Goal: Task Accomplishment & Management: Manage account settings

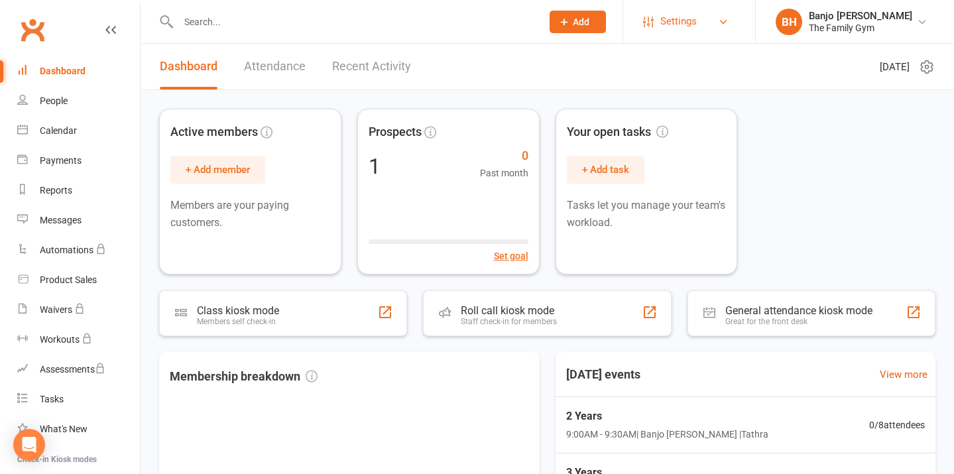
click at [667, 15] on span "Settings" at bounding box center [679, 22] width 36 height 30
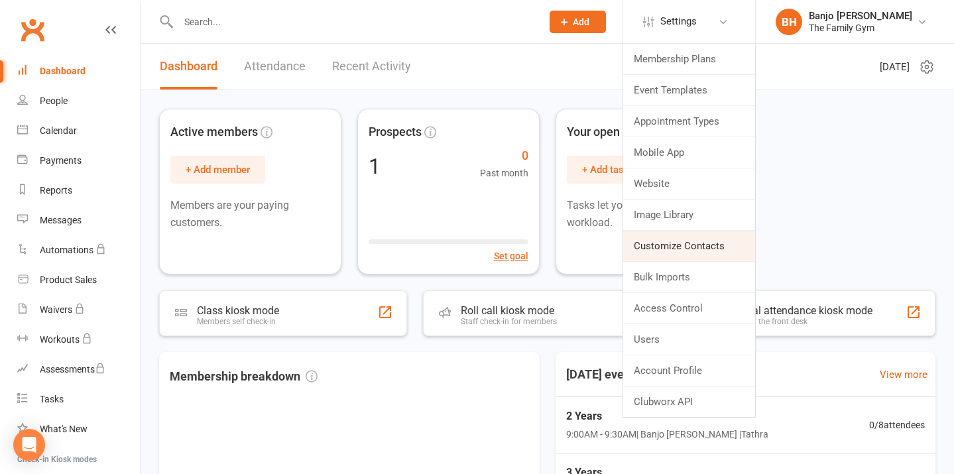
click at [694, 244] on link "Customize Contacts" at bounding box center [689, 246] width 132 height 31
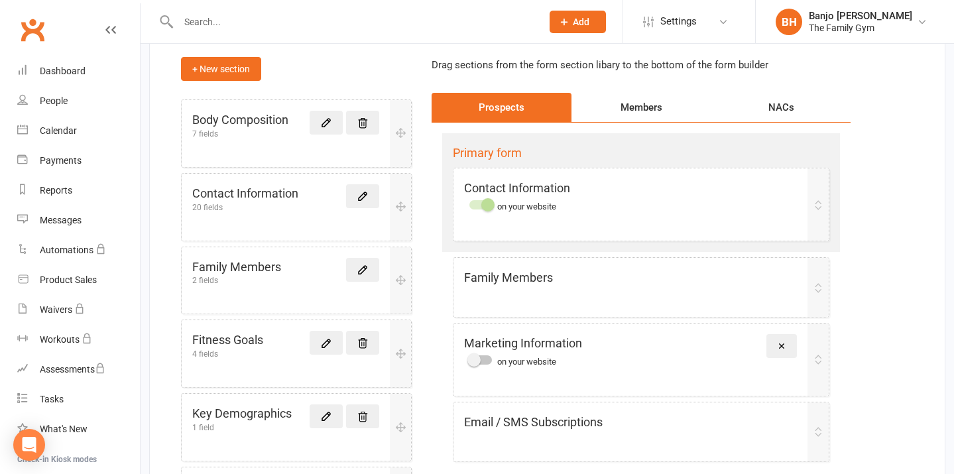
scroll to position [127, 0]
click at [326, 121] on icon at bounding box center [326, 122] width 12 height 12
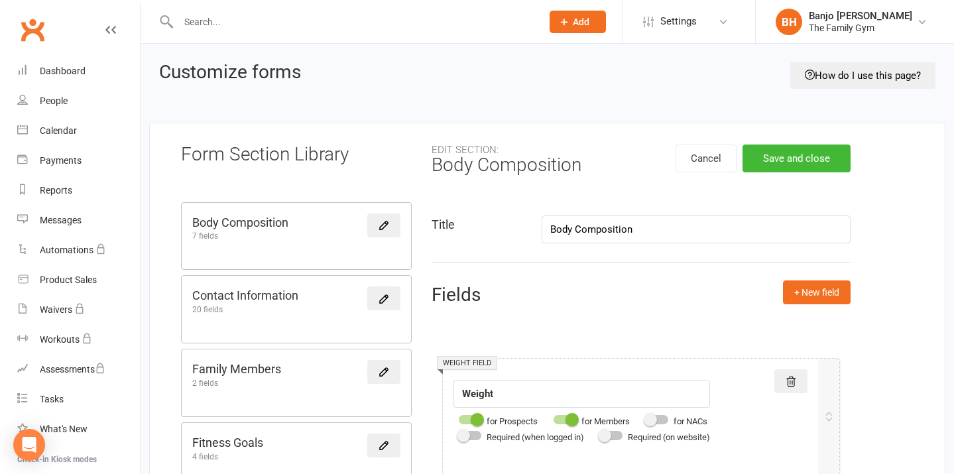
drag, startPoint x: 639, startPoint y: 226, endPoint x: 523, endPoint y: 224, distance: 116.1
click at [523, 224] on div "Title Body Composition" at bounding box center [641, 230] width 439 height 28
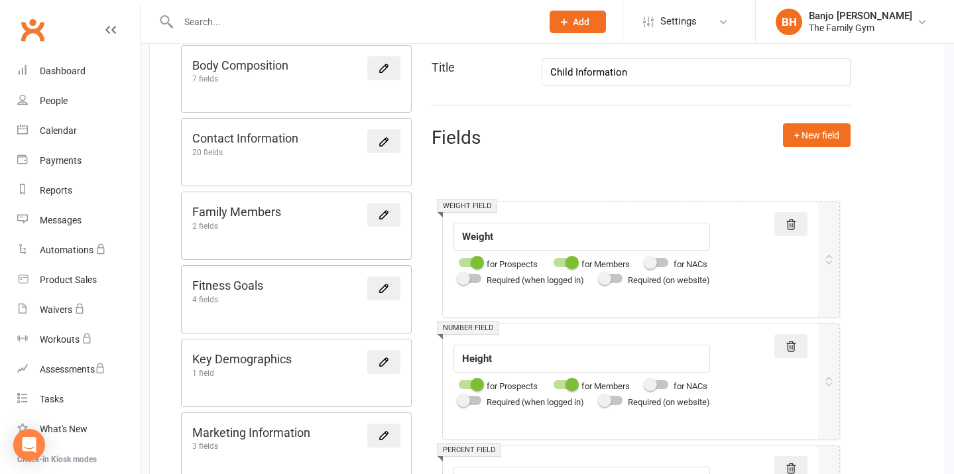
scroll to position [166, 0]
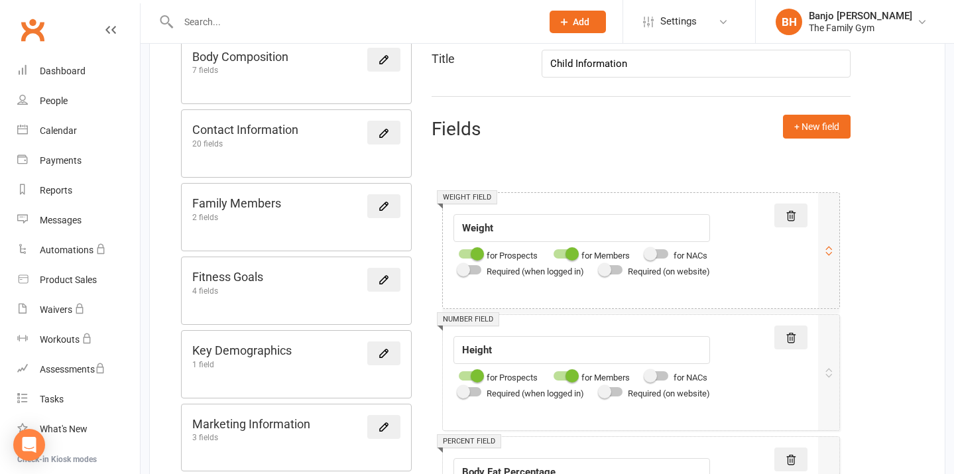
type input "Child Information"
drag, startPoint x: 554, startPoint y: 228, endPoint x: 418, endPoint y: 225, distance: 136.0
click at [498, 228] on input "Child's name" at bounding box center [582, 228] width 257 height 28
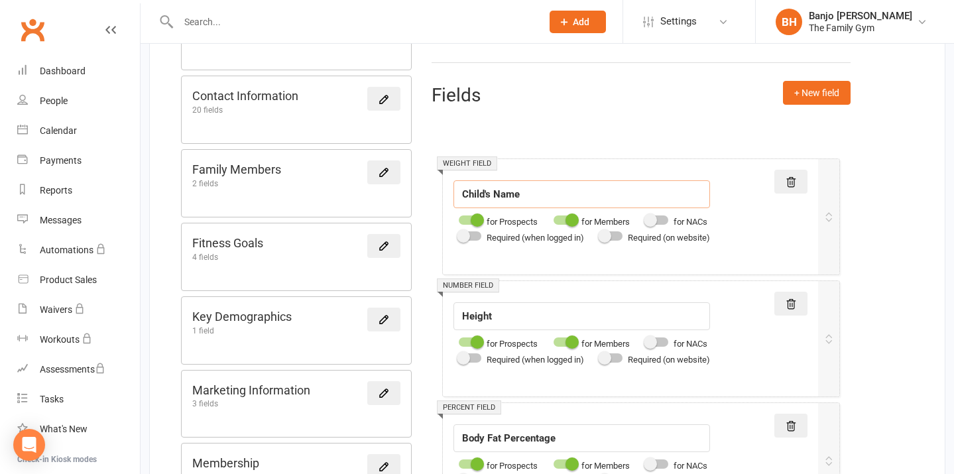
scroll to position [199, 0]
click at [486, 161] on div "Weight field" at bounding box center [467, 164] width 60 height 14
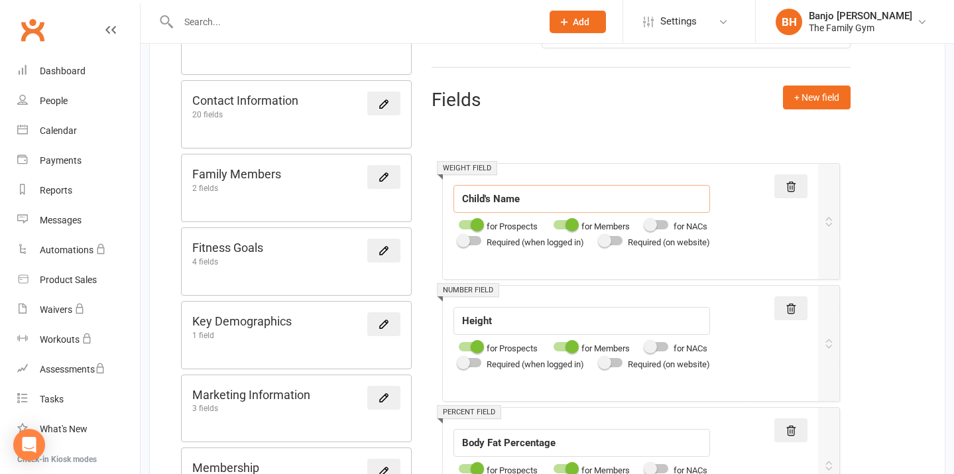
scroll to position [161, 0]
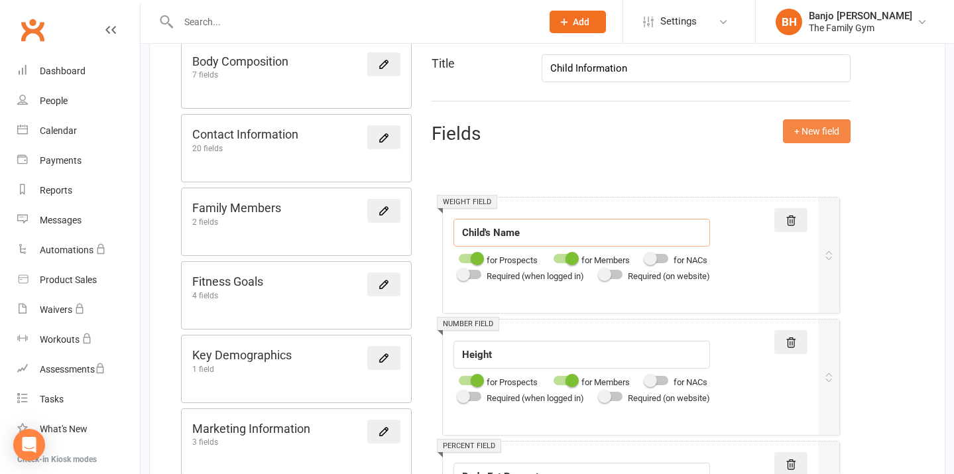
type input "Child's Name"
click at [809, 122] on button "+ New field" at bounding box center [817, 131] width 68 height 24
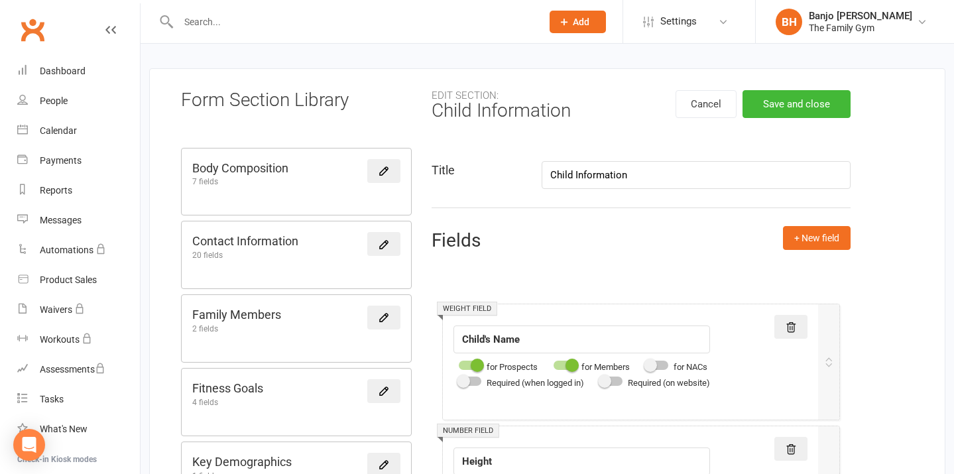
scroll to position [185, 0]
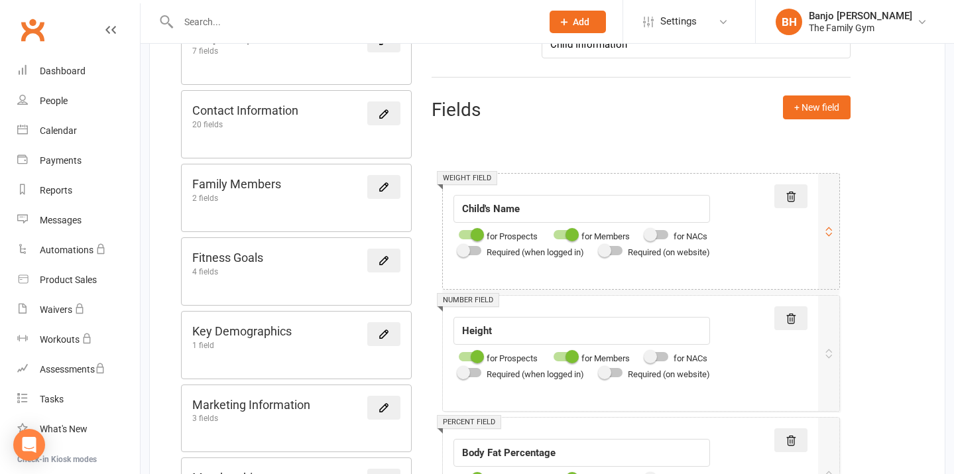
click at [480, 172] on div "Weight field" at bounding box center [467, 178] width 60 height 14
click at [790, 191] on icon at bounding box center [791, 197] width 12 height 12
click at [782, 194] on button at bounding box center [791, 196] width 33 height 24
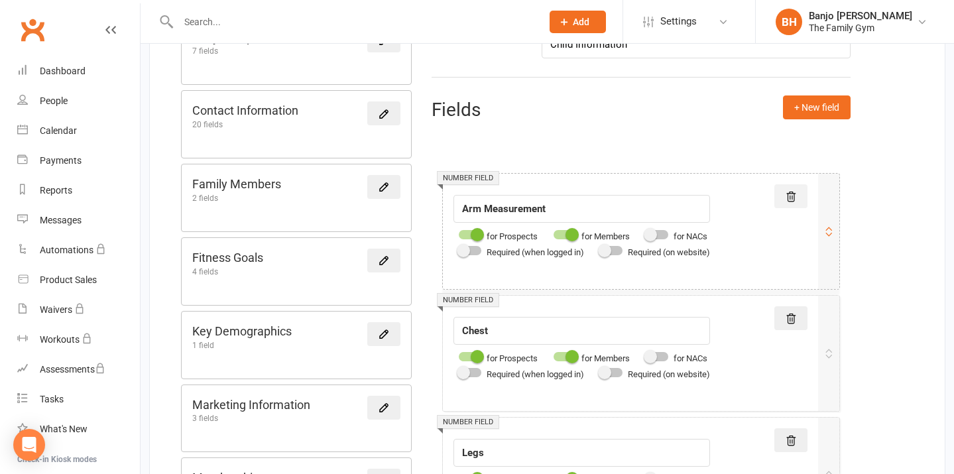
click at [782, 194] on button at bounding box center [791, 196] width 33 height 24
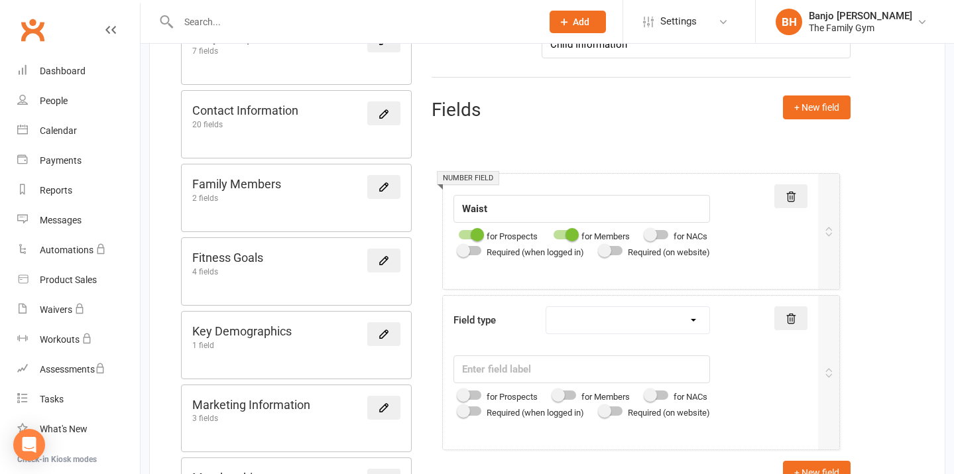
click at [782, 194] on button at bounding box center [791, 196] width 33 height 24
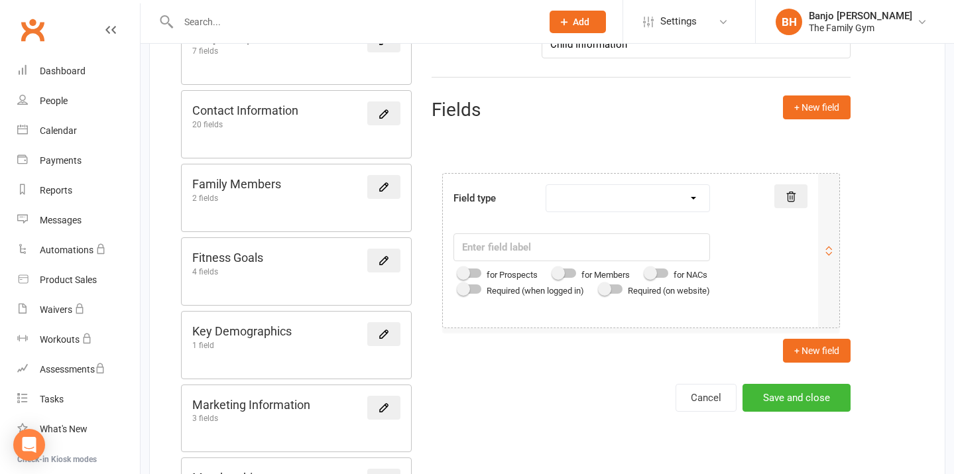
select select "text"
click at [547, 254] on input "text" at bounding box center [582, 247] width 257 height 28
click at [471, 274] on div at bounding box center [470, 273] width 23 height 9
click at [459, 271] on input "checkbox" at bounding box center [459, 271] width 0 height 0
click at [570, 269] on div at bounding box center [565, 273] width 23 height 9
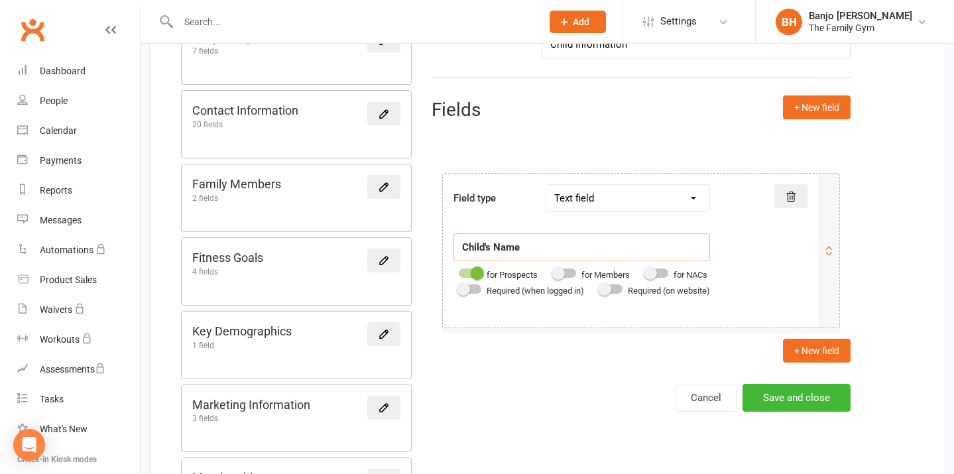
click at [554, 271] on input "checkbox" at bounding box center [554, 271] width 0 height 0
type input "Child's Name"
click at [810, 353] on button "+ New field" at bounding box center [817, 351] width 68 height 24
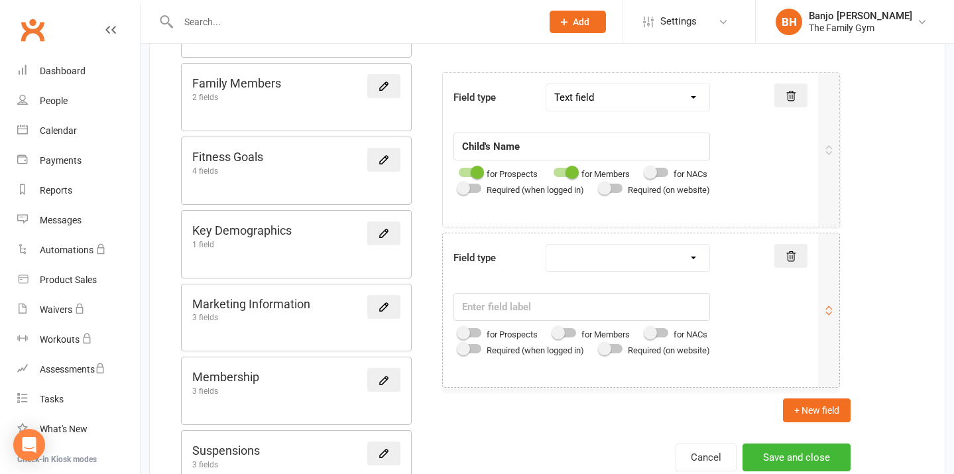
scroll to position [287, 0]
select select "text"
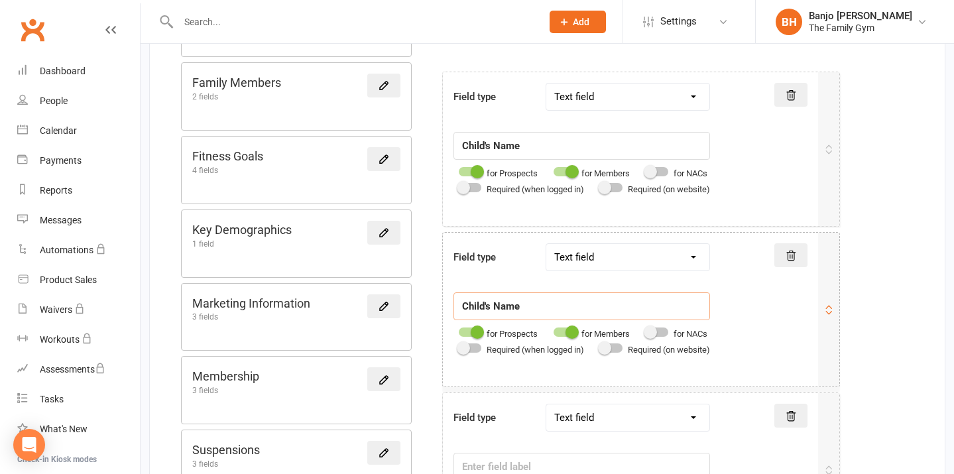
click at [610, 160] on input "Child's Name" at bounding box center [582, 146] width 257 height 28
click at [493, 160] on input "Child's Name" at bounding box center [582, 146] width 257 height 28
type input "Child's Name"
click at [495, 160] on input "Child's Name" at bounding box center [582, 146] width 257 height 28
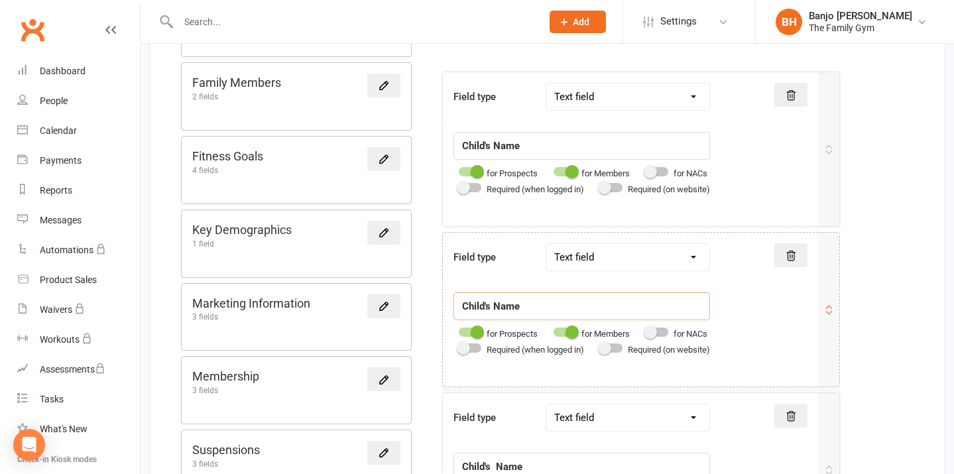
type input "Child's Name"
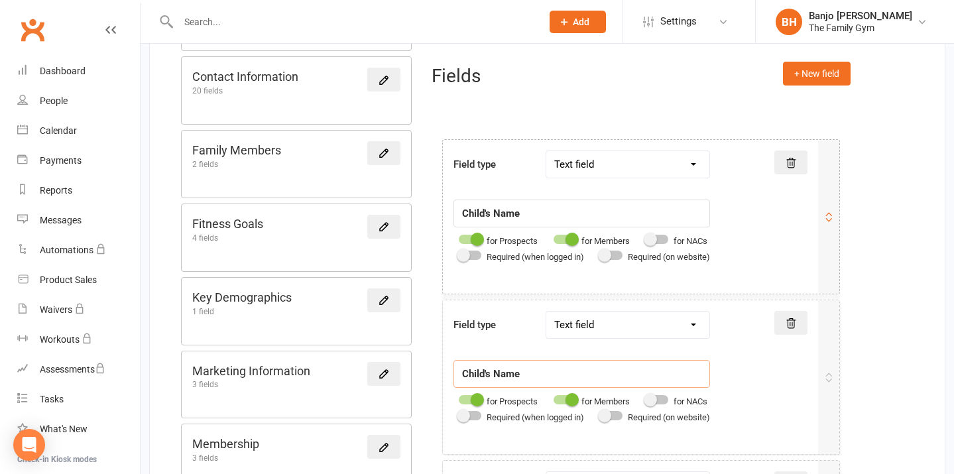
scroll to position [272, 0]
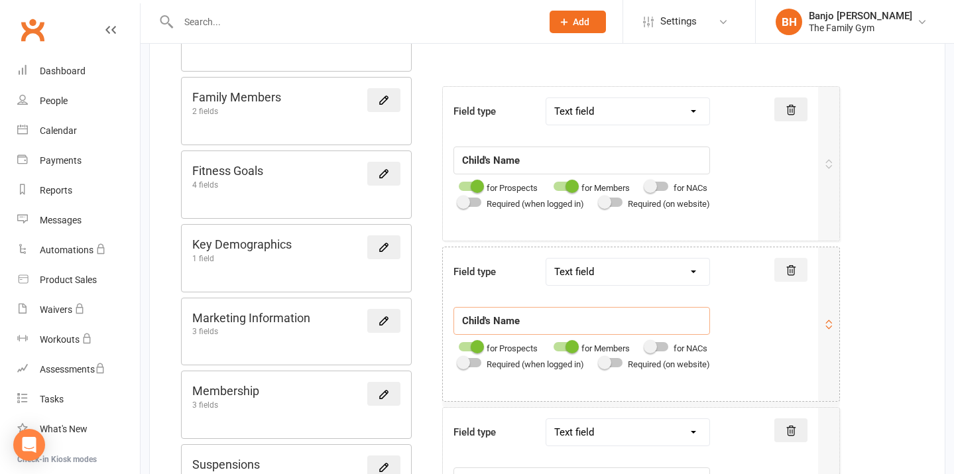
click at [789, 116] on icon at bounding box center [791, 110] width 12 height 12
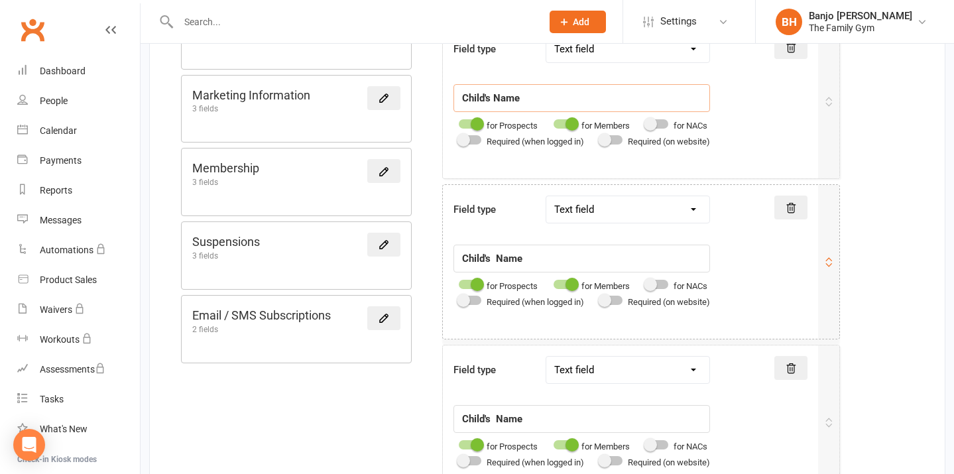
scroll to position [497, 0]
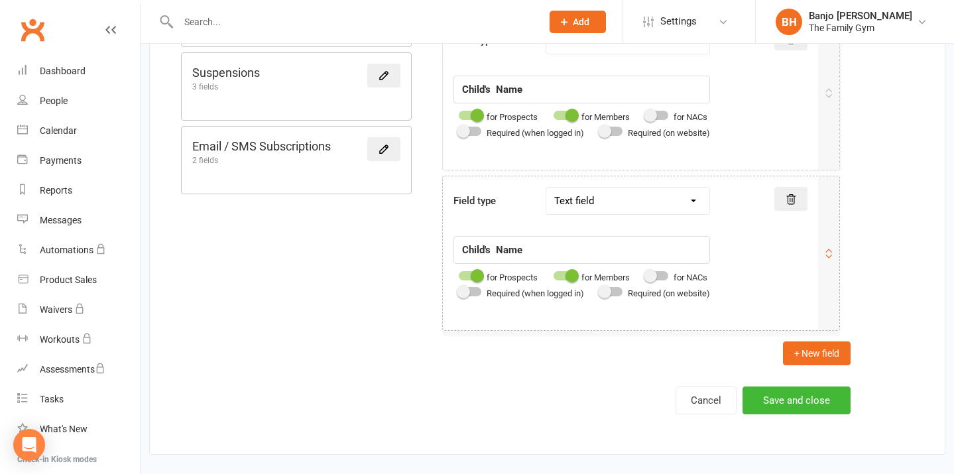
scroll to position [673, 0]
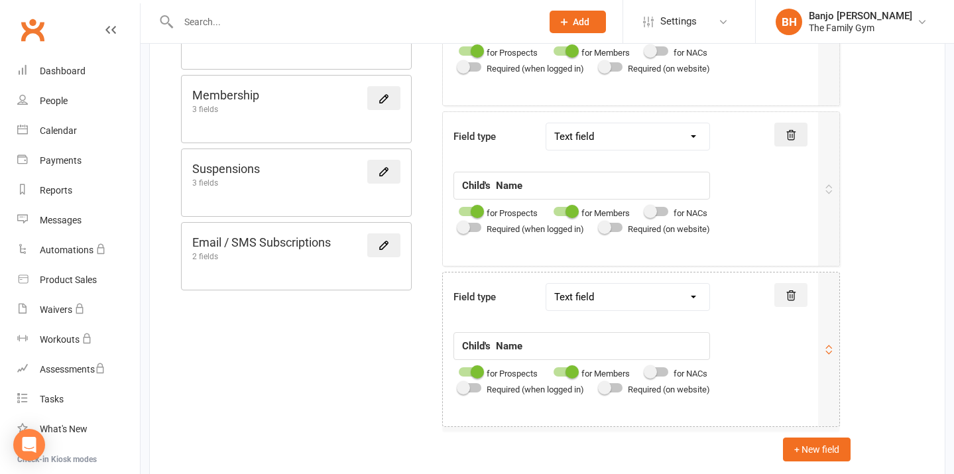
scroll to position [656, 0]
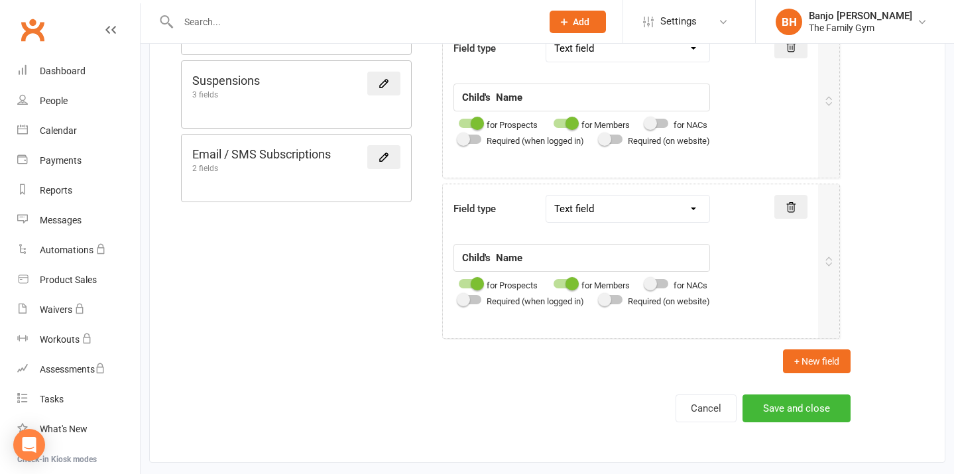
click at [776, 402] on button "Save and close" at bounding box center [797, 409] width 108 height 28
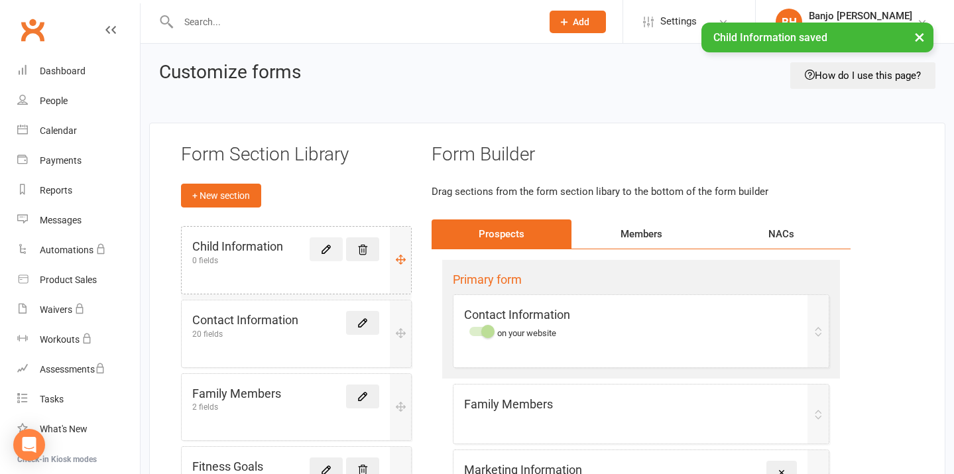
click at [324, 247] on icon at bounding box center [326, 249] width 12 height 12
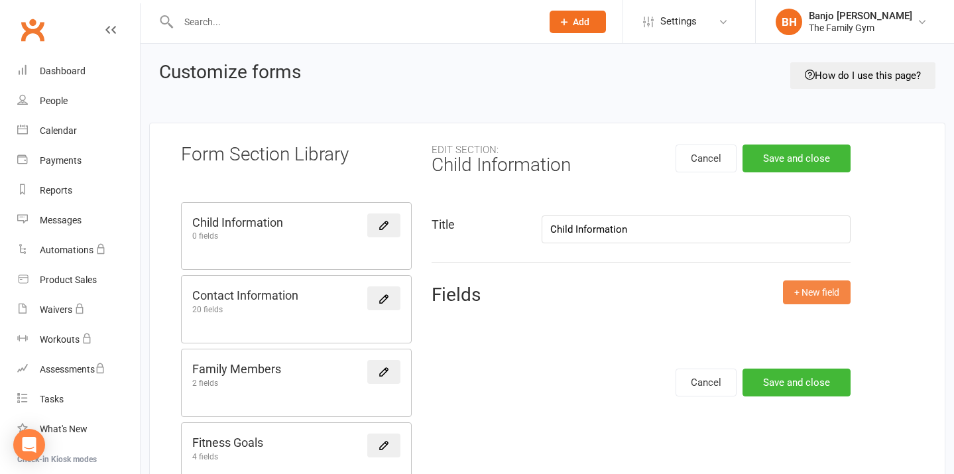
click at [812, 289] on button "+ New field" at bounding box center [817, 293] width 68 height 24
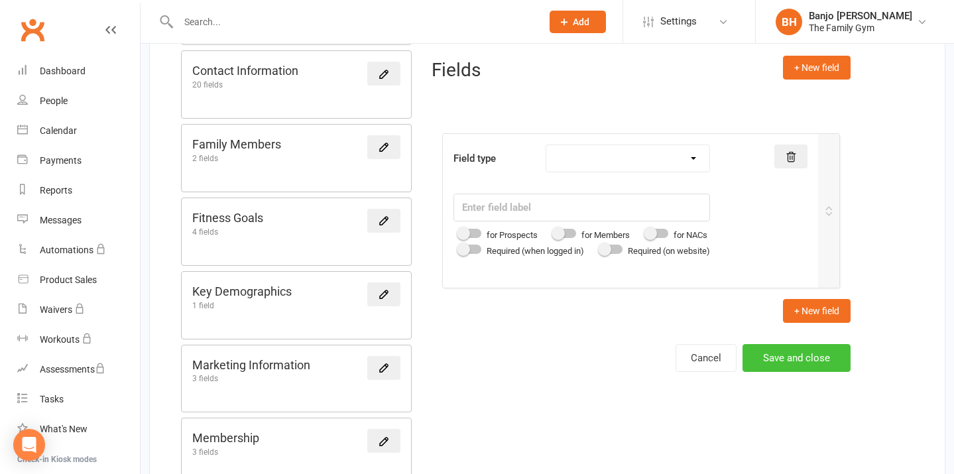
scroll to position [290, 0]
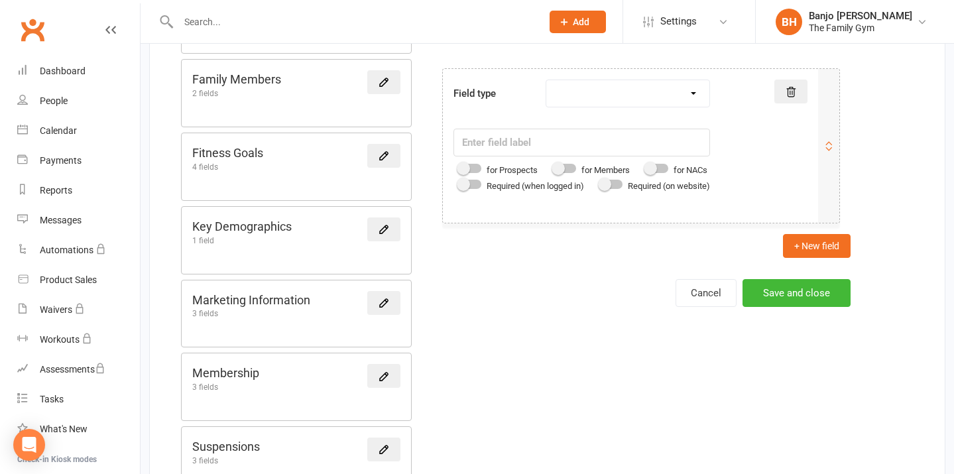
select select "text"
click at [533, 137] on input "text" at bounding box center [582, 143] width 257 height 28
click at [471, 170] on div at bounding box center [470, 168] width 23 height 9
click at [459, 166] on input "checkbox" at bounding box center [459, 166] width 0 height 0
click at [565, 169] on span at bounding box center [558, 168] width 13 height 13
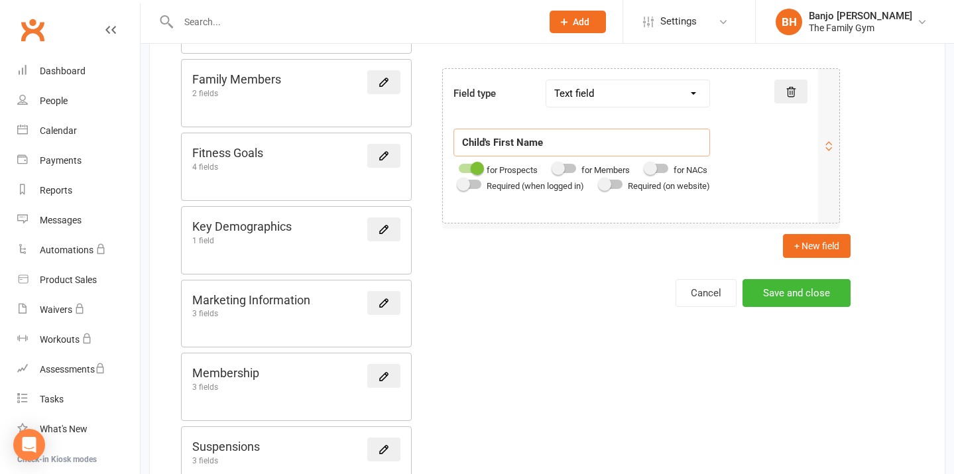
click at [554, 166] on input "checkbox" at bounding box center [554, 166] width 0 height 0
type input "Child's First Name"
click at [812, 239] on button "+ New field" at bounding box center [817, 246] width 68 height 24
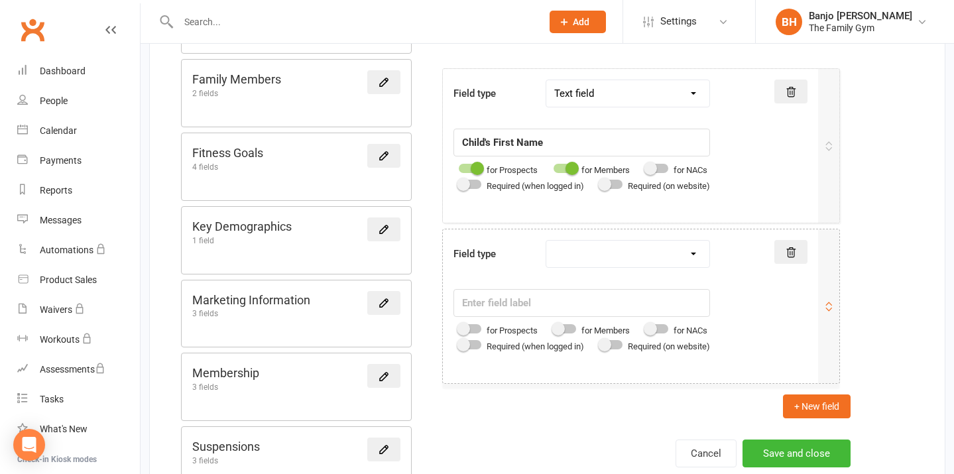
select select "text"
click at [539, 303] on input "text" at bounding box center [582, 303] width 257 height 28
click at [468, 326] on span at bounding box center [463, 328] width 13 height 13
click at [459, 327] on input "checkbox" at bounding box center [459, 327] width 0 height 0
click at [570, 326] on div at bounding box center [565, 328] width 23 height 9
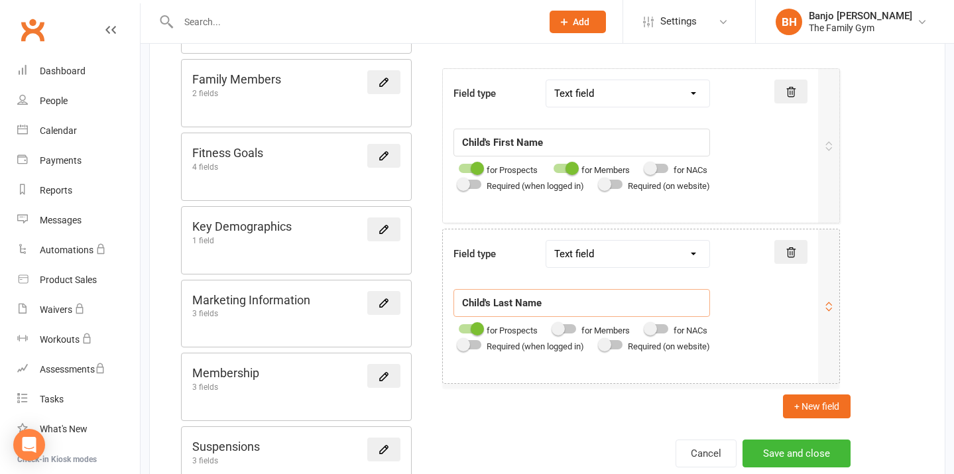
click at [554, 327] on input "checkbox" at bounding box center [554, 327] width 0 height 0
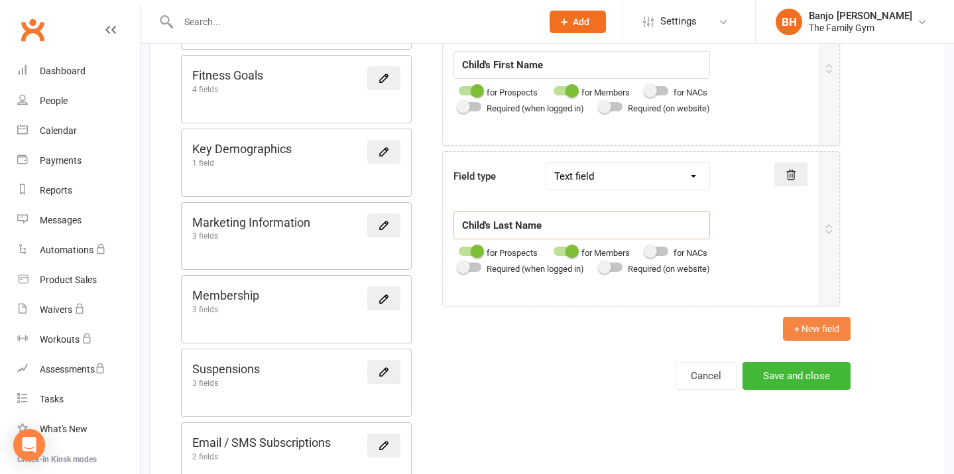
type input "Child's Last Name"
click at [811, 327] on button "+ New field" at bounding box center [817, 329] width 68 height 24
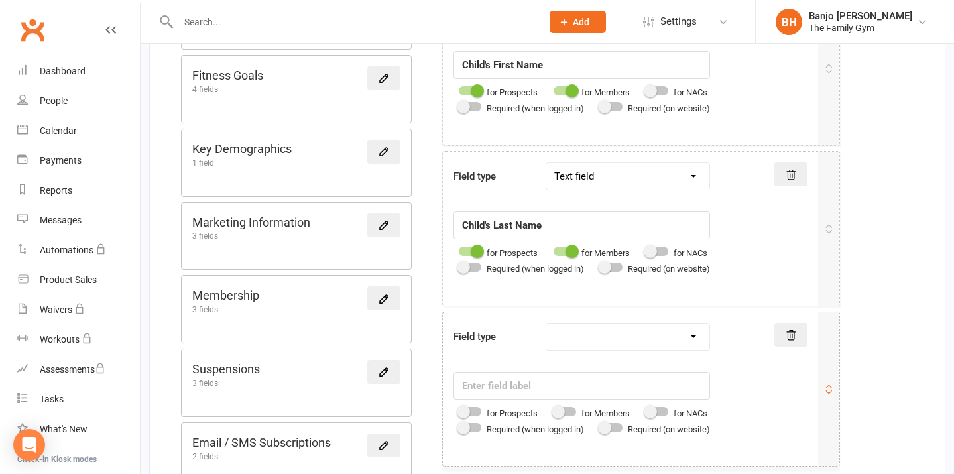
select select "date"
click at [556, 376] on input "text" at bounding box center [582, 386] width 257 height 28
click at [474, 405] on div "for Prospects" at bounding box center [496, 413] width 84 height 16
click at [474, 407] on div at bounding box center [470, 411] width 23 height 9
click at [459, 410] on input "checkbox" at bounding box center [459, 410] width 0 height 0
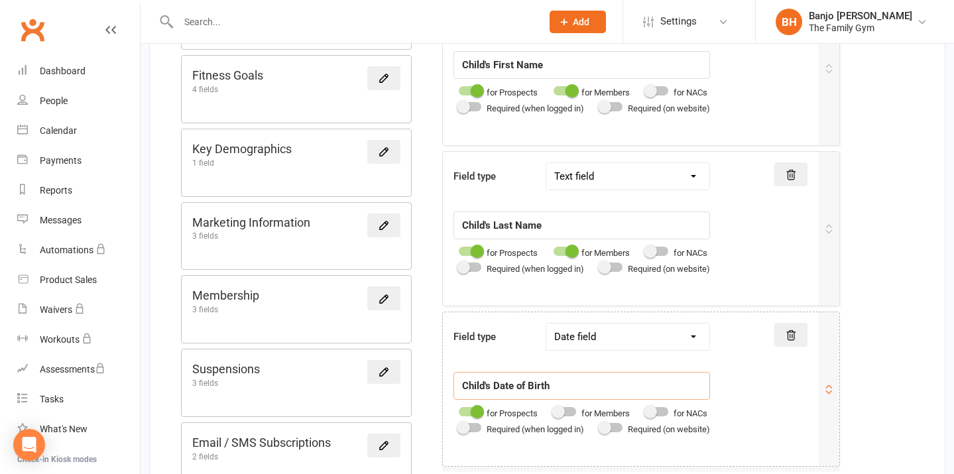
click at [562, 411] on span at bounding box center [558, 411] width 13 height 13
click at [554, 410] on input "checkbox" at bounding box center [554, 410] width 0 height 0
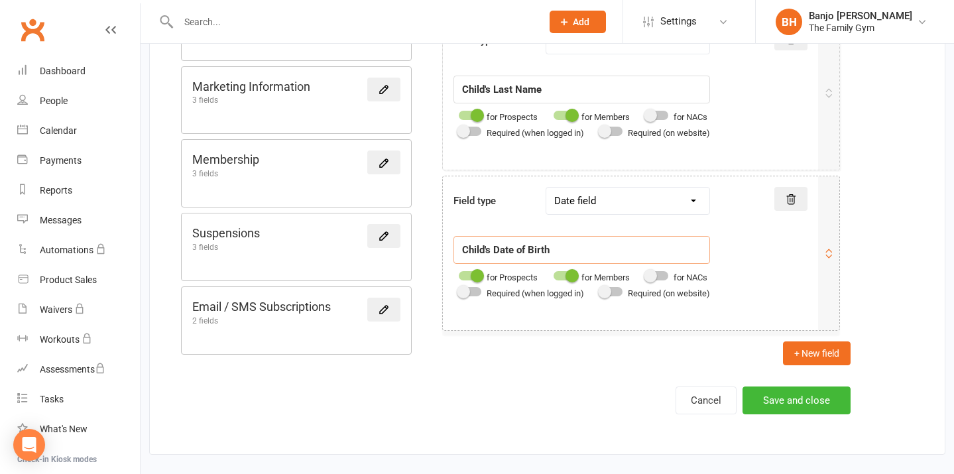
scroll to position [511, 0]
type input "Child's Date of Birth"
click at [826, 342] on button "+ New field" at bounding box center [817, 354] width 68 height 24
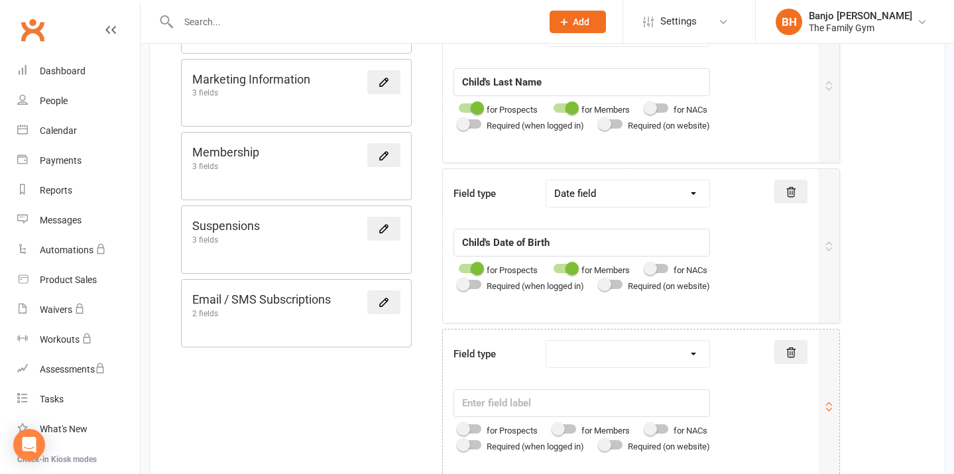
select select "text"
click at [549, 393] on input "text" at bounding box center [582, 403] width 257 height 28
type input "Child's Medical Information"
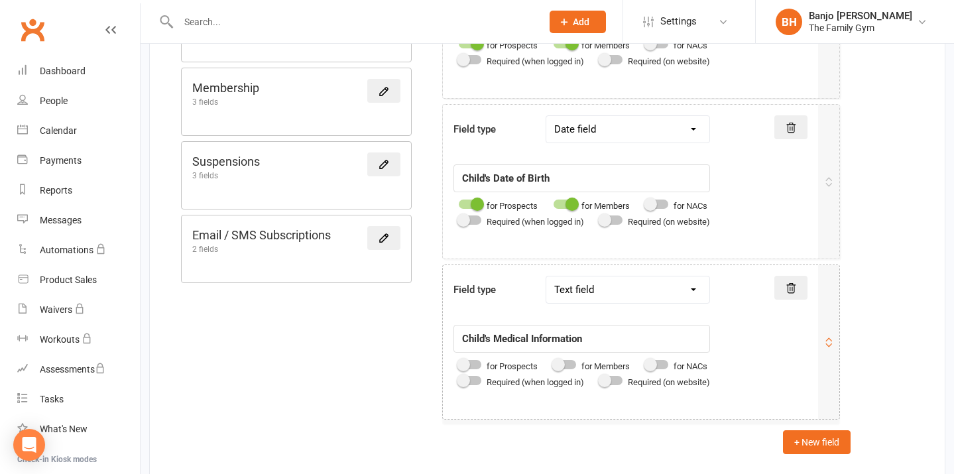
scroll to position [582, 0]
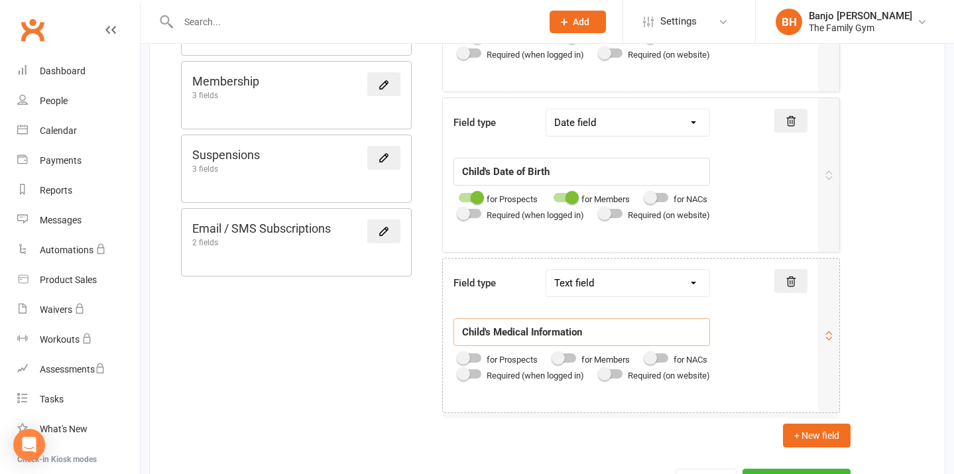
click at [476, 359] on div at bounding box center [470, 358] width 23 height 9
click at [459, 356] on input "checkbox" at bounding box center [459, 356] width 0 height 0
click at [558, 352] on span at bounding box center [558, 358] width 13 height 13
click at [554, 356] on input "checkbox" at bounding box center [554, 356] width 0 height 0
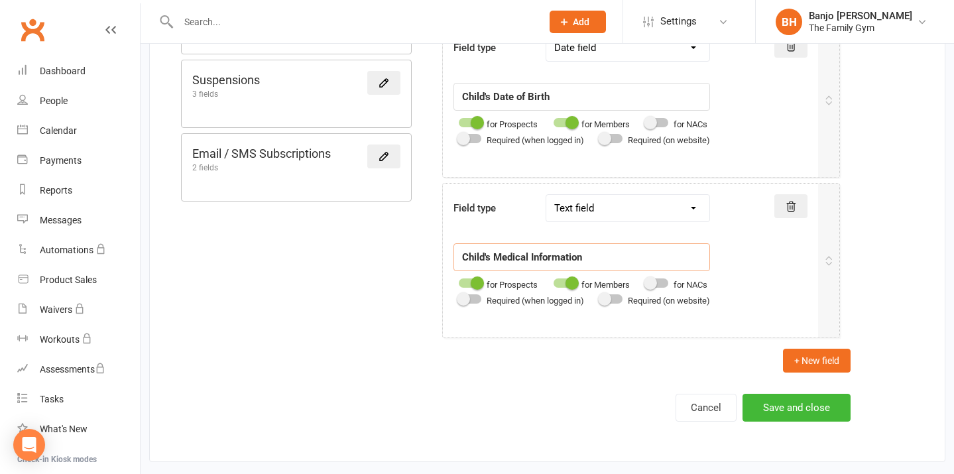
scroll to position [658, 0]
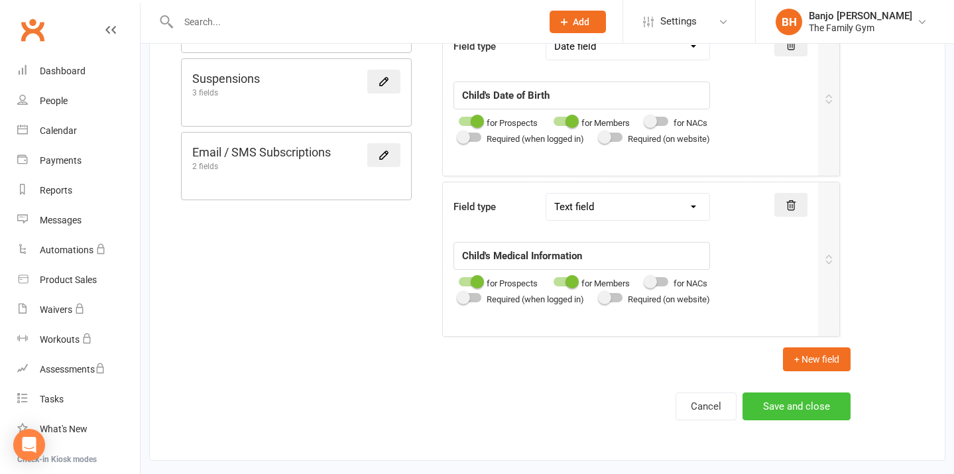
click at [789, 409] on button "Save and close" at bounding box center [797, 407] width 108 height 28
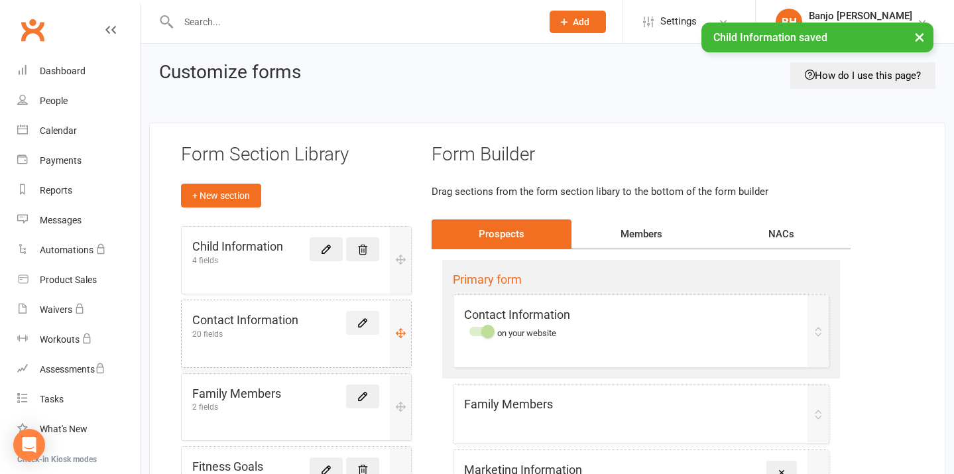
click at [361, 319] on icon at bounding box center [363, 323] width 12 height 12
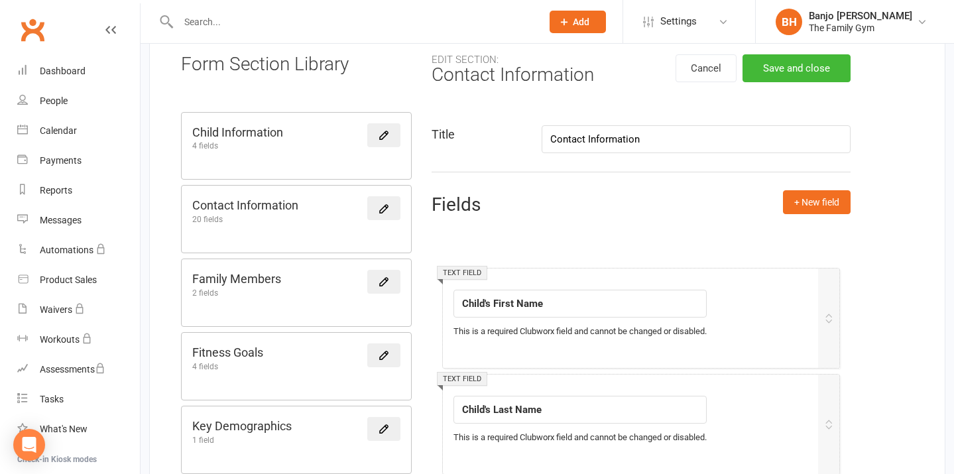
scroll to position [94, 0]
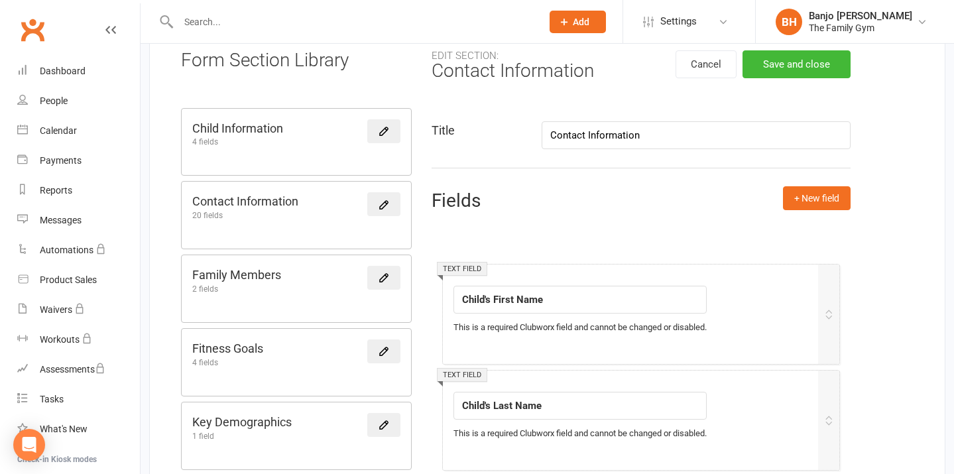
drag, startPoint x: 647, startPoint y: 131, endPoint x: 503, endPoint y: 131, distance: 144.6
click at [503, 131] on div "Title Contact Information" at bounding box center [641, 135] width 439 height 28
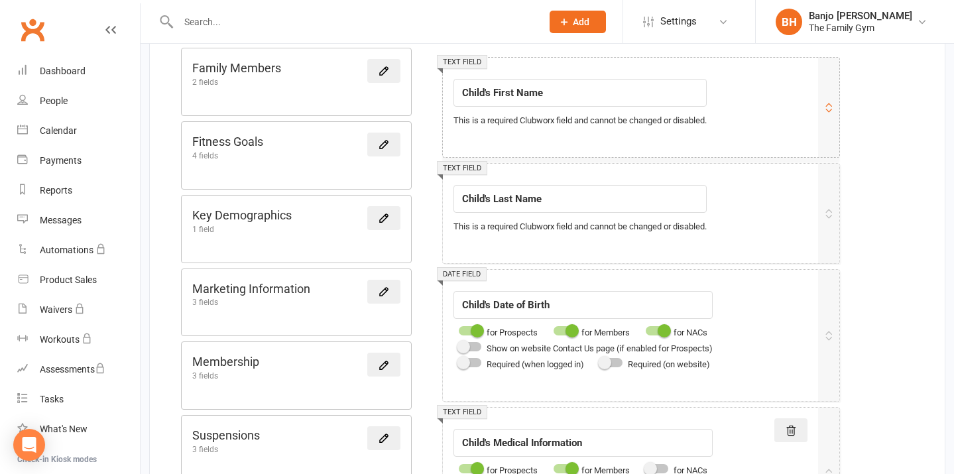
scroll to position [298, 0]
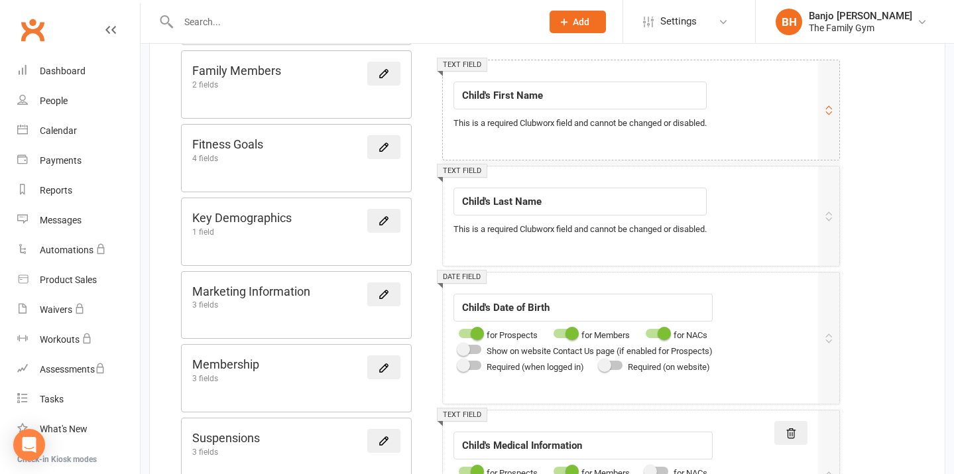
type input "Parent/Guardian Information"
drag, startPoint x: 487, startPoint y: 95, endPoint x: 424, endPoint y: 94, distance: 63.7
type input "Parent's First Name"
drag, startPoint x: 488, startPoint y: 200, endPoint x: 444, endPoint y: 199, distance: 43.8
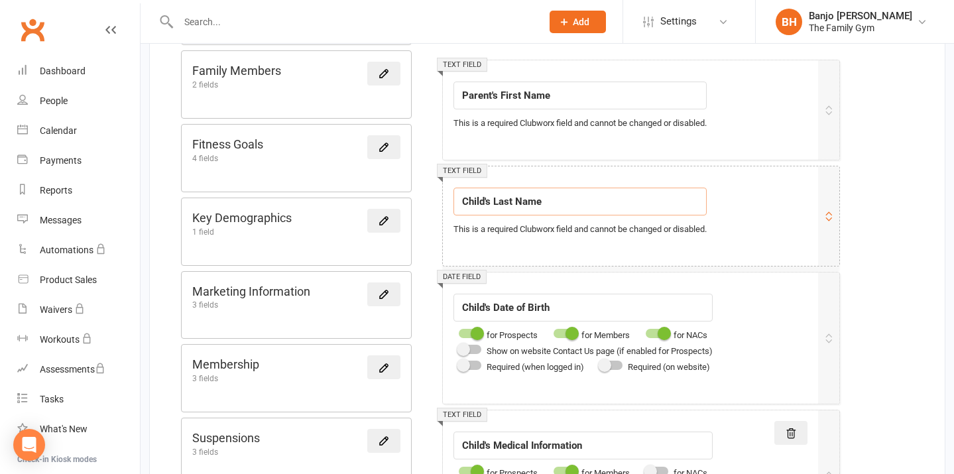
click at [444, 199] on div "Text field Field label Child's Last Name This is a required Clubworx field and …" at bounding box center [641, 215] width 397 height 99
type input "Parent's Last Name"
click at [491, 90] on input "Parent's First Name" at bounding box center [580, 96] width 253 height 28
type input "Parent/Guardian's First Name"
click at [493, 200] on input "Parent's Last Name" at bounding box center [580, 202] width 253 height 28
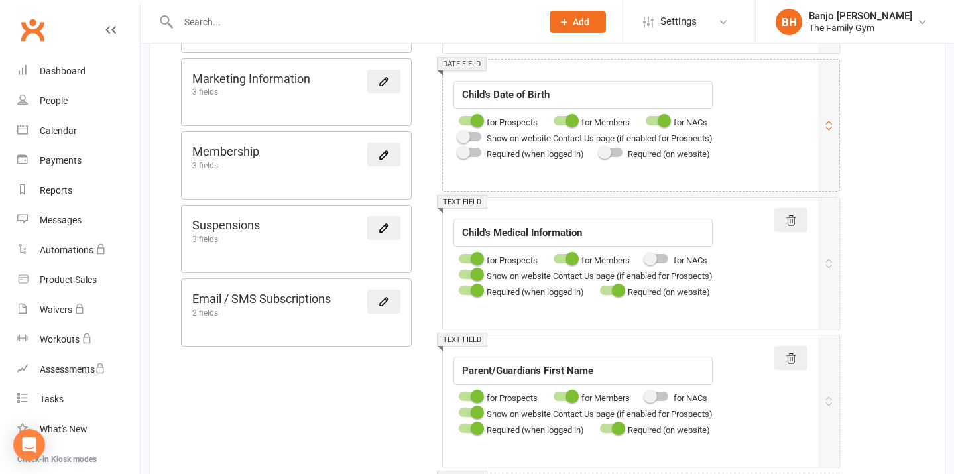
scroll to position [512, 0]
click at [793, 215] on icon at bounding box center [791, 219] width 9 height 9
type input "Parent/Guardian's Last Name"
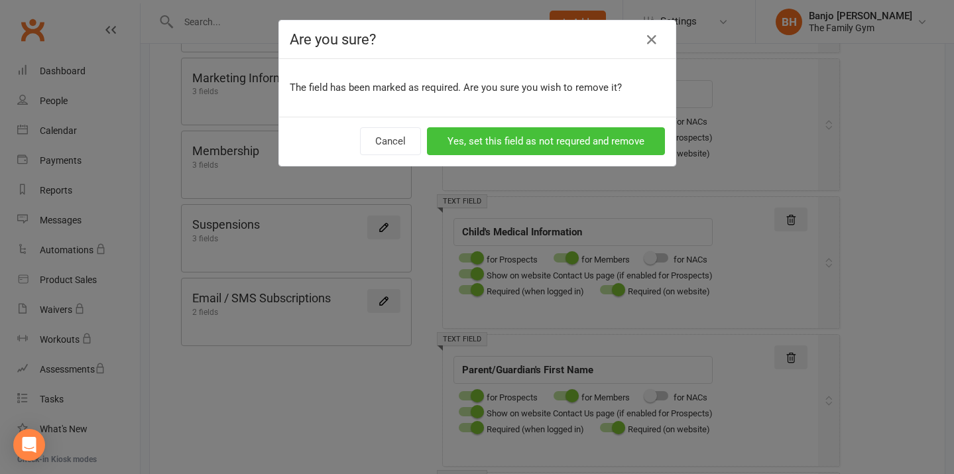
click at [584, 142] on button "Yes, set this field as not requred and remove" at bounding box center [546, 141] width 238 height 28
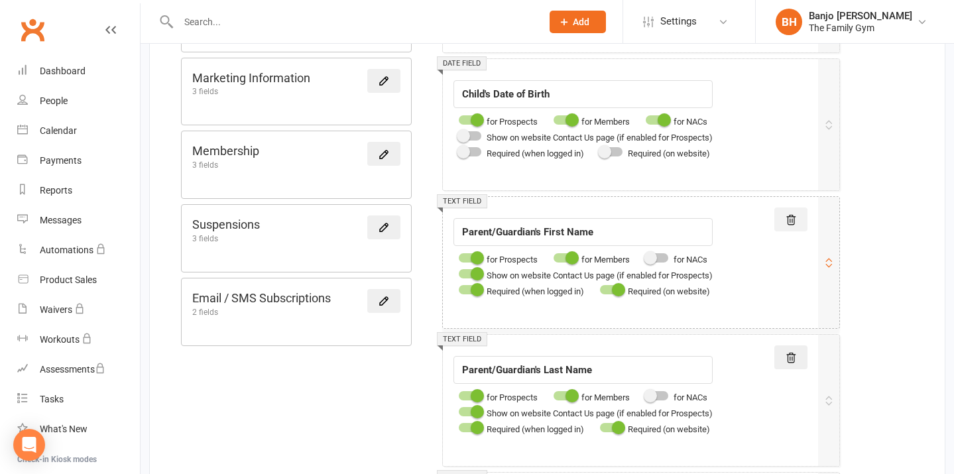
click at [793, 216] on icon at bounding box center [791, 220] width 12 height 12
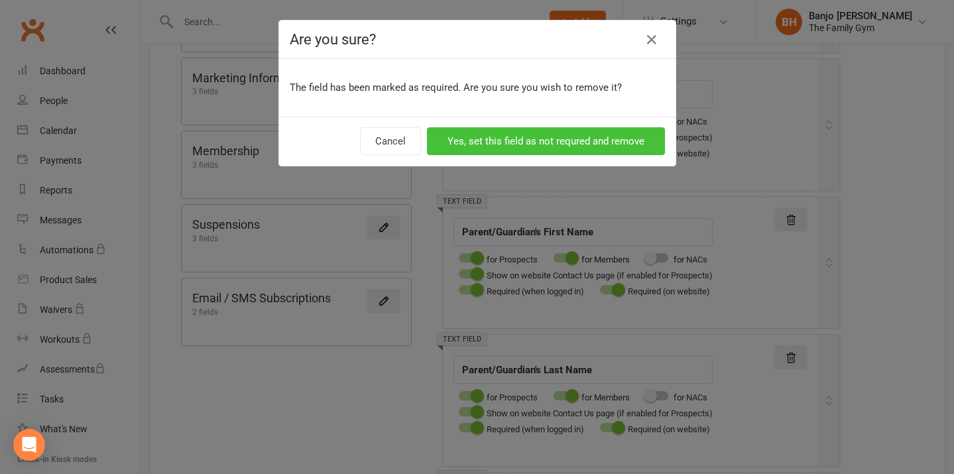
click at [582, 142] on button "Yes, set this field as not requred and remove" at bounding box center [546, 141] width 238 height 28
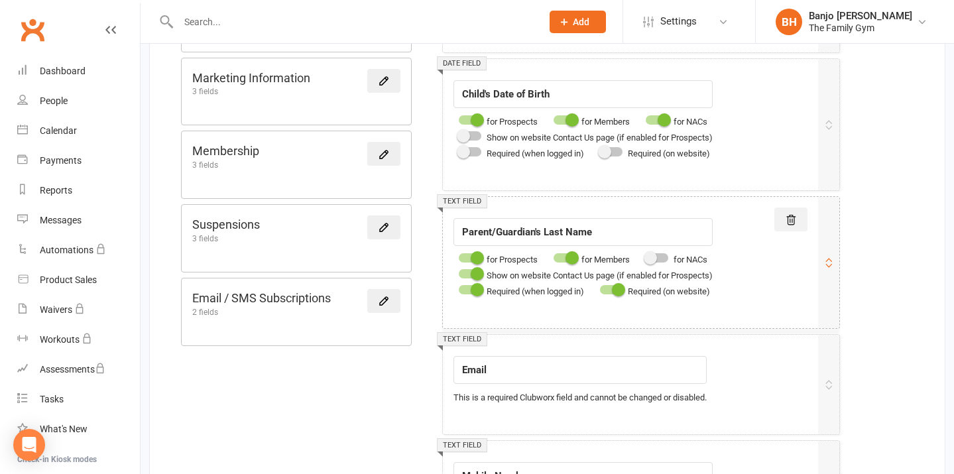
click at [790, 221] on icon at bounding box center [791, 220] width 12 height 12
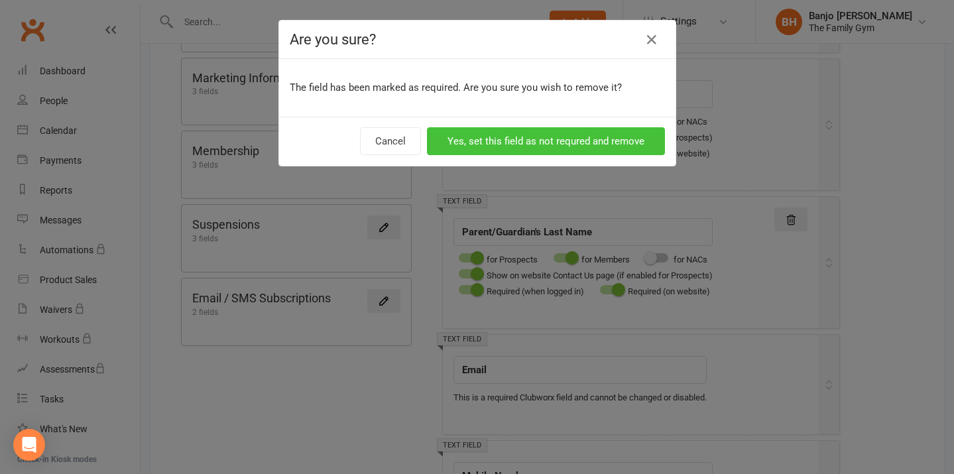
click at [582, 140] on button "Yes, set this field as not requred and remove" at bounding box center [546, 141] width 238 height 28
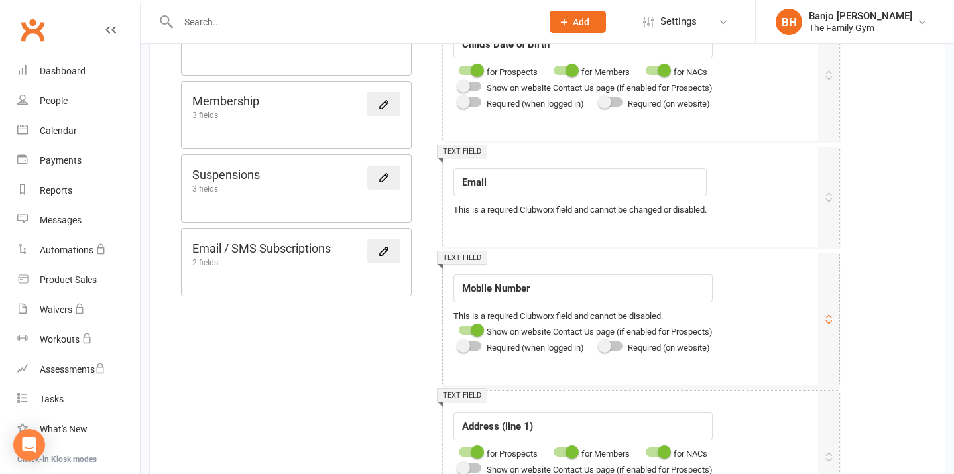
scroll to position [564, 0]
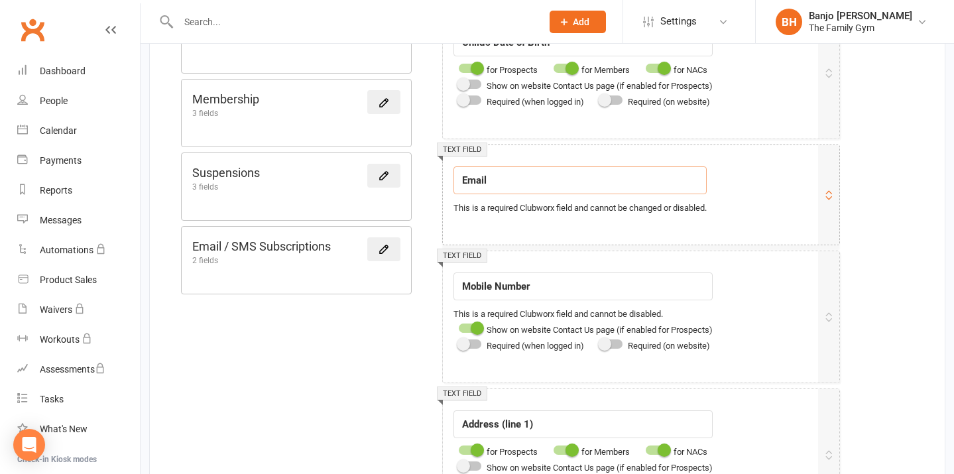
click at [462, 174] on input "Email" at bounding box center [580, 180] width 253 height 28
type input "Contact Email"
click at [458, 285] on input "Mobile Number" at bounding box center [583, 287] width 259 height 28
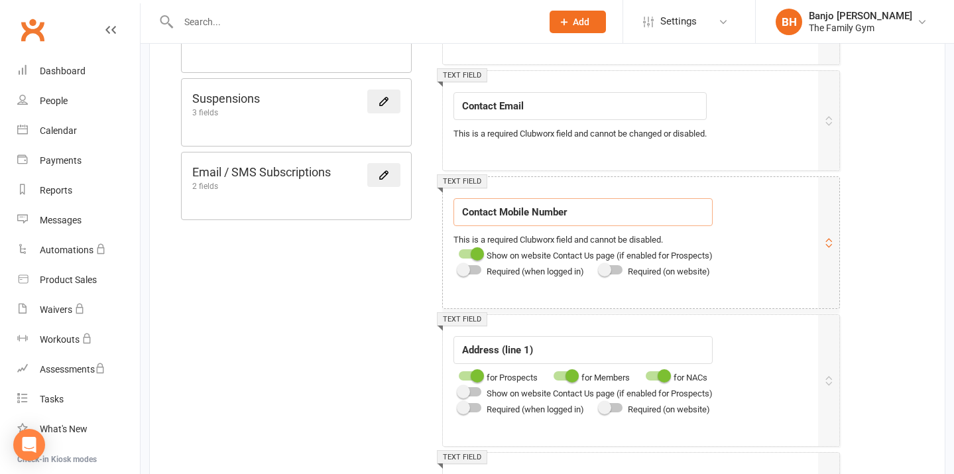
scroll to position [624, 0]
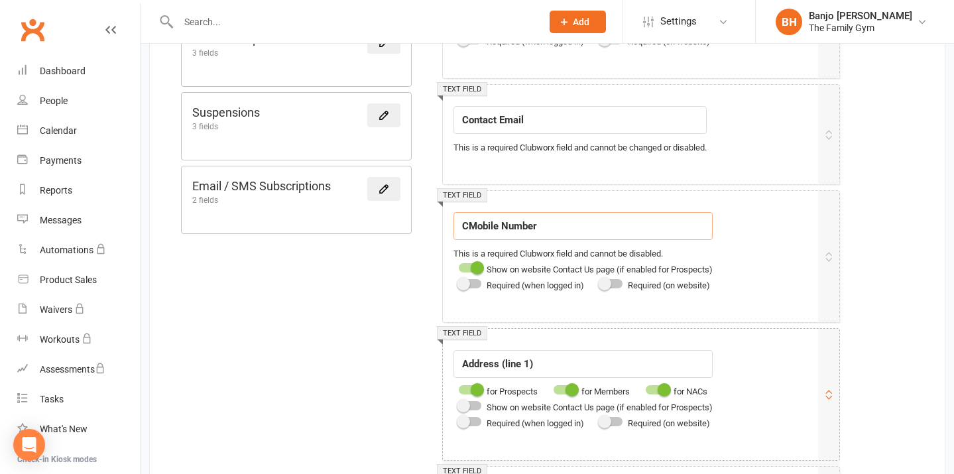
type input "Mobile Number"
click at [501, 117] on input "Contact Email" at bounding box center [580, 120] width 253 height 28
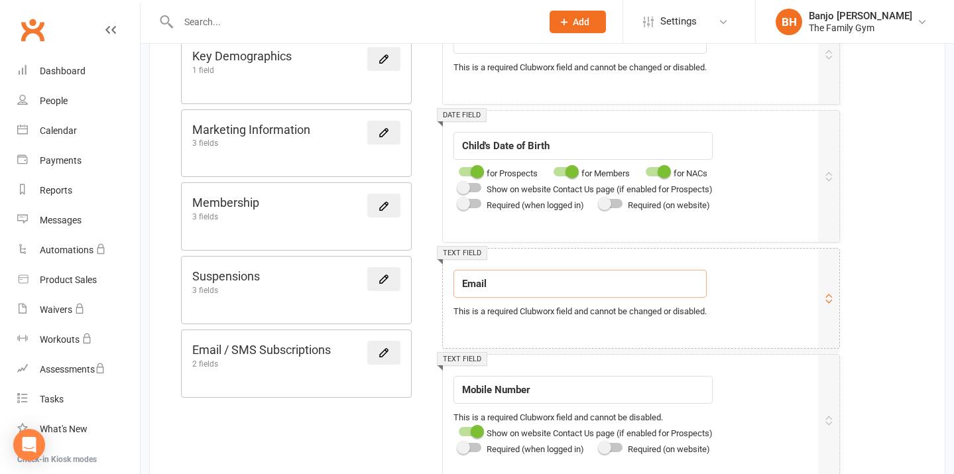
type input "Email"
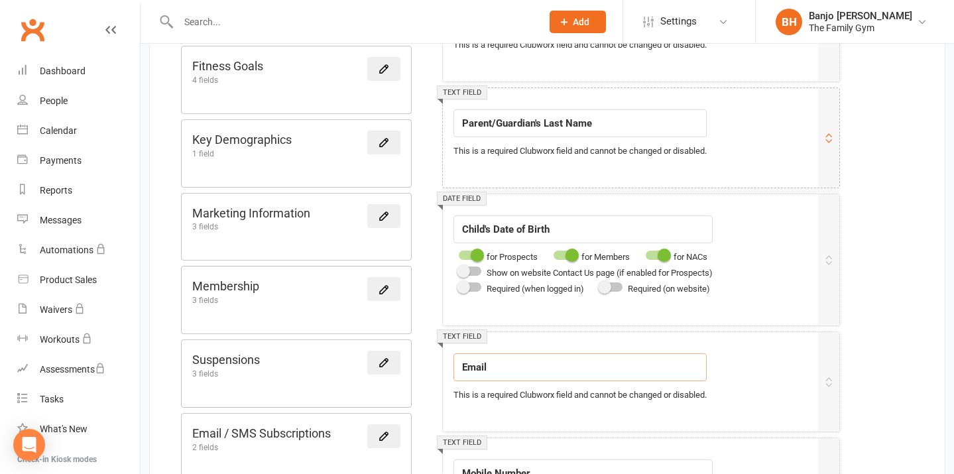
scroll to position [379, 0]
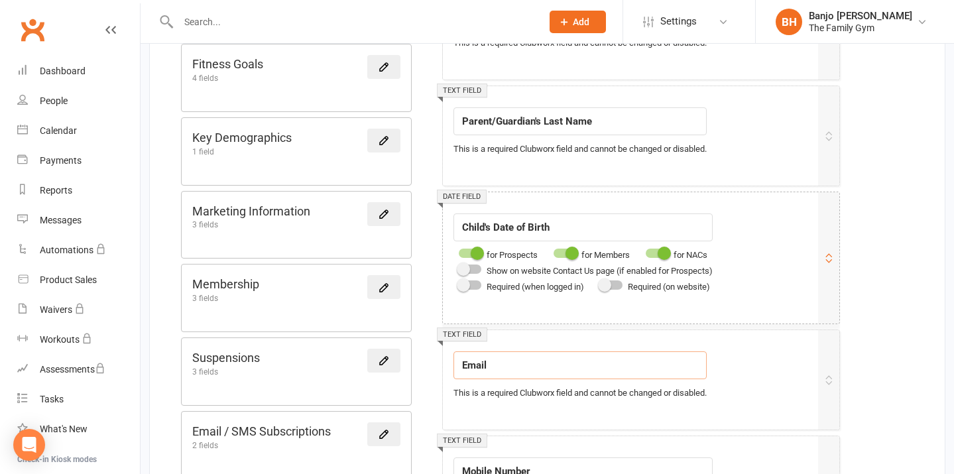
click at [480, 253] on span at bounding box center [477, 253] width 13 height 13
click at [459, 251] on input "checkbox" at bounding box center [459, 251] width 0 height 0
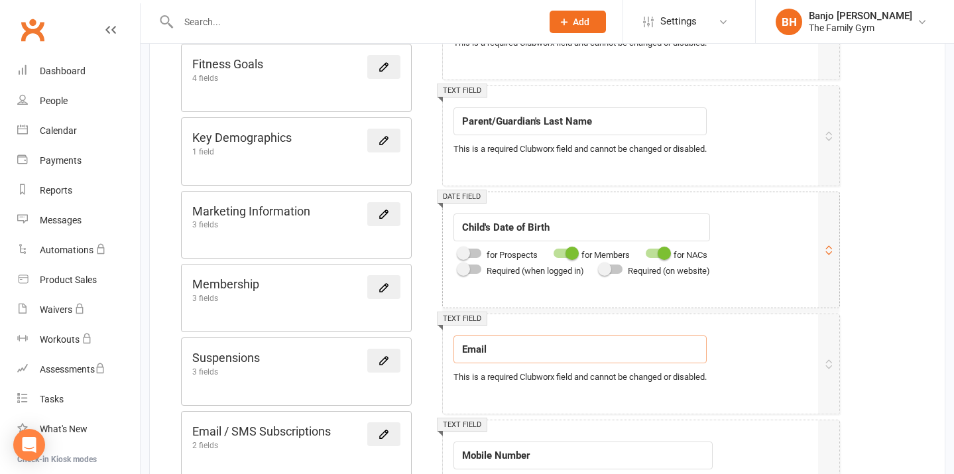
click at [576, 247] on span at bounding box center [572, 253] width 13 height 13
click at [554, 251] on input "checkbox" at bounding box center [554, 251] width 0 height 0
click at [666, 251] on span at bounding box center [664, 253] width 13 height 13
click at [646, 251] on input "checkbox" at bounding box center [646, 251] width 0 height 0
click at [586, 225] on input "Child's Date of Birth" at bounding box center [582, 228] width 257 height 28
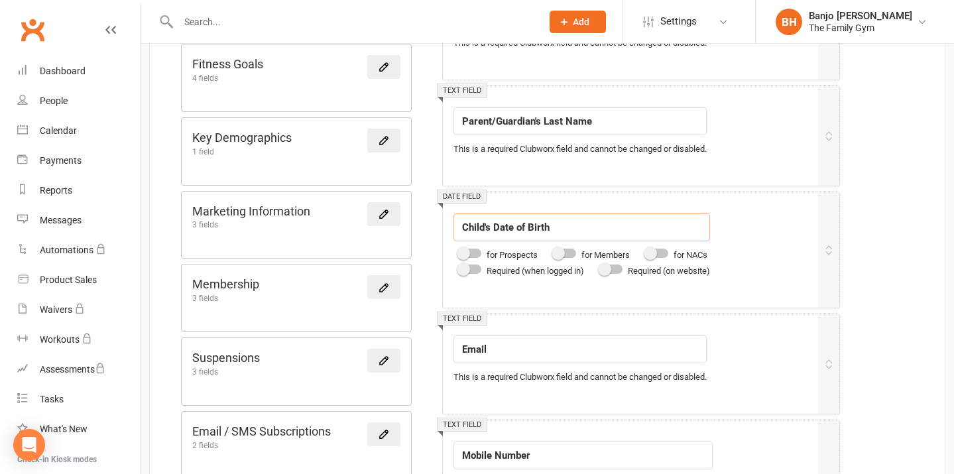
drag, startPoint x: 590, startPoint y: 226, endPoint x: 384, endPoint y: 227, distance: 205.6
click at [667, 251] on div at bounding box center [657, 253] width 23 height 9
click at [646, 251] on input "checkbox" at bounding box center [646, 251] width 0 height 0
click at [573, 223] on input "EXTRA" at bounding box center [582, 228] width 257 height 28
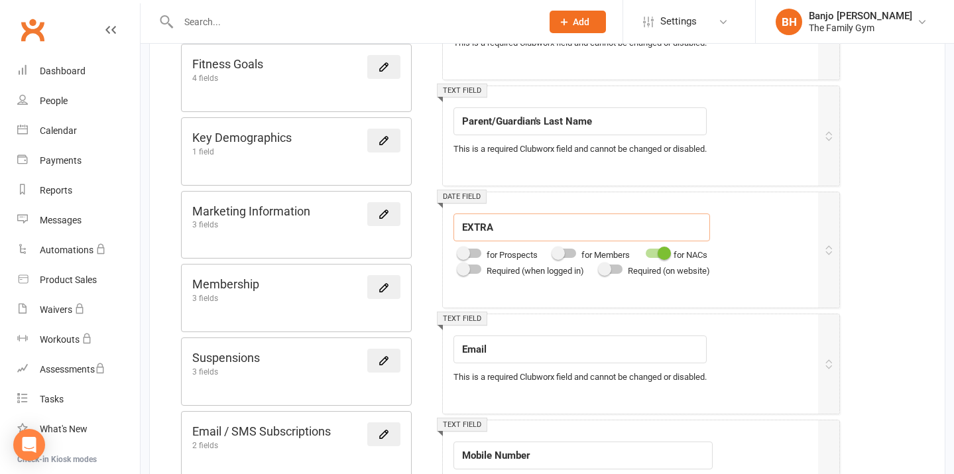
drag, startPoint x: 570, startPoint y: 223, endPoint x: 429, endPoint y: 222, distance: 141.3
type input "Date of Birth"
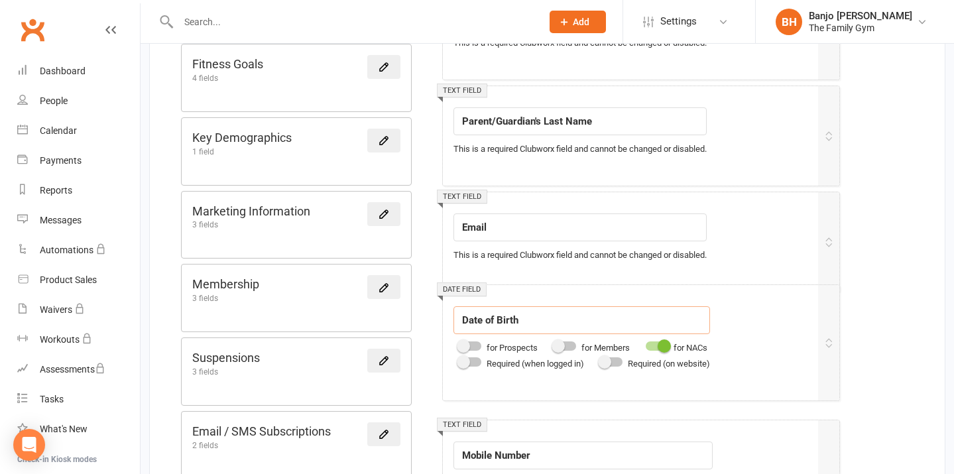
drag, startPoint x: 828, startPoint y: 234, endPoint x: 827, endPoint y: 336, distance: 101.5
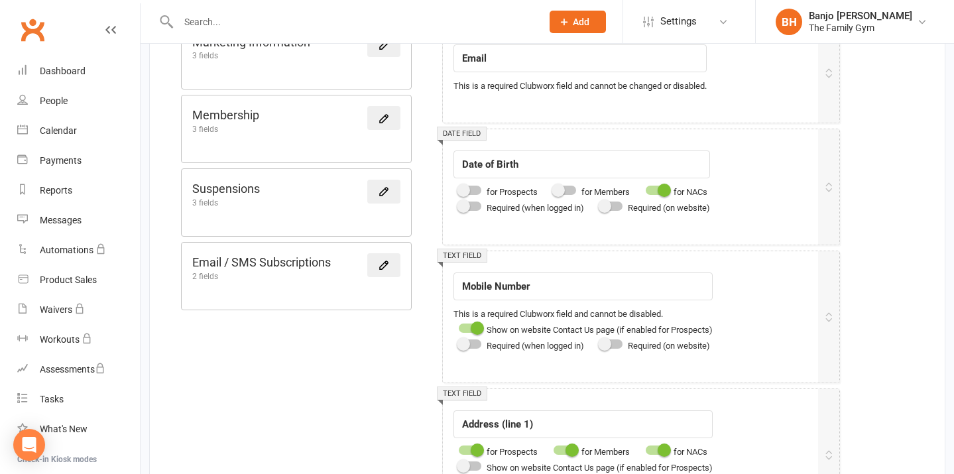
scroll to position [551, 0]
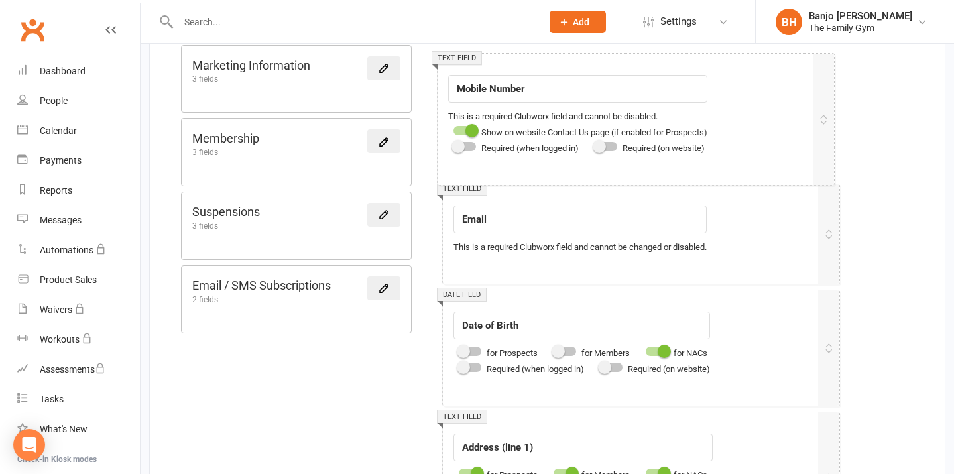
drag, startPoint x: 838, startPoint y: 311, endPoint x: 833, endPoint y: 109, distance: 201.7
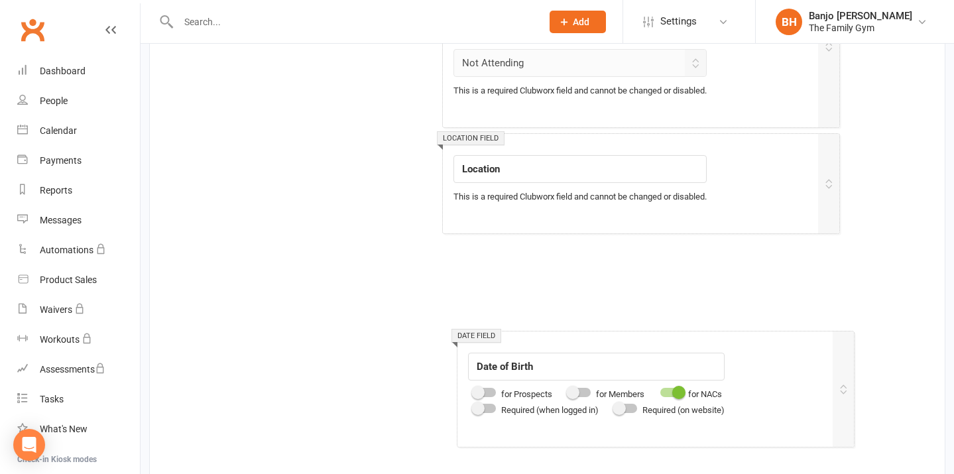
scroll to position [2644, 0]
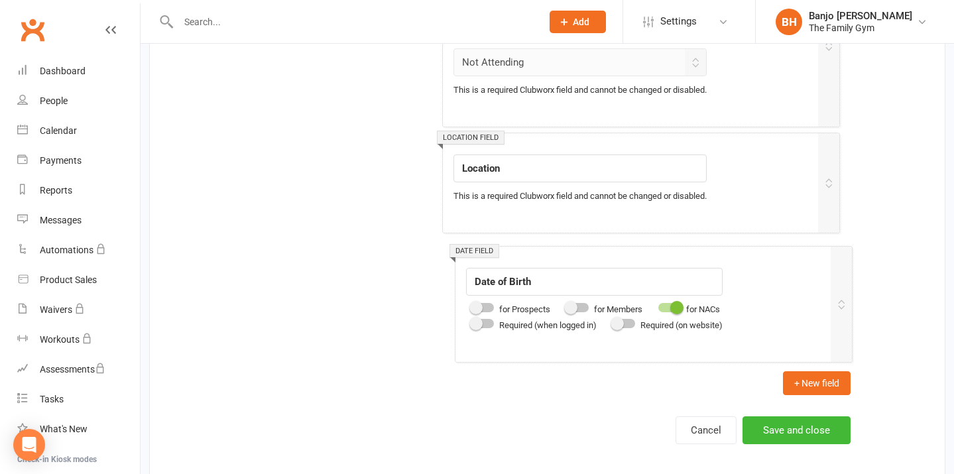
drag, startPoint x: 827, startPoint y: 117, endPoint x: 839, endPoint y: 288, distance: 171.5
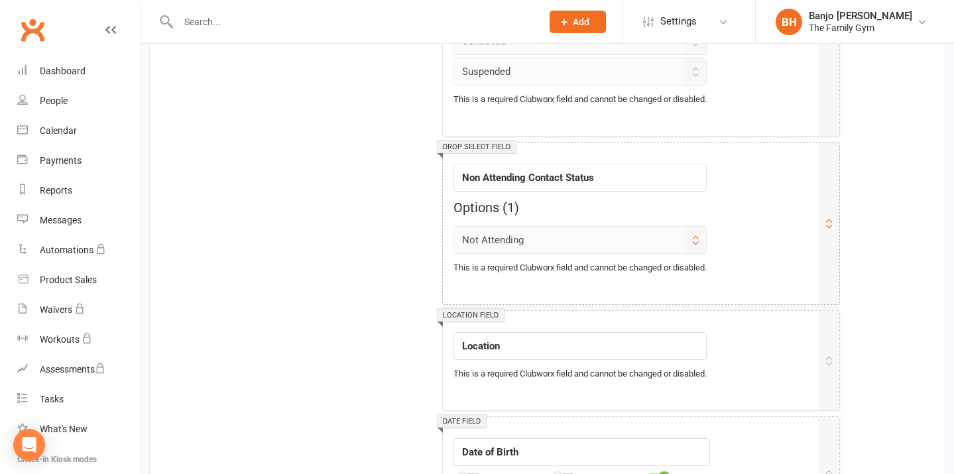
scroll to position [2466, 0]
click at [701, 238] on icon at bounding box center [695, 240] width 11 height 11
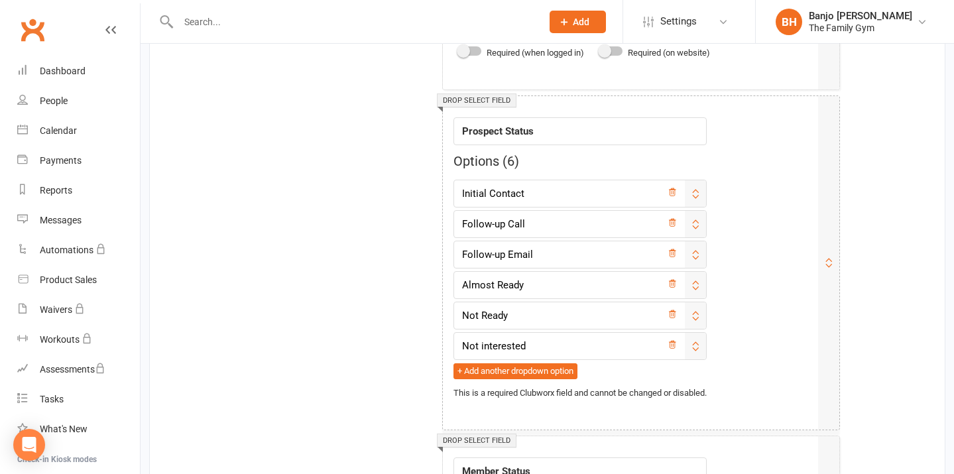
scroll to position [1937, 0]
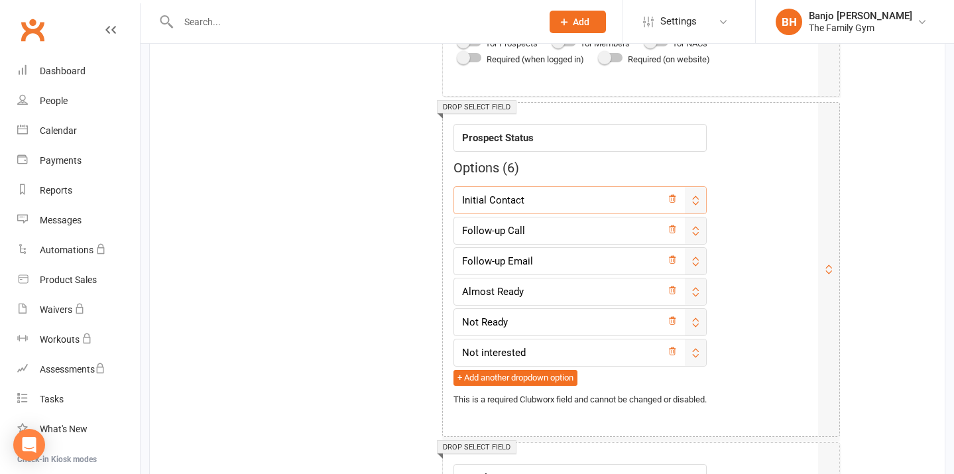
click at [547, 200] on input "Initial Contact" at bounding box center [580, 200] width 253 height 28
type input "Initial Contact - Call & Email"
click at [563, 225] on input "Follow-up Call" at bounding box center [580, 231] width 253 height 28
type input "Follow-up Call - Call & Text"
click at [549, 256] on input "Follow-up Email" at bounding box center [580, 261] width 253 height 28
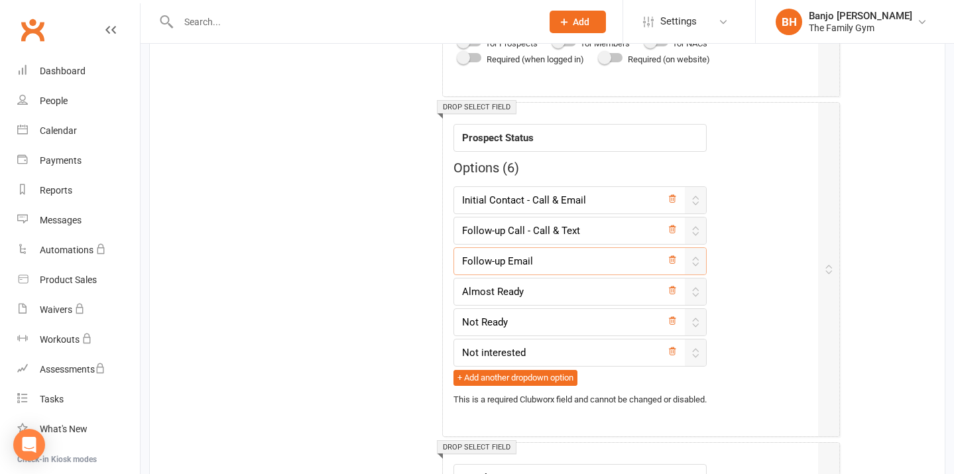
drag, startPoint x: 550, startPoint y: 256, endPoint x: 434, endPoint y: 249, distance: 115.6
type input "Last Call - Call & Email"
click at [677, 291] on icon at bounding box center [672, 290] width 9 height 9
type input "Not Ready"
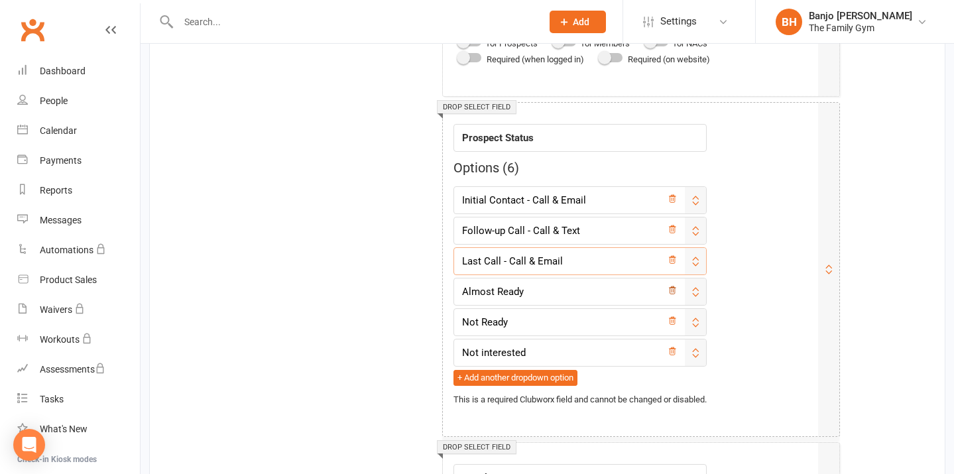
type input "Not interested"
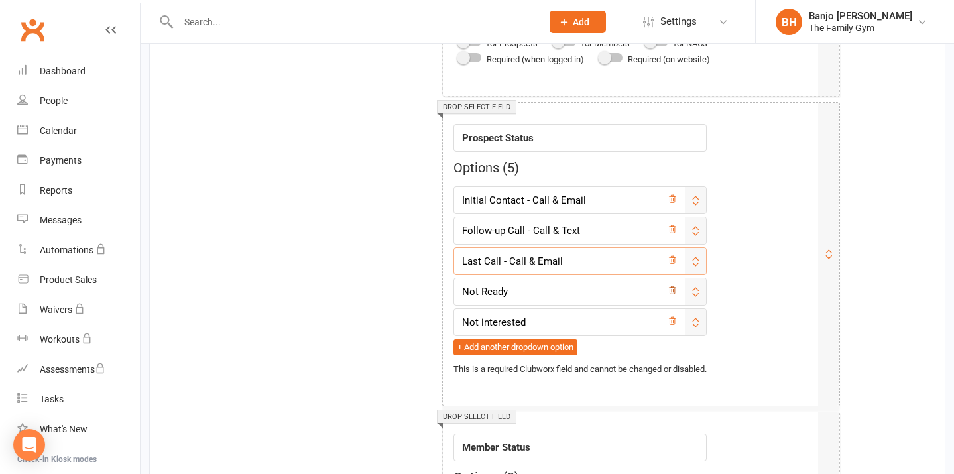
click at [677, 290] on icon at bounding box center [672, 290] width 9 height 9
type input "Not interested"
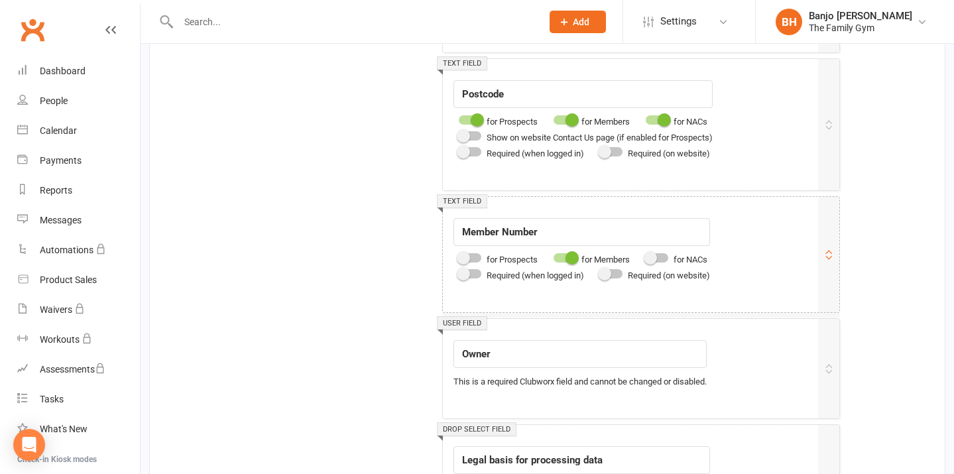
scroll to position [1301, 0]
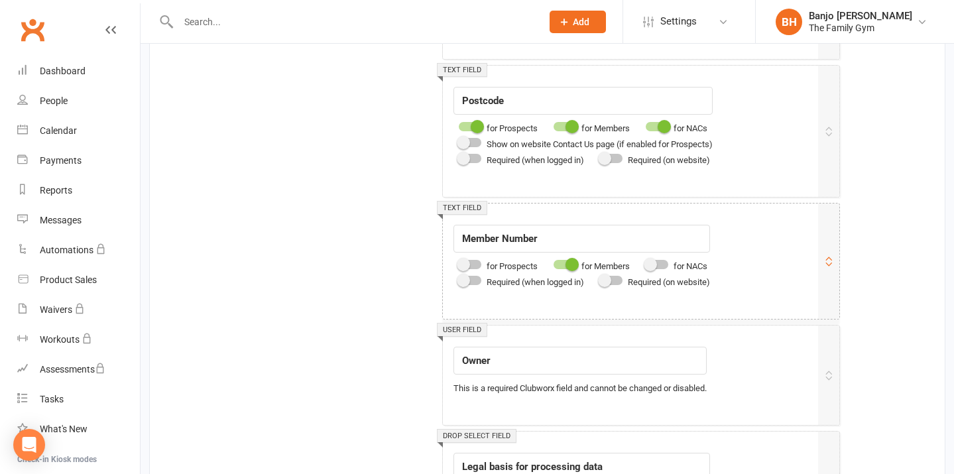
type input "Last Call - Call & Email"
click at [464, 233] on input "Member Number" at bounding box center [582, 239] width 257 height 28
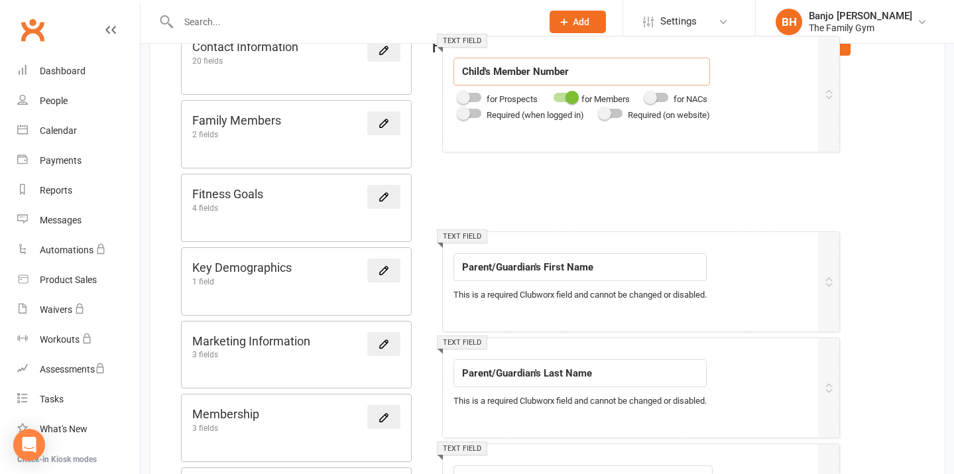
scroll to position [244, 0]
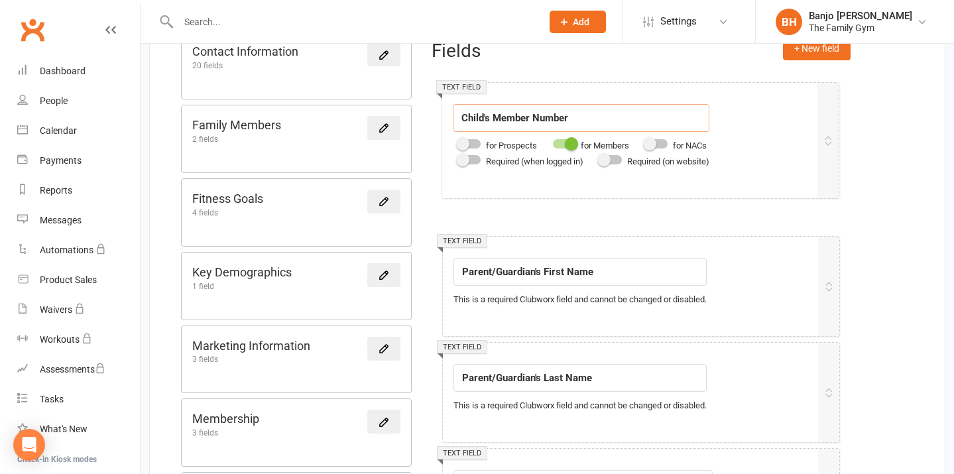
drag, startPoint x: 832, startPoint y: 237, endPoint x: 831, endPoint y: 114, distance: 123.4
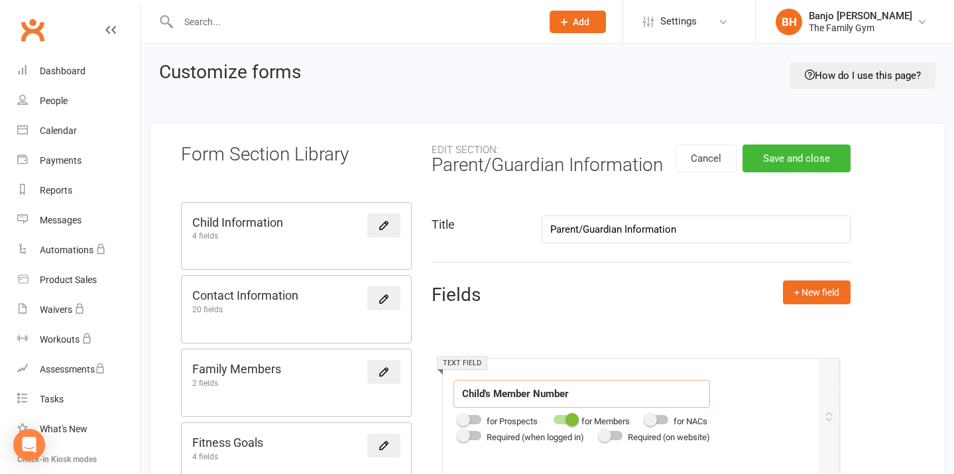
scroll to position [0, 0]
type input "Child's Member Number"
click at [783, 155] on button "Save and close" at bounding box center [797, 159] width 108 height 28
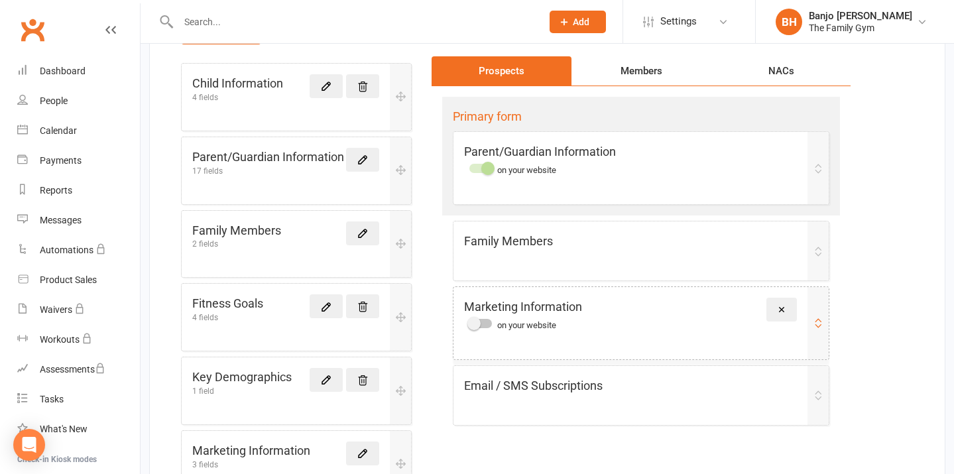
scroll to position [170, 0]
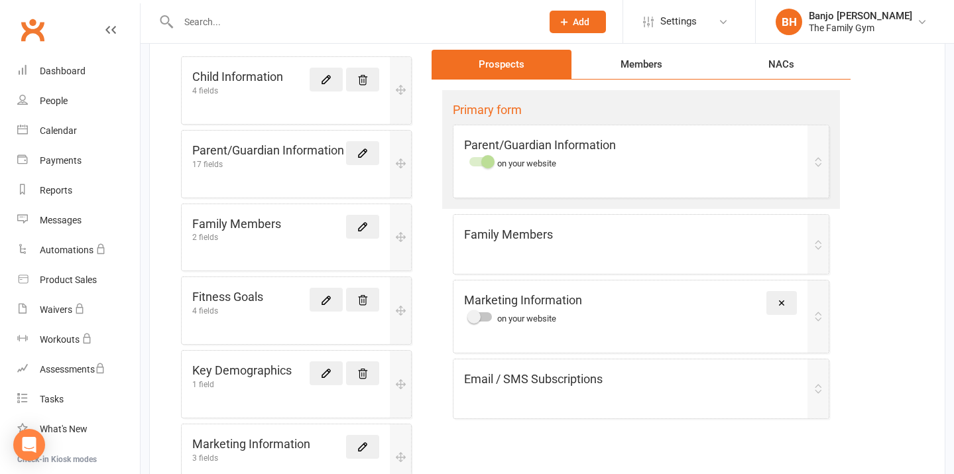
click at [630, 68] on div "Members" at bounding box center [642, 64] width 140 height 29
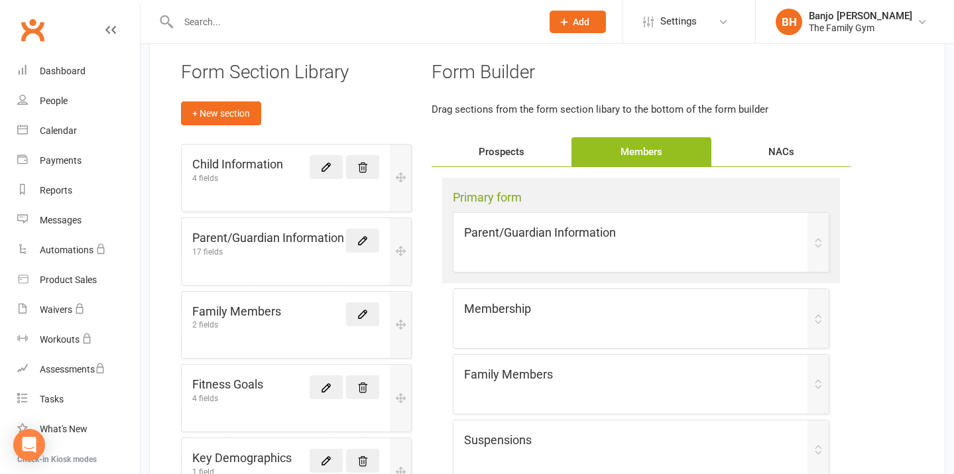
scroll to position [83, 0]
click at [515, 148] on div "Prospects" at bounding box center [502, 151] width 140 height 29
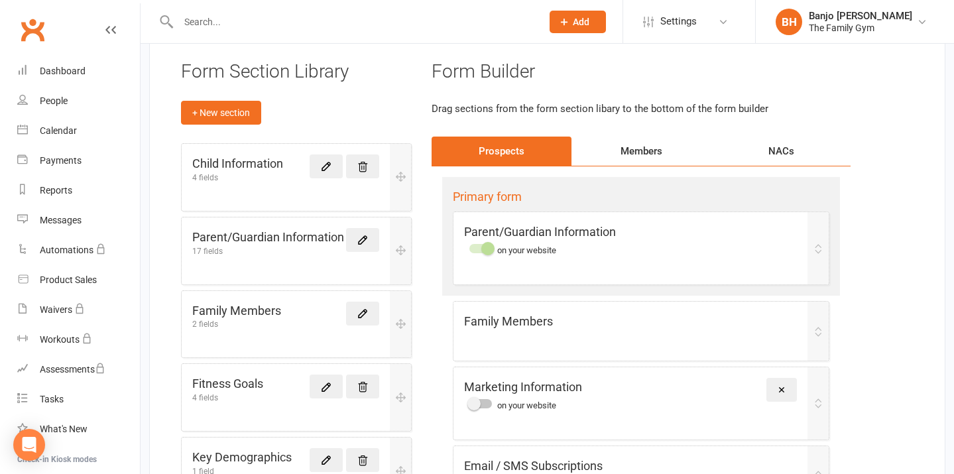
click at [515, 148] on div "Prospects" at bounding box center [502, 151] width 140 height 29
click at [521, 169] on div "Primary form Parent/Guardian Information on your website Family Members Marketi…" at bounding box center [641, 342] width 419 height 353
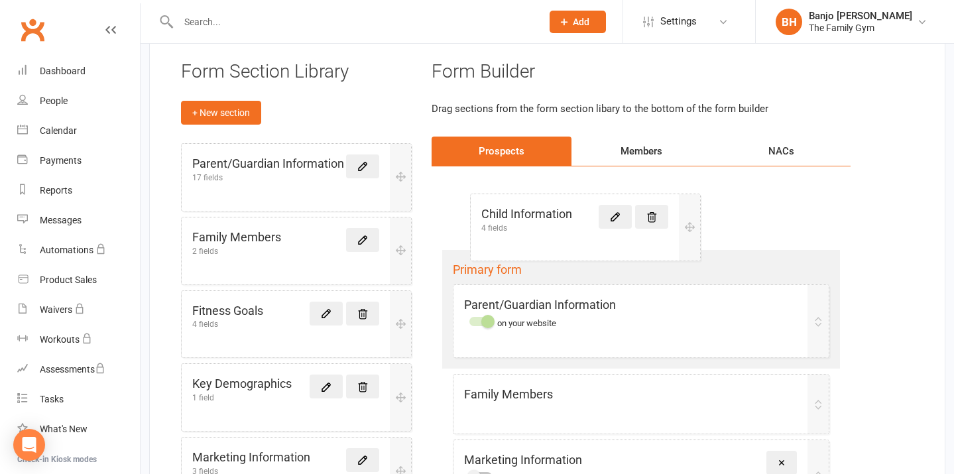
drag, startPoint x: 269, startPoint y: 182, endPoint x: 566, endPoint y: 235, distance: 301.3
click at [566, 235] on div "Form Section Library + New section Child Information 4 fields Parent/Guardian I…" at bounding box center [547, 366] width 797 height 653
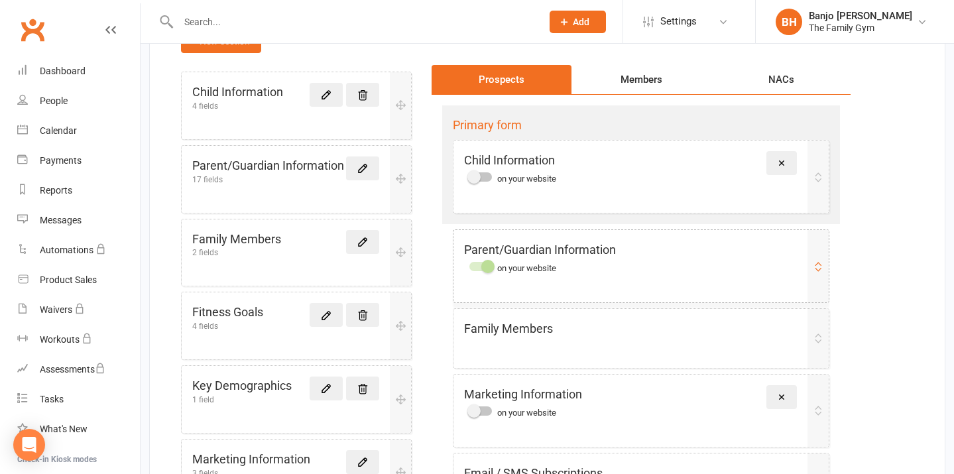
scroll to position [157, 0]
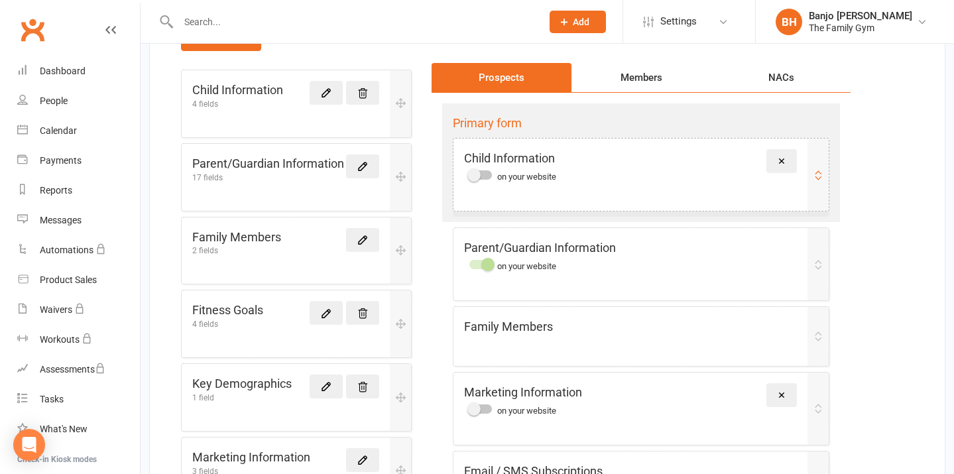
click at [478, 174] on span at bounding box center [474, 174] width 13 height 13
click at [470, 173] on input "checkbox" at bounding box center [470, 173] width 0 height 0
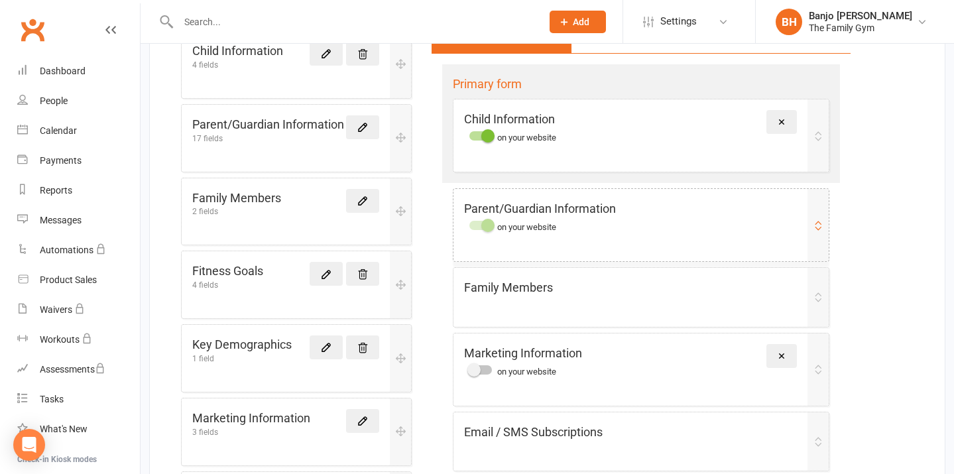
scroll to position [207, 0]
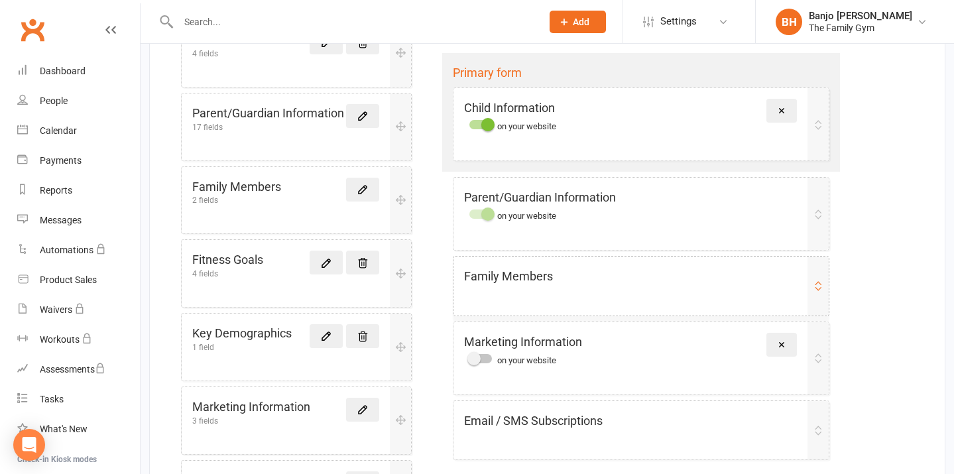
click at [760, 292] on div "Family Members" at bounding box center [641, 286] width 375 height 59
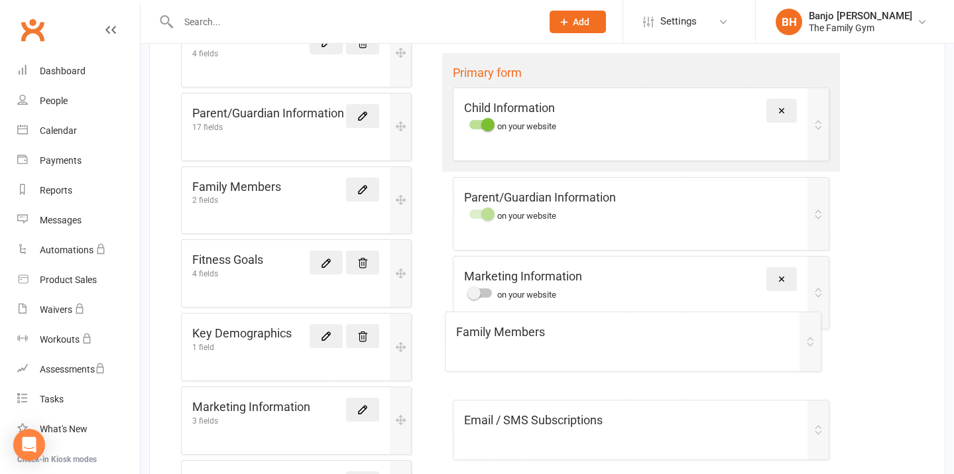
drag, startPoint x: 822, startPoint y: 277, endPoint x: 814, endPoint y: 342, distance: 64.9
click at [814, 342] on div "Primary form Child Information on your website Remove Parent/Guardian Informati…" at bounding box center [641, 257] width 419 height 431
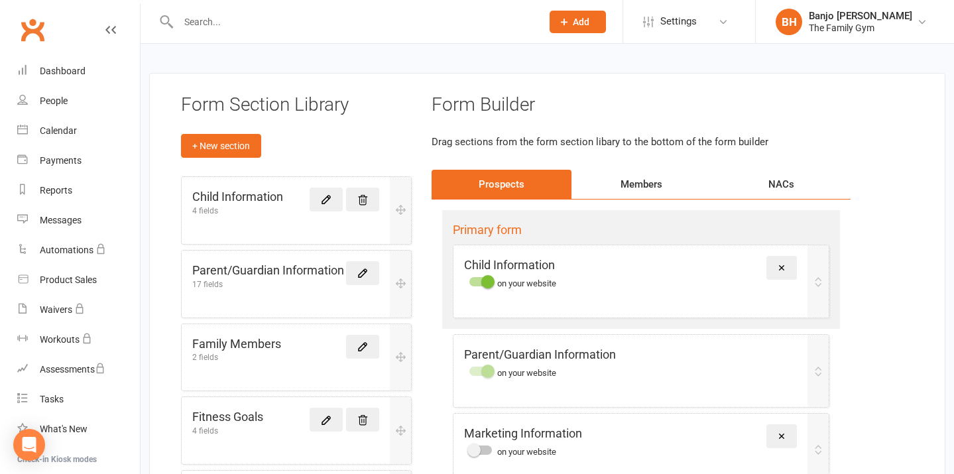
scroll to position [34, 0]
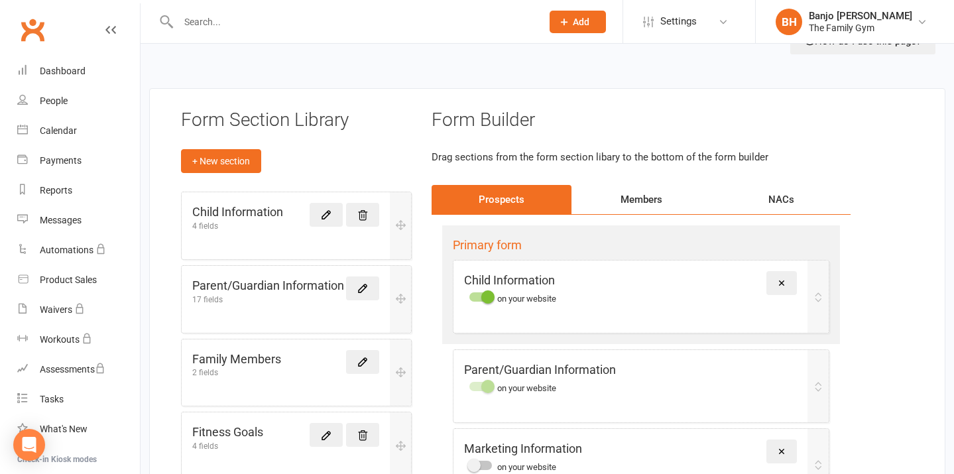
click at [645, 198] on div "Members" at bounding box center [642, 199] width 140 height 29
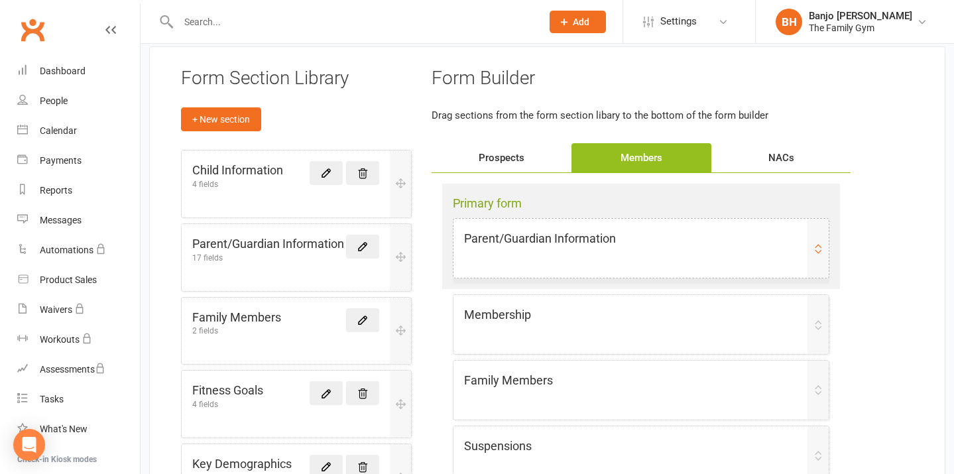
scroll to position [113, 0]
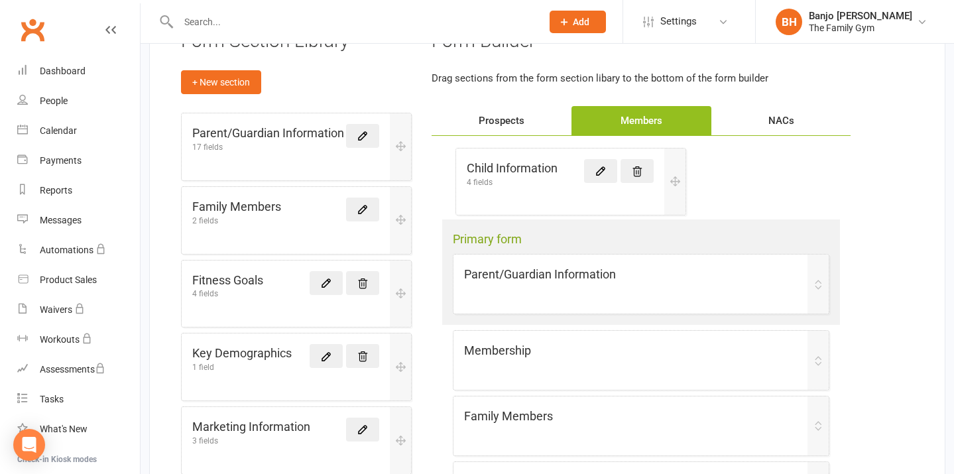
drag, startPoint x: 261, startPoint y: 137, endPoint x: 548, endPoint y: 175, distance: 289.1
click at [548, 175] on div "Form Section Library + New section Child Information 4 fields Parent/Guardian I…" at bounding box center [547, 409] width 797 height 800
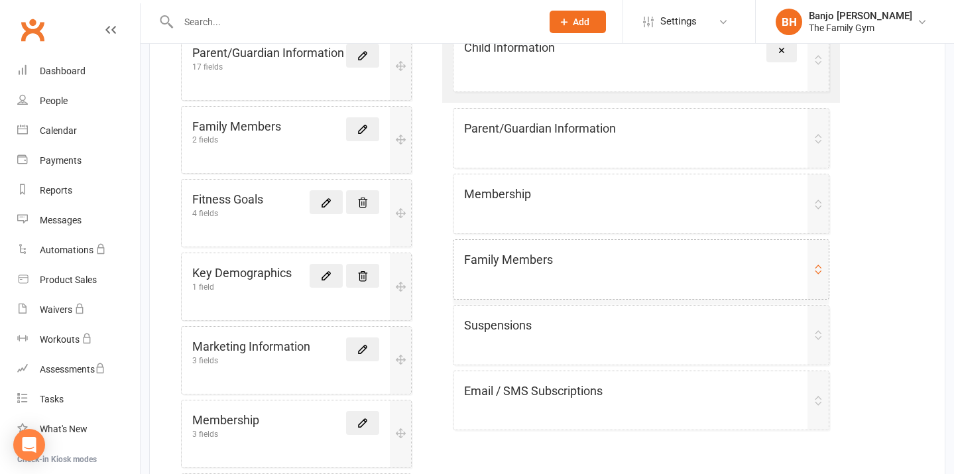
scroll to position [265, 0]
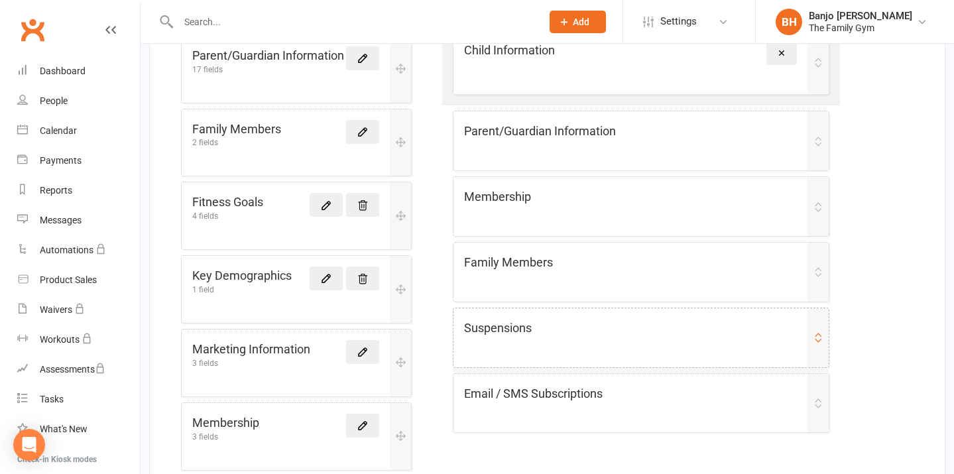
click at [581, 325] on div "Suspensions" at bounding box center [630, 328] width 333 height 19
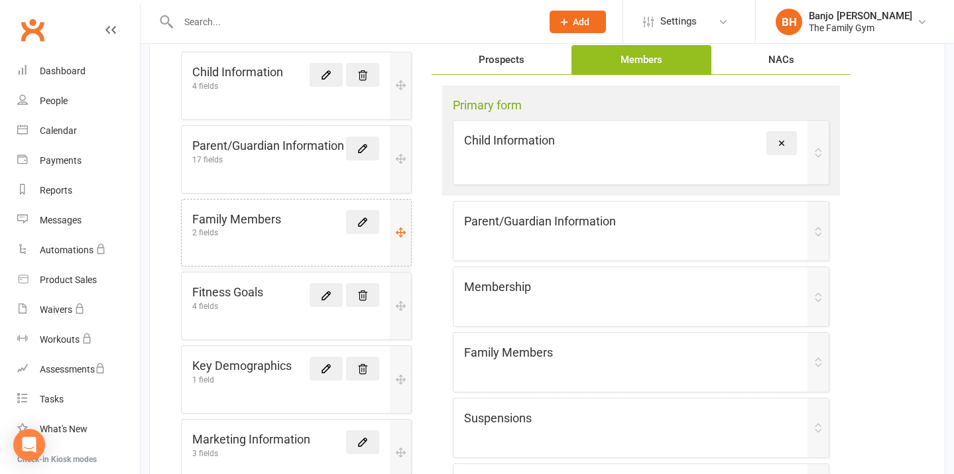
scroll to position [172, 0]
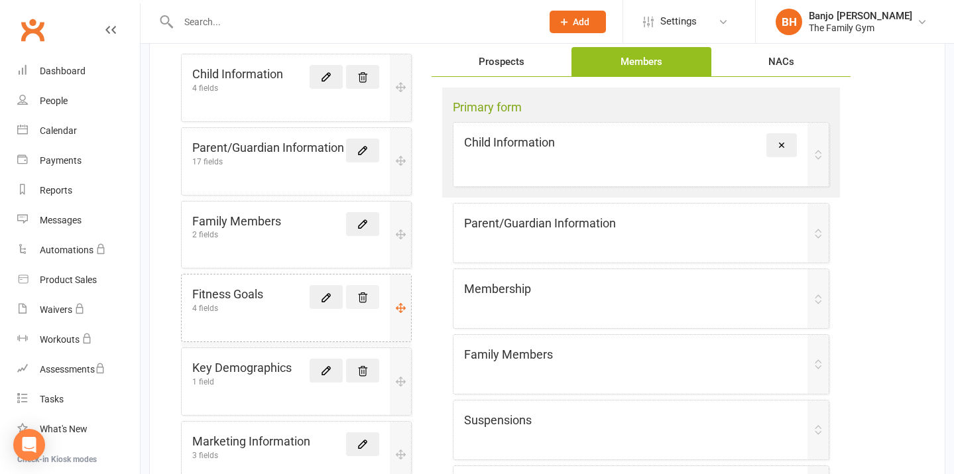
click at [365, 294] on icon at bounding box center [363, 298] width 12 height 12
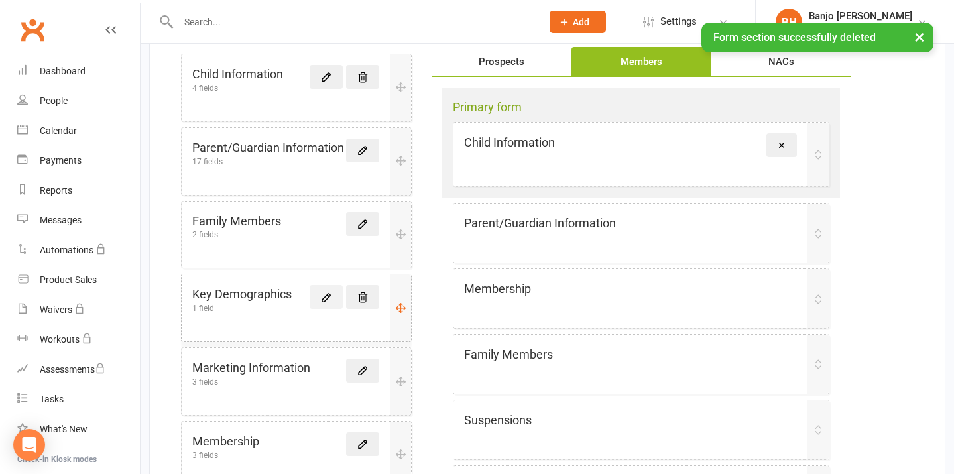
click at [320, 294] on icon at bounding box center [326, 298] width 12 height 12
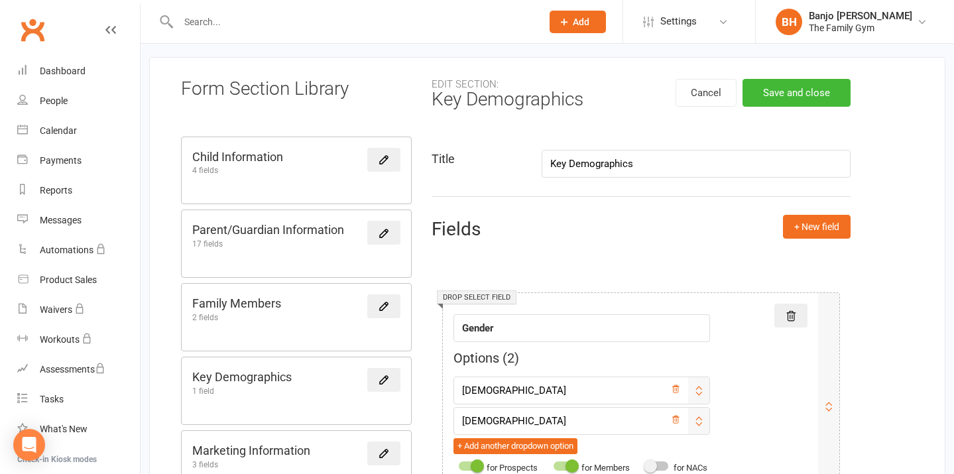
scroll to position [68, 0]
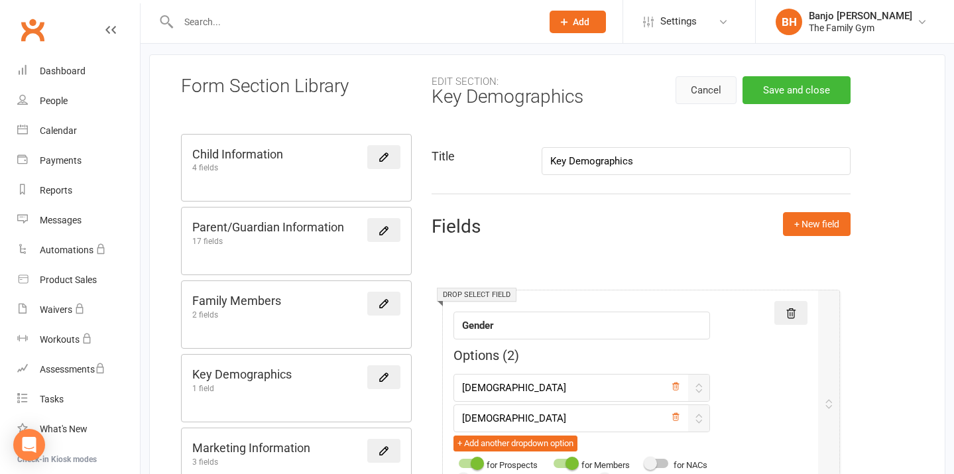
click at [697, 82] on button "Cancel" at bounding box center [706, 90] width 61 height 28
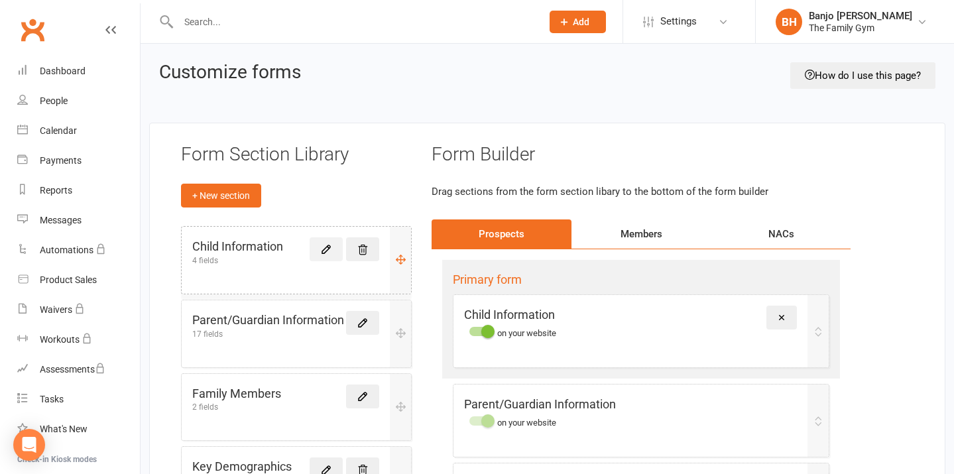
click at [325, 243] on icon at bounding box center [326, 249] width 12 height 12
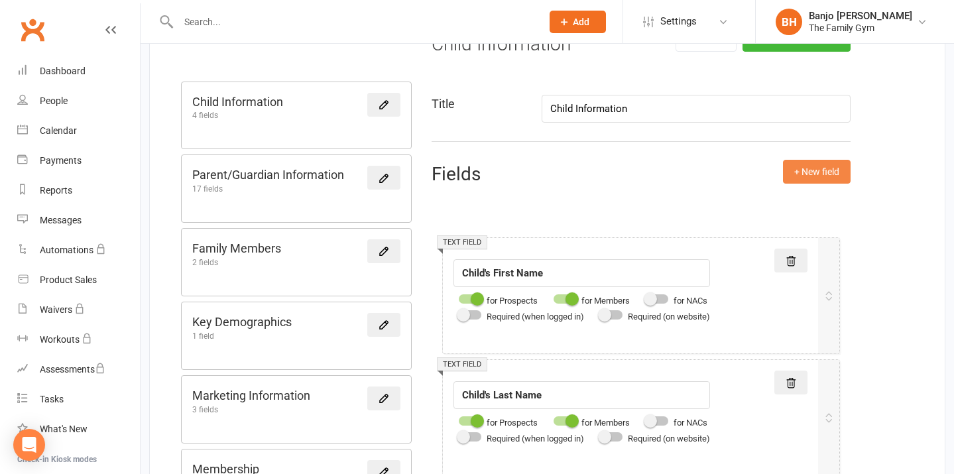
click at [799, 176] on button "+ New field" at bounding box center [817, 172] width 68 height 24
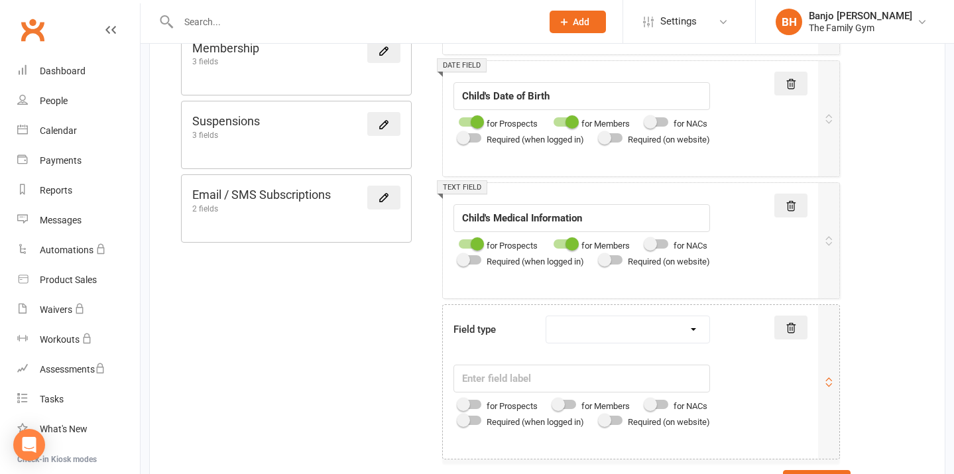
scroll to position [680, 0]
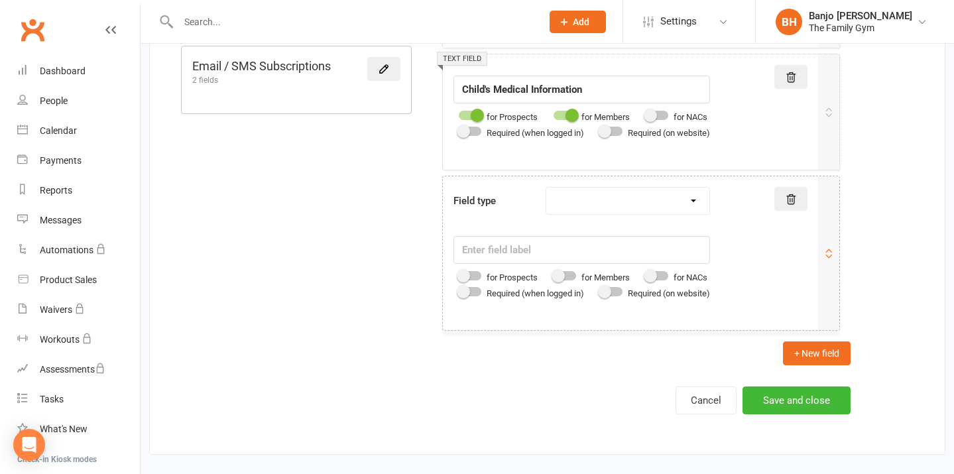
select select "drop_select"
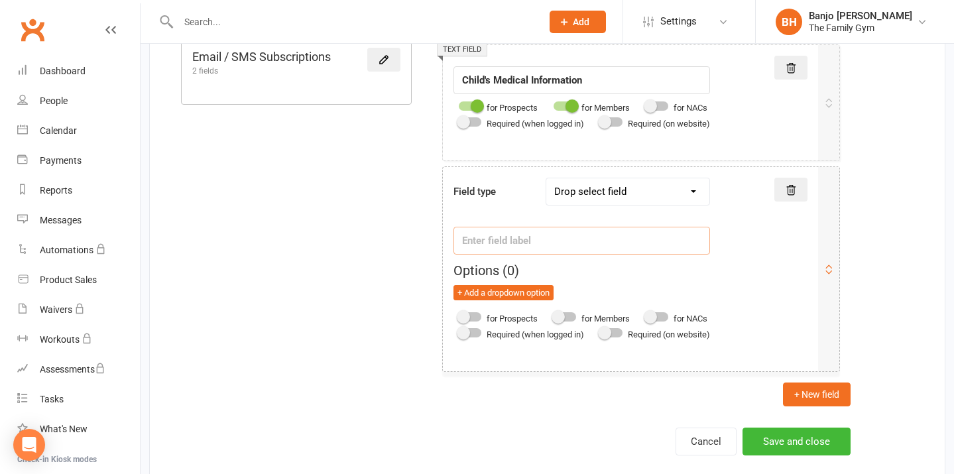
click at [556, 243] on input "text" at bounding box center [582, 241] width 257 height 28
type input "S"
type input "G"
type input "Child's Sex"
click at [492, 288] on button "+ Add a dropdown option" at bounding box center [504, 293] width 100 height 16
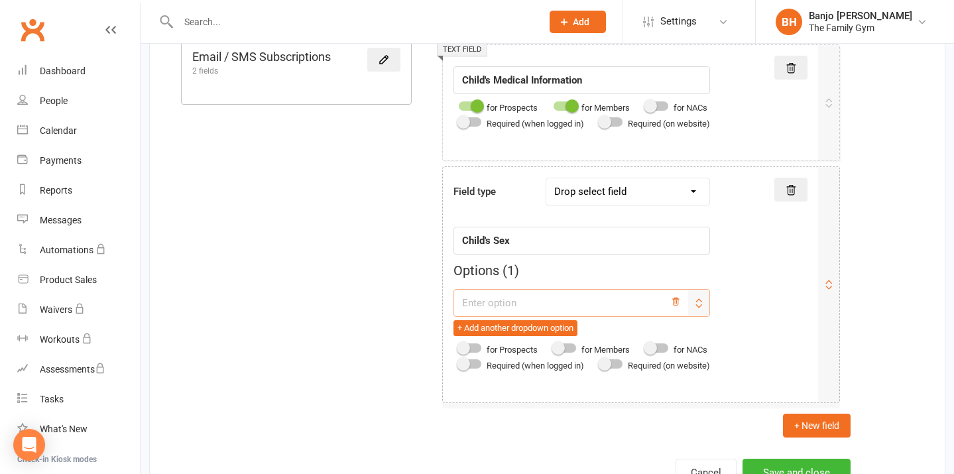
click at [542, 295] on input "text" at bounding box center [582, 303] width 257 height 28
type input "[DEMOGRAPHIC_DATA]"
click at [552, 330] on button "+ Add another dropdown option" at bounding box center [516, 328] width 124 height 16
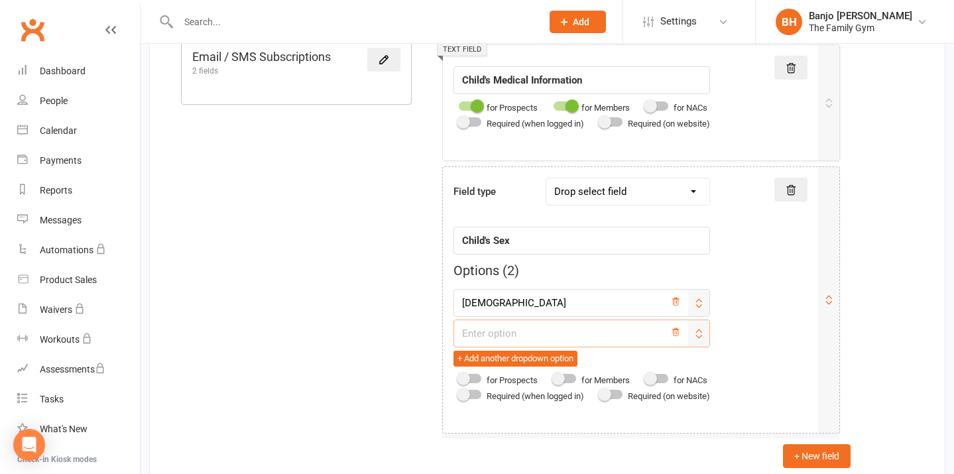
click at [553, 334] on input "text" at bounding box center [582, 334] width 257 height 28
click at [473, 381] on div at bounding box center [470, 378] width 23 height 9
click at [459, 377] on input "checkbox" at bounding box center [459, 377] width 0 height 0
click at [570, 375] on div at bounding box center [565, 378] width 23 height 9
click at [554, 377] on input "checkbox" at bounding box center [554, 377] width 0 height 0
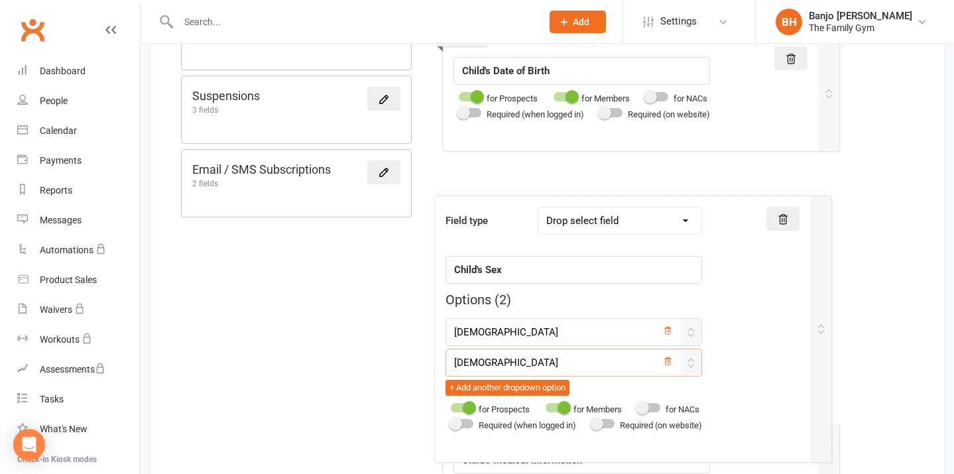
scroll to position [574, 0]
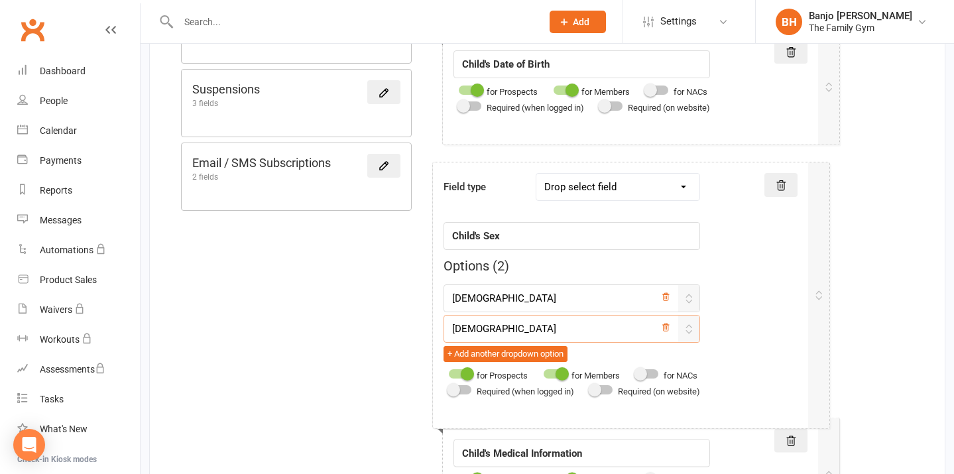
drag, startPoint x: 742, startPoint y: 305, endPoint x: 732, endPoint y: 177, distance: 128.3
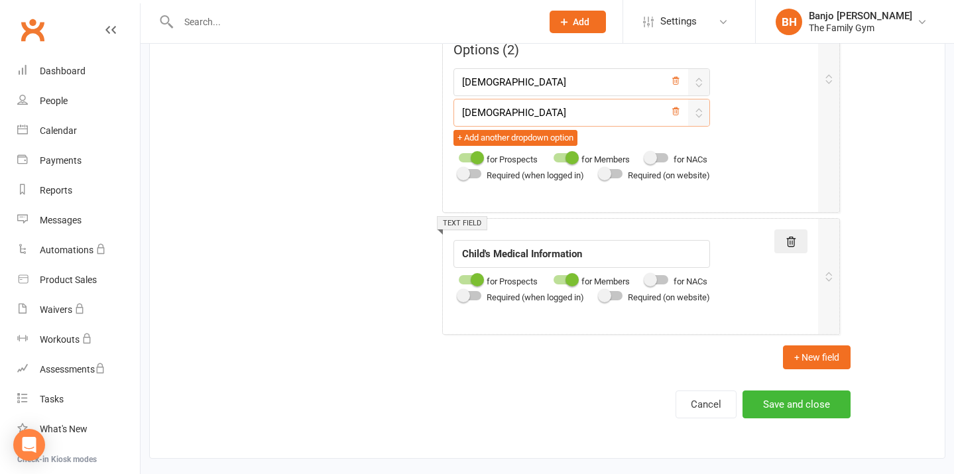
scroll to position [789, 0]
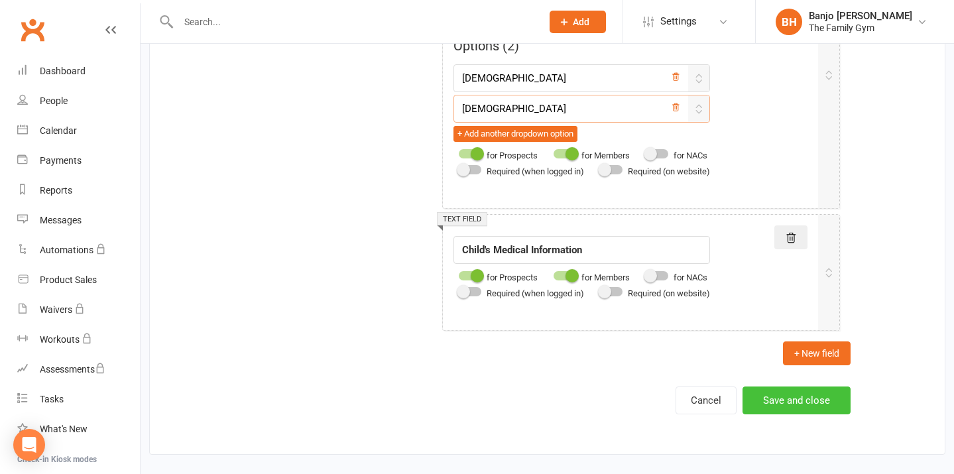
type input "[DEMOGRAPHIC_DATA]"
click at [788, 387] on button "Save and close" at bounding box center [797, 401] width 108 height 28
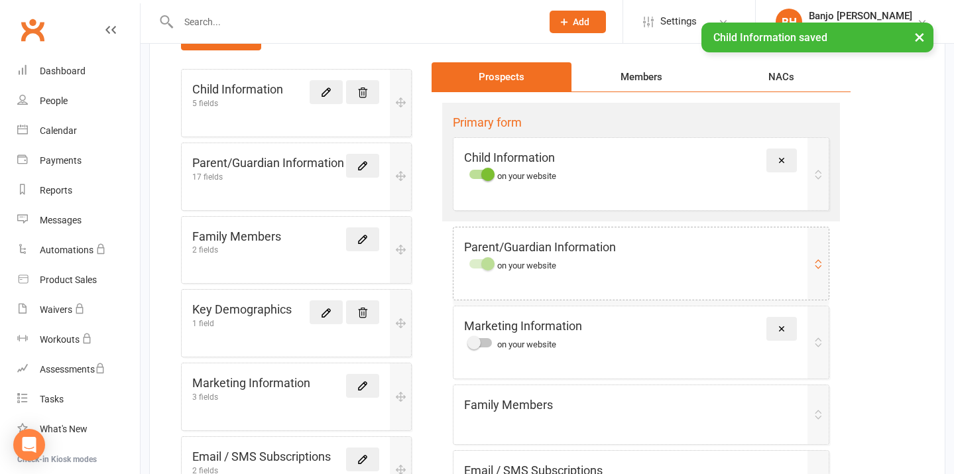
scroll to position [158, 0]
click at [361, 310] on icon at bounding box center [363, 312] width 12 height 12
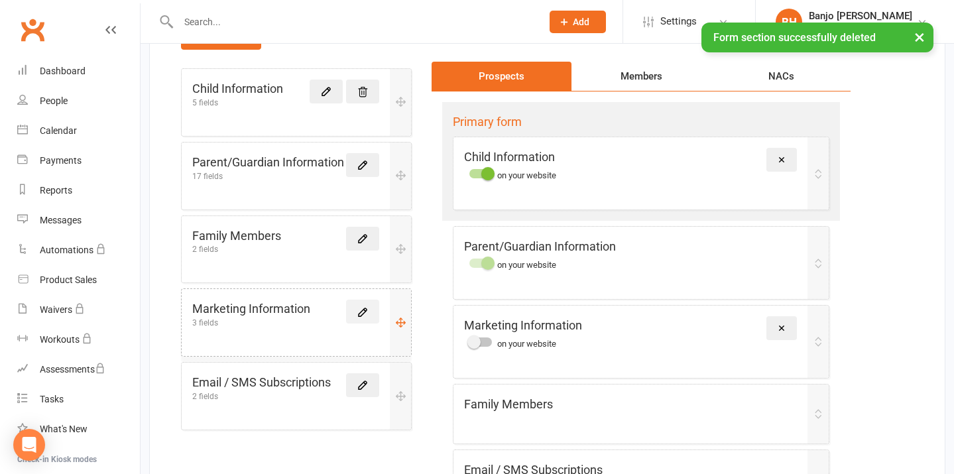
click at [361, 306] on icon at bounding box center [363, 312] width 12 height 12
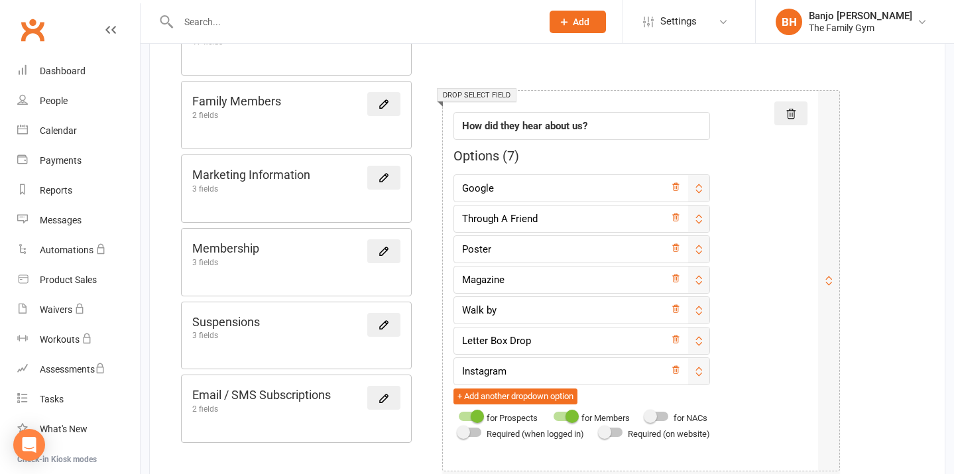
scroll to position [269, 0]
click at [383, 319] on icon at bounding box center [384, 324] width 12 height 12
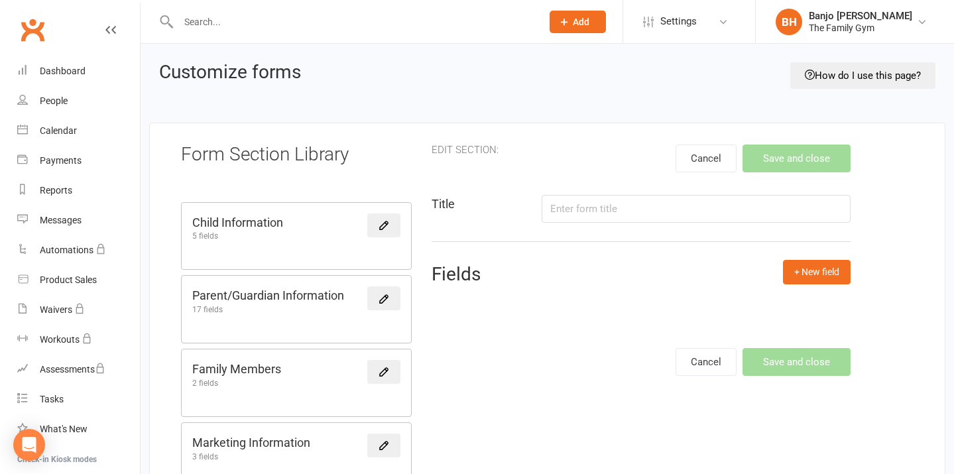
type input "Suspensions"
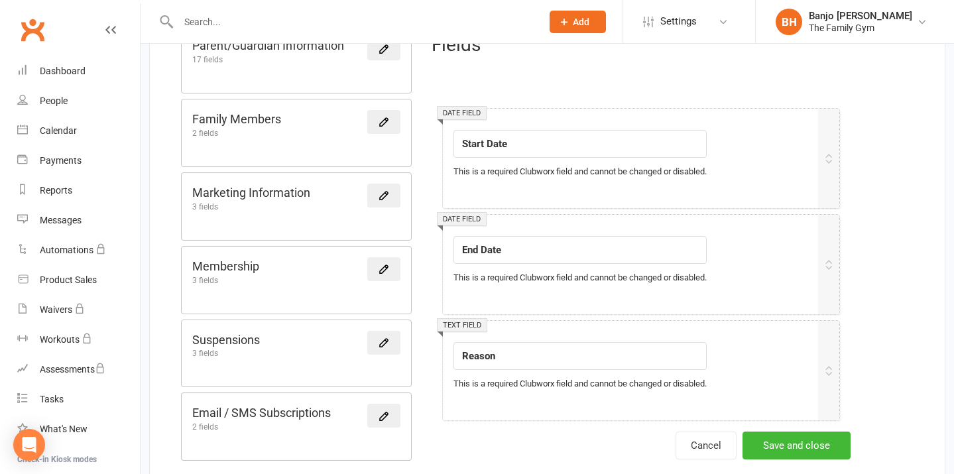
scroll to position [267, 0]
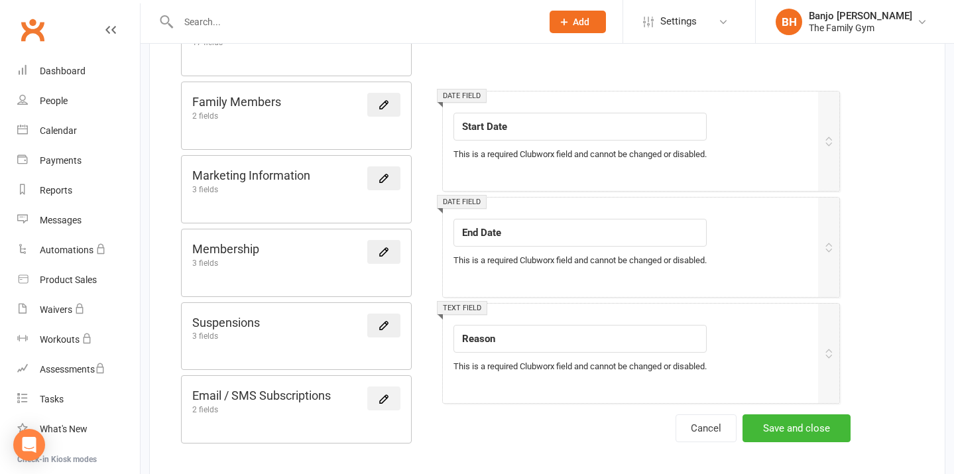
click at [385, 398] on icon at bounding box center [384, 399] width 12 height 12
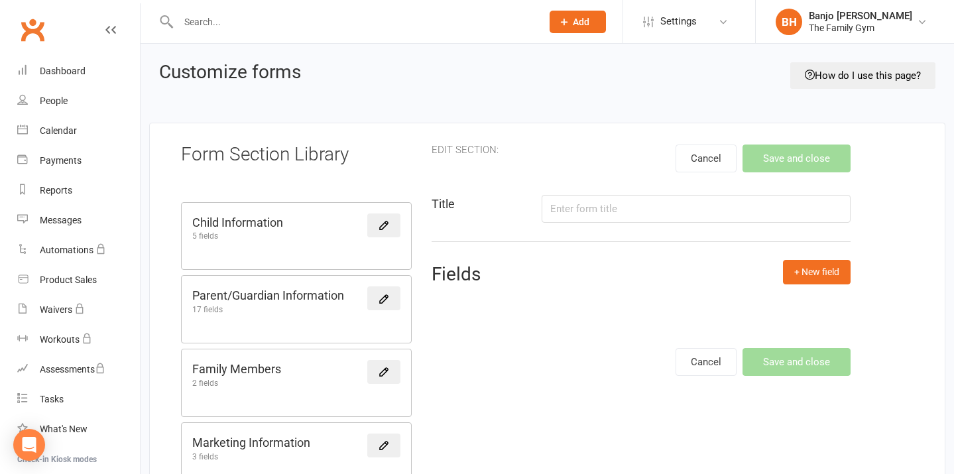
type input "Email / SMS Subscriptions"
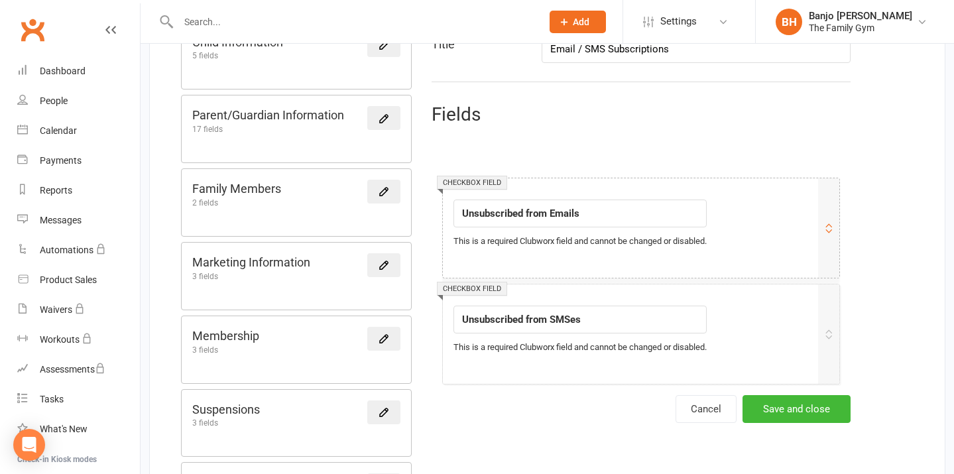
scroll to position [181, 0]
click at [595, 321] on input "Unsubscribed from SMSes" at bounding box center [580, 319] width 253 height 28
type input "Unsubscribed from SMS"
click at [600, 212] on input "Unsubscribed from Emails" at bounding box center [580, 213] width 253 height 28
type input "Unsubscribed from Email"
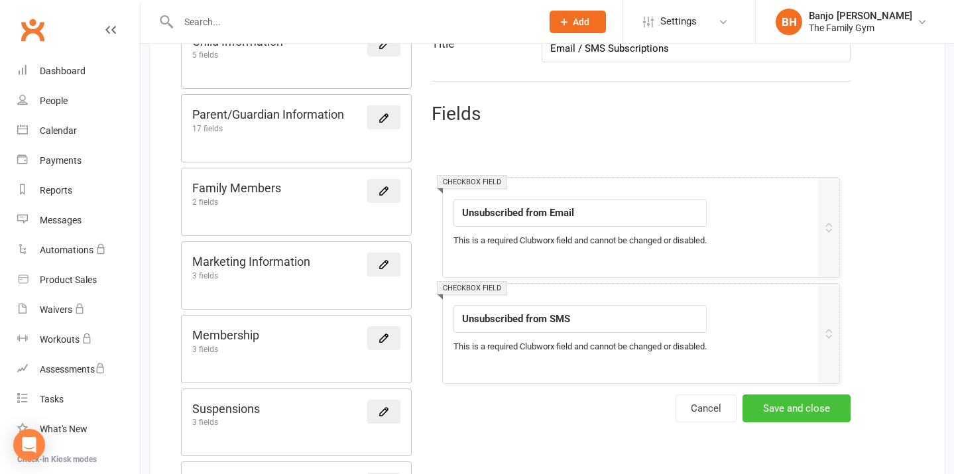
click at [790, 405] on button "Save and close" at bounding box center [797, 409] width 108 height 28
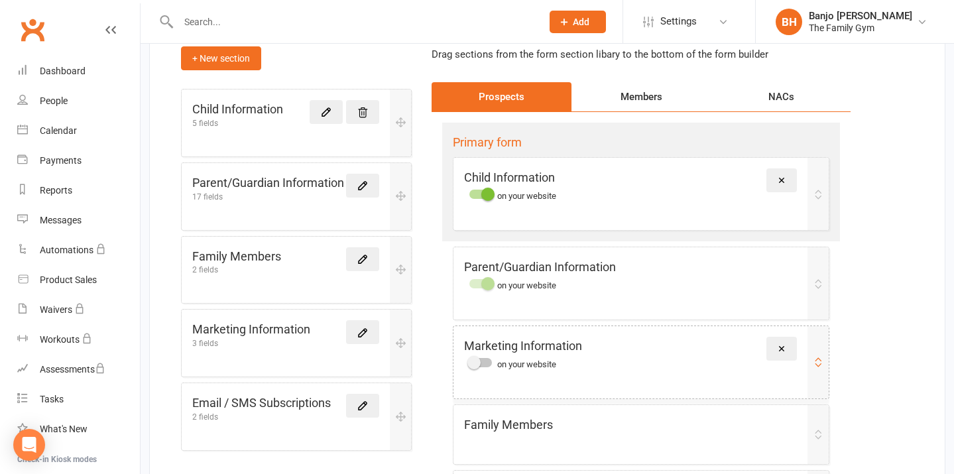
scroll to position [135, 0]
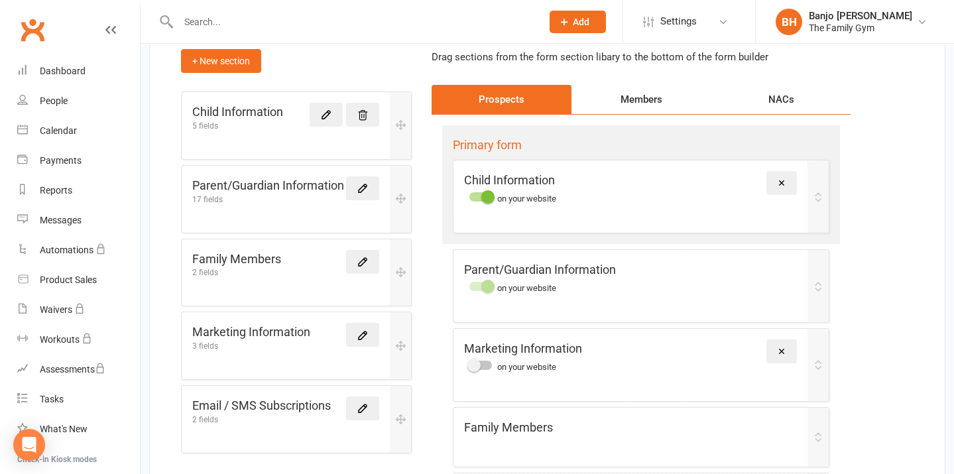
click at [622, 92] on div "Members" at bounding box center [642, 99] width 140 height 29
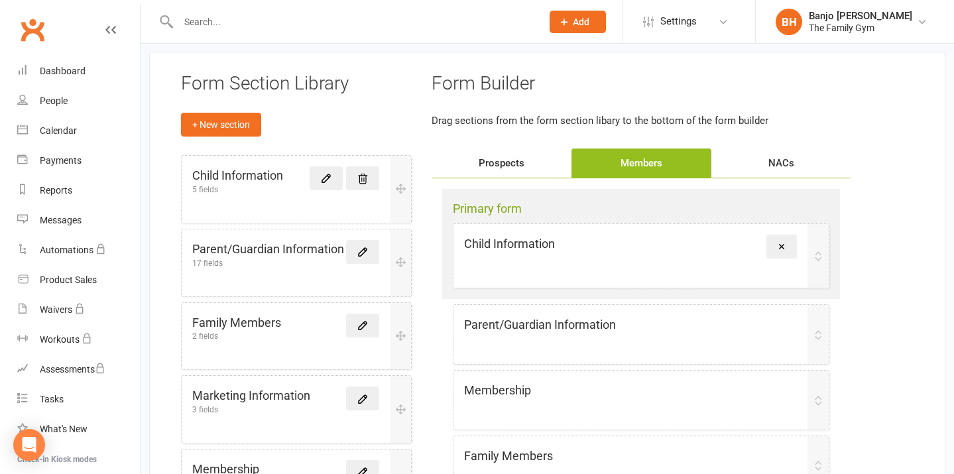
scroll to position [70, 0]
click at [572, 24] on button "Add" at bounding box center [578, 22] width 56 height 23
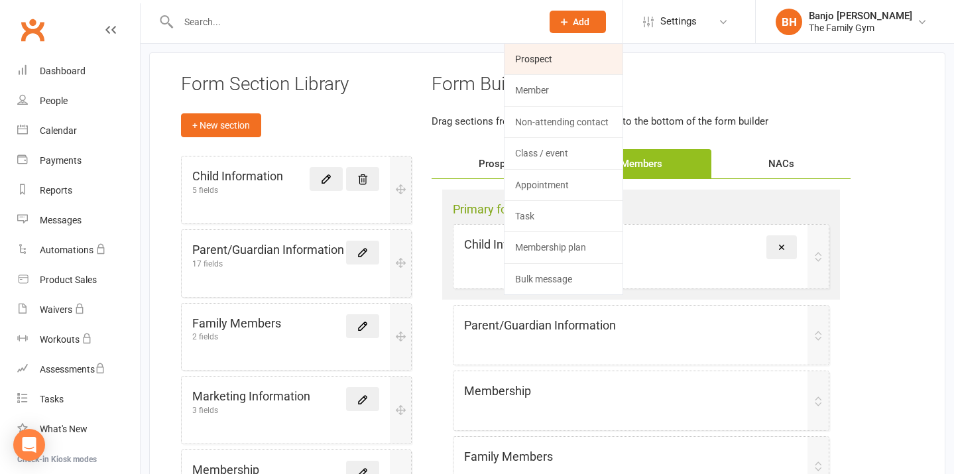
click at [551, 52] on link "Prospect" at bounding box center [564, 59] width 118 height 31
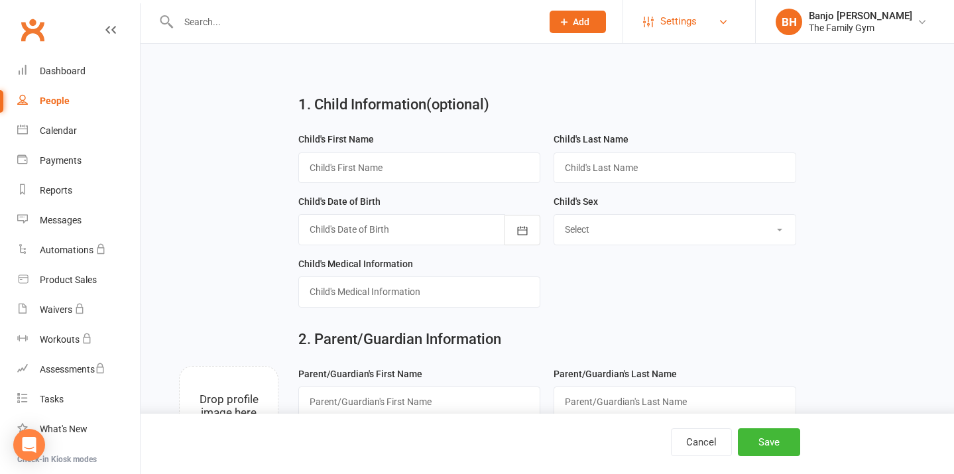
click at [663, 24] on span "Settings" at bounding box center [679, 22] width 36 height 30
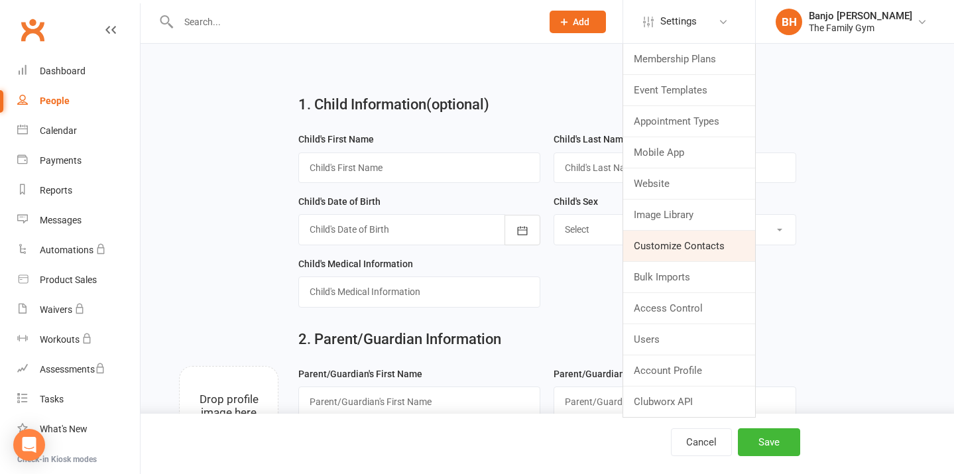
click at [682, 244] on link "Customize Contacts" at bounding box center [689, 246] width 132 height 31
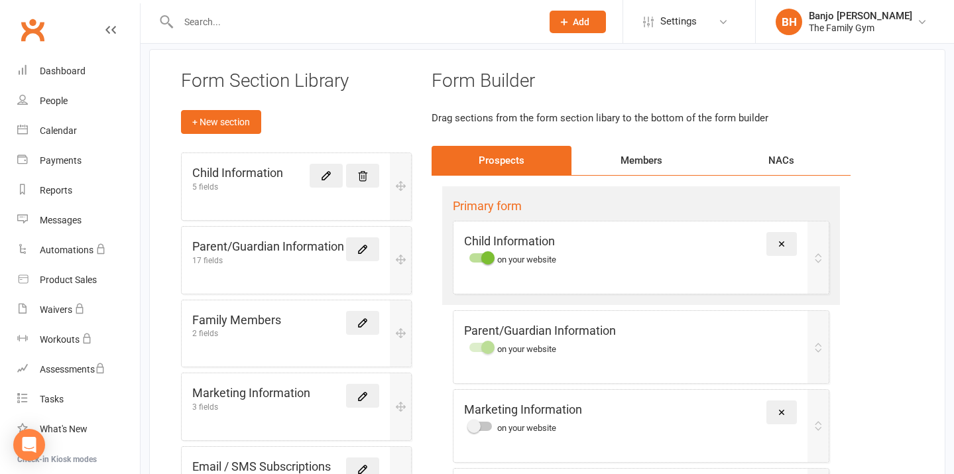
scroll to position [76, 0]
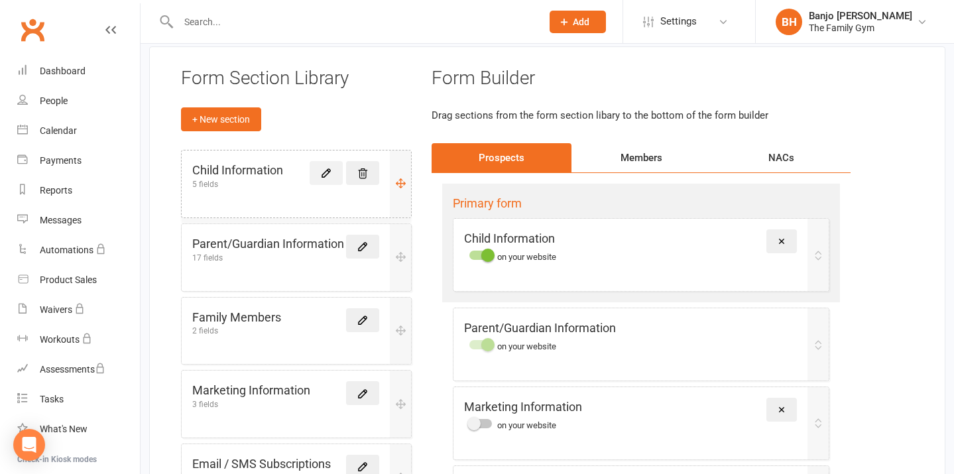
click at [325, 167] on icon at bounding box center [326, 173] width 12 height 12
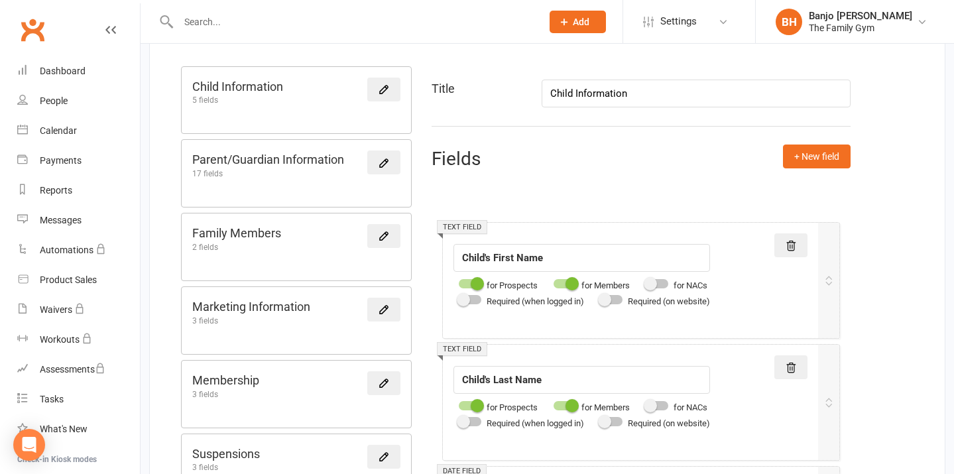
scroll to position [138, 0]
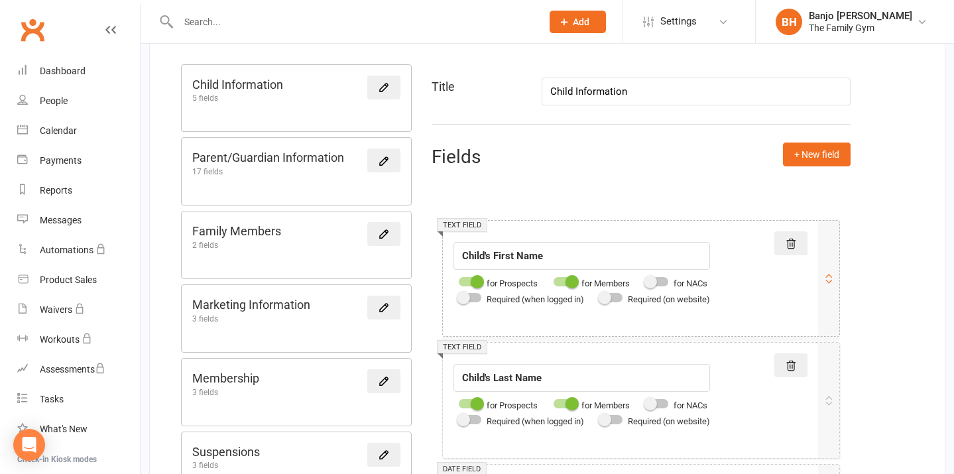
click at [606, 295] on span at bounding box center [604, 297] width 13 height 13
click at [600, 296] on input "checkbox" at bounding box center [600, 296] width 0 height 0
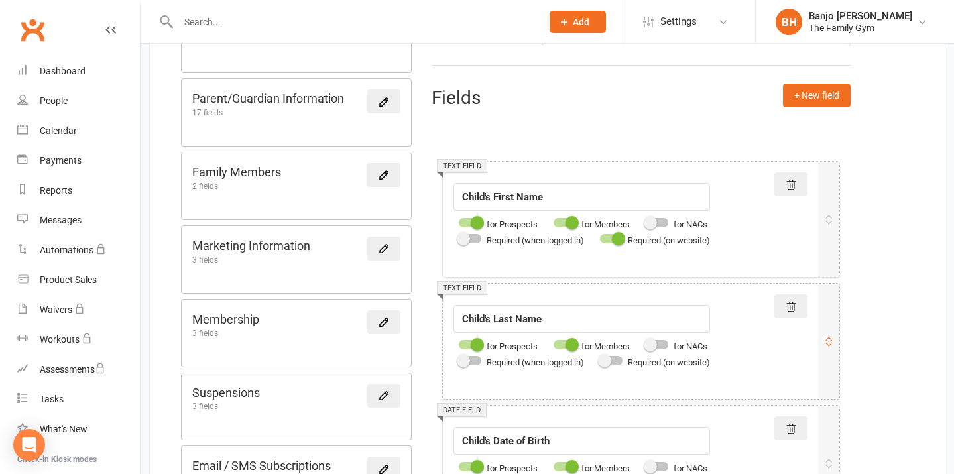
click at [617, 360] on div at bounding box center [611, 360] width 23 height 9
click at [600, 359] on input "checkbox" at bounding box center [600, 359] width 0 height 0
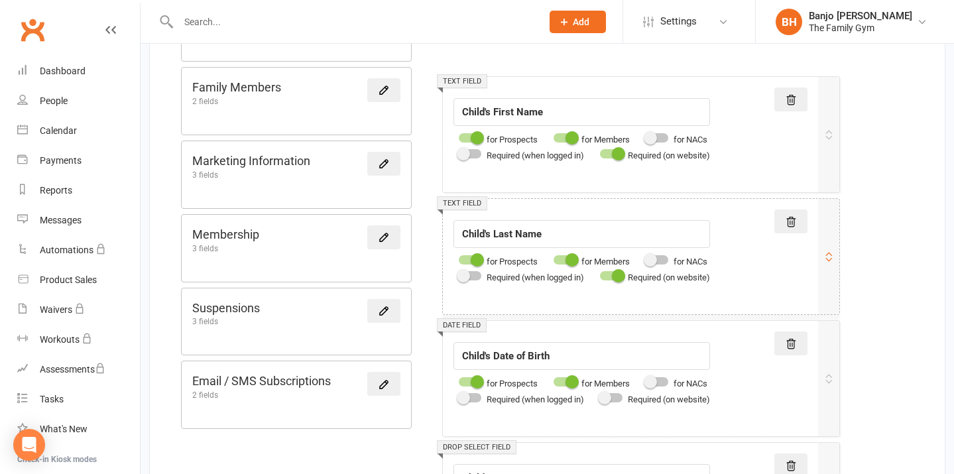
scroll to position [284, 0]
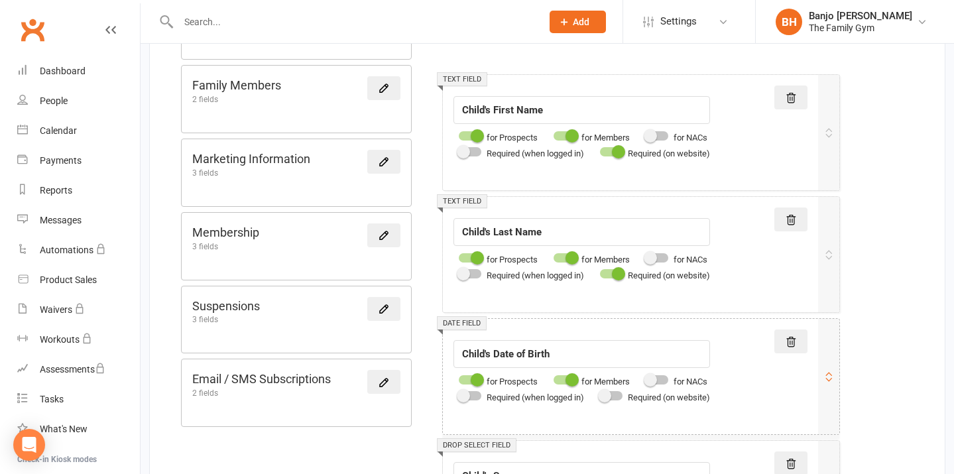
click at [612, 399] on span at bounding box center [604, 395] width 13 height 13
click at [600, 394] on input "checkbox" at bounding box center [600, 394] width 0 height 0
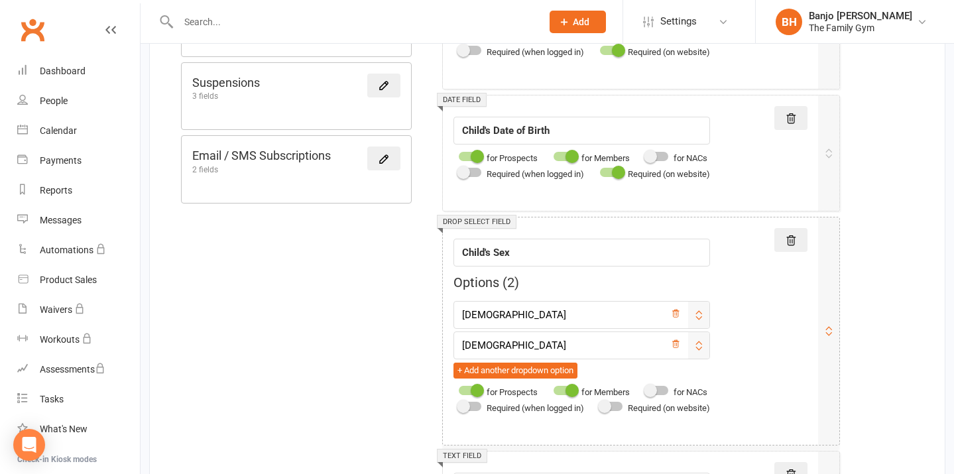
click at [612, 403] on span at bounding box center [604, 406] width 13 height 13
click at [600, 405] on input "checkbox" at bounding box center [600, 405] width 0 height 0
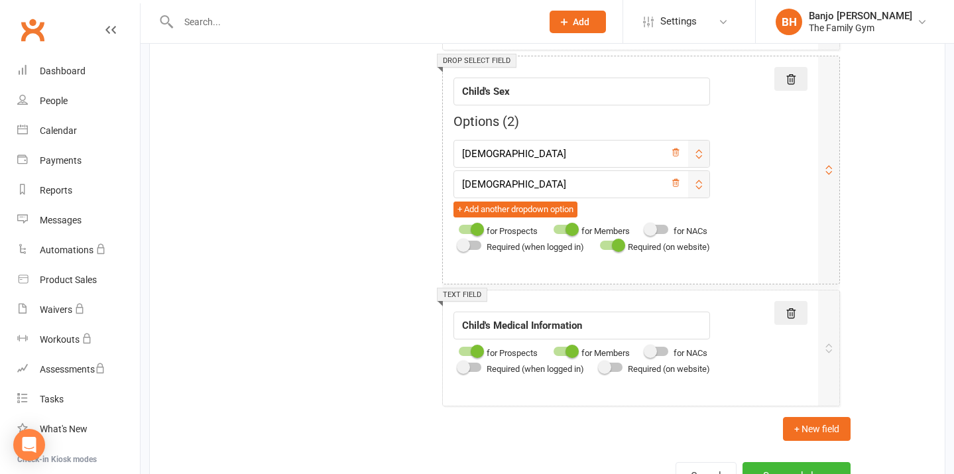
scroll to position [684, 0]
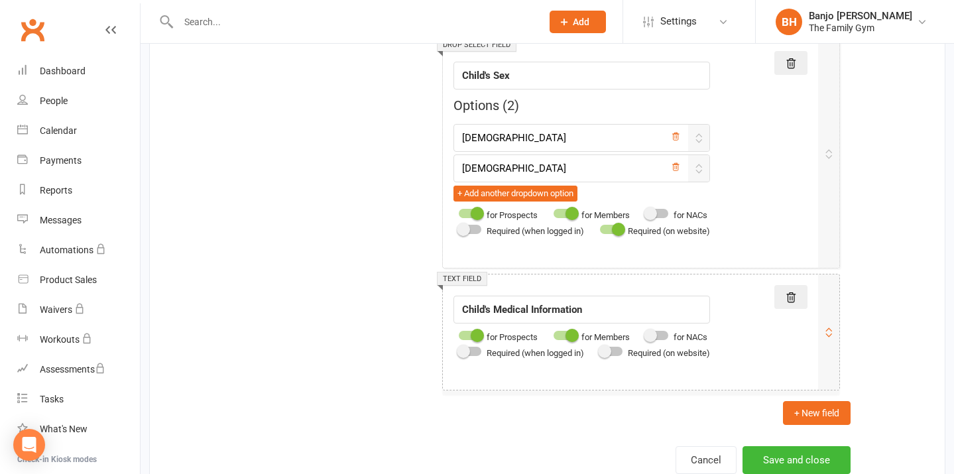
click at [619, 350] on div at bounding box center [611, 351] width 23 height 9
click at [600, 350] on input "checkbox" at bounding box center [600, 350] width 0 height 0
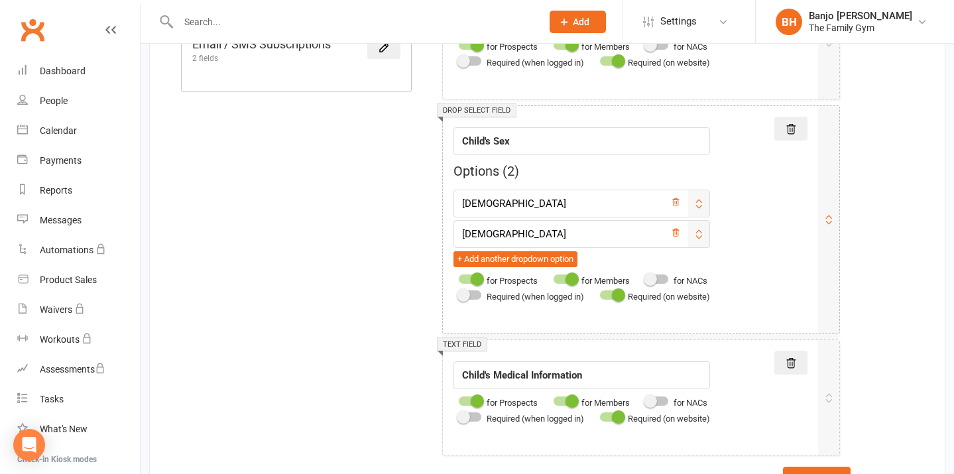
scroll to position [735, 0]
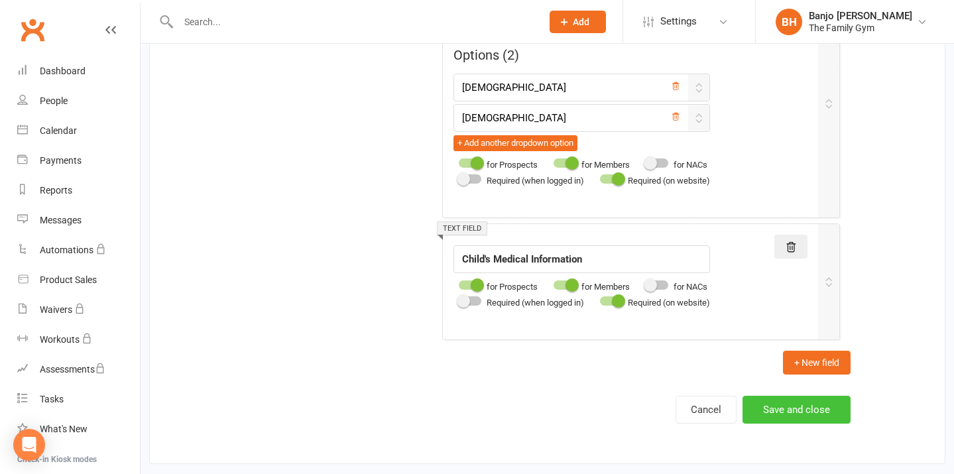
click at [790, 409] on button "Save and close" at bounding box center [797, 410] width 108 height 28
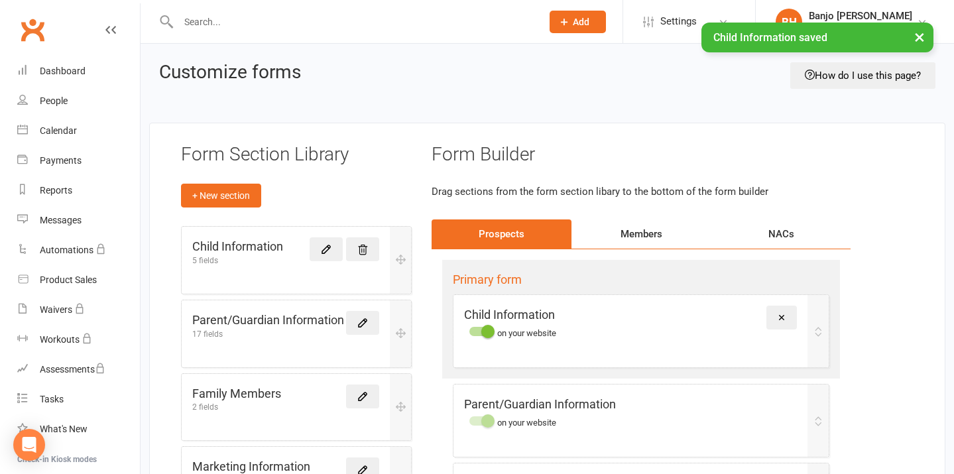
click at [677, 23] on div "× Child Information saved" at bounding box center [468, 23] width 937 height 0
click at [723, 15] on link "Settings" at bounding box center [689, 22] width 92 height 30
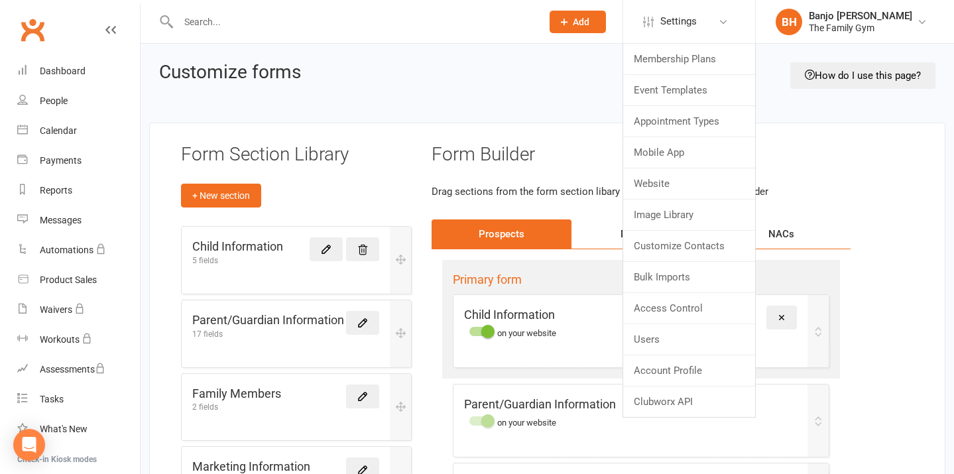
click at [584, 25] on span "Add" at bounding box center [581, 22] width 17 height 11
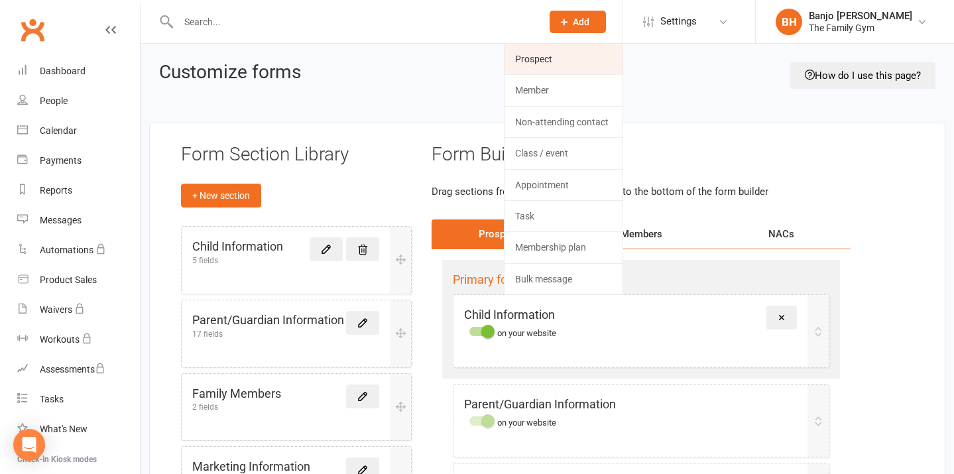
click at [572, 54] on link "Prospect" at bounding box center [564, 59] width 118 height 31
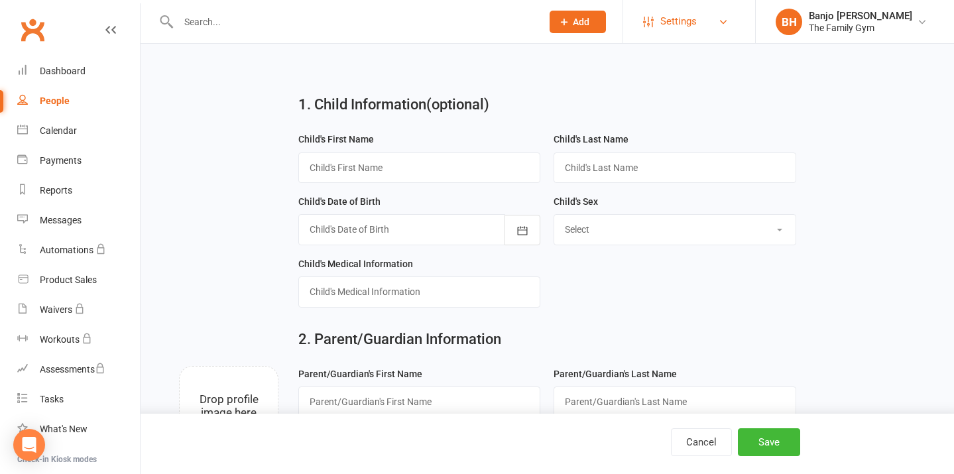
click at [715, 18] on link "Settings" at bounding box center [689, 22] width 92 height 30
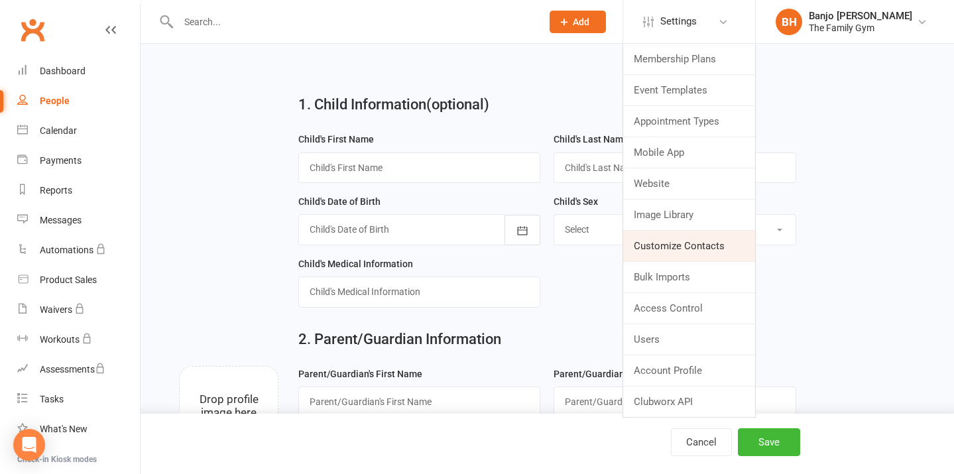
click at [679, 247] on link "Customize Contacts" at bounding box center [689, 246] width 132 height 31
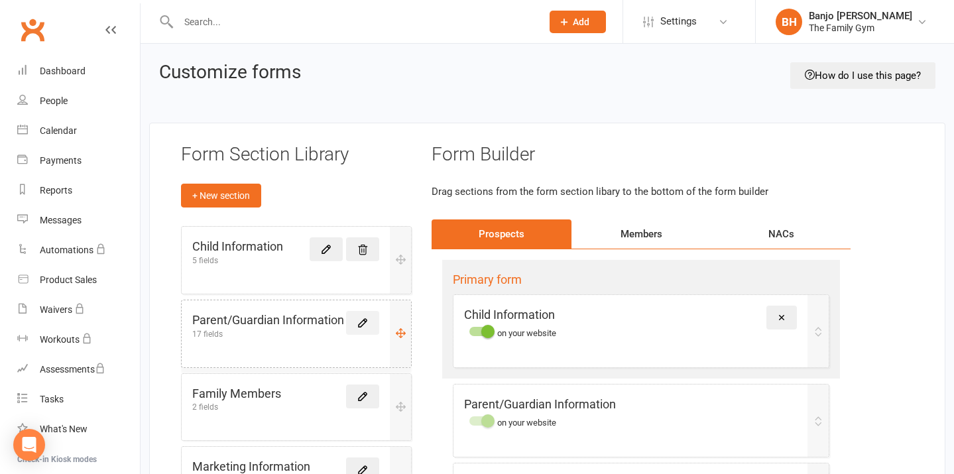
click at [359, 323] on icon at bounding box center [363, 323] width 8 height 8
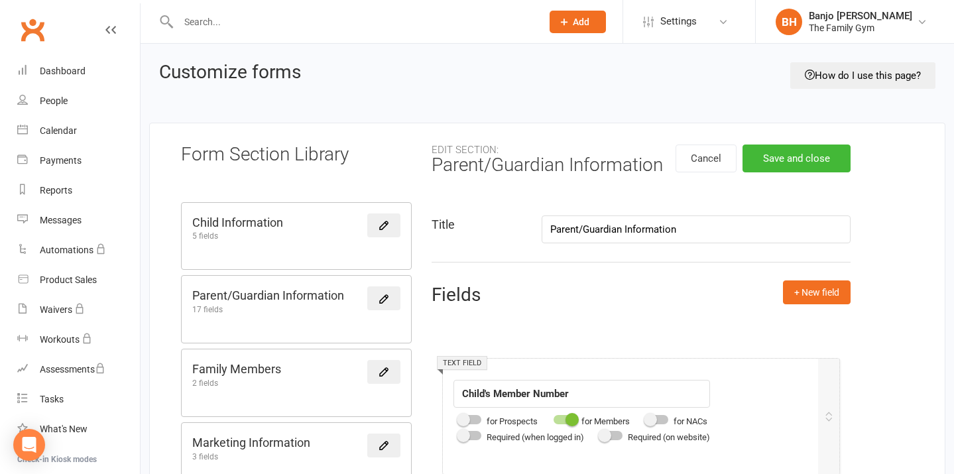
click at [570, 20] on button "Add" at bounding box center [578, 22] width 56 height 23
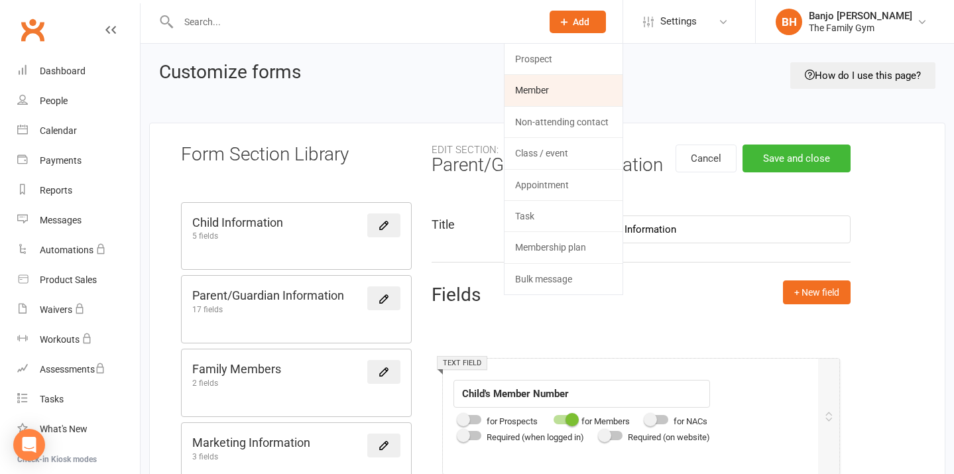
click at [534, 92] on link "Member" at bounding box center [564, 90] width 118 height 31
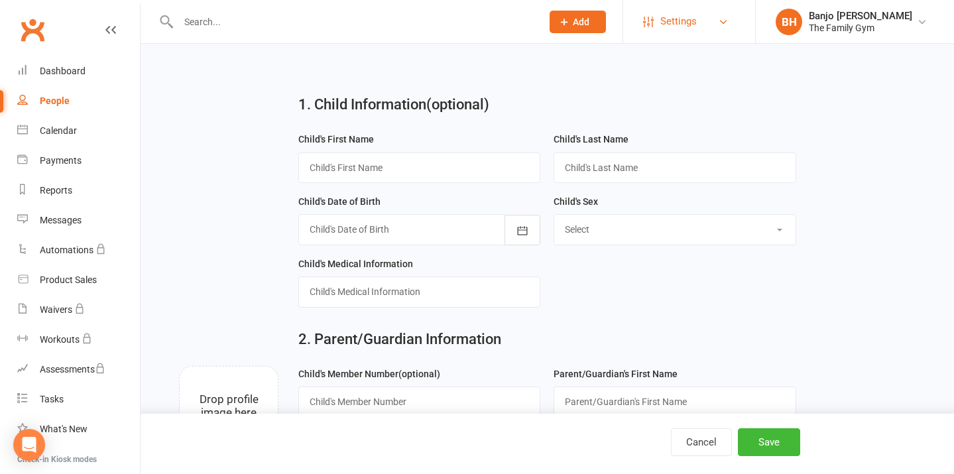
click at [689, 19] on span "Settings" at bounding box center [679, 22] width 36 height 30
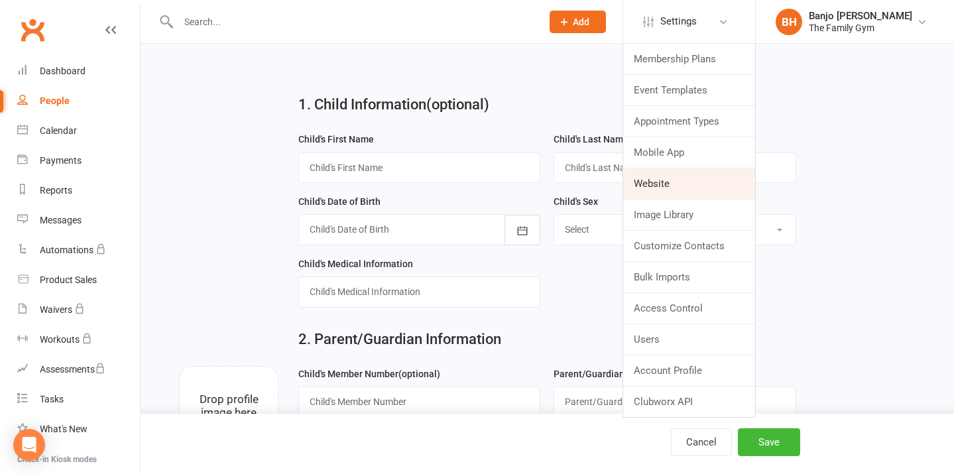
click at [670, 191] on link "Website" at bounding box center [689, 183] width 132 height 31
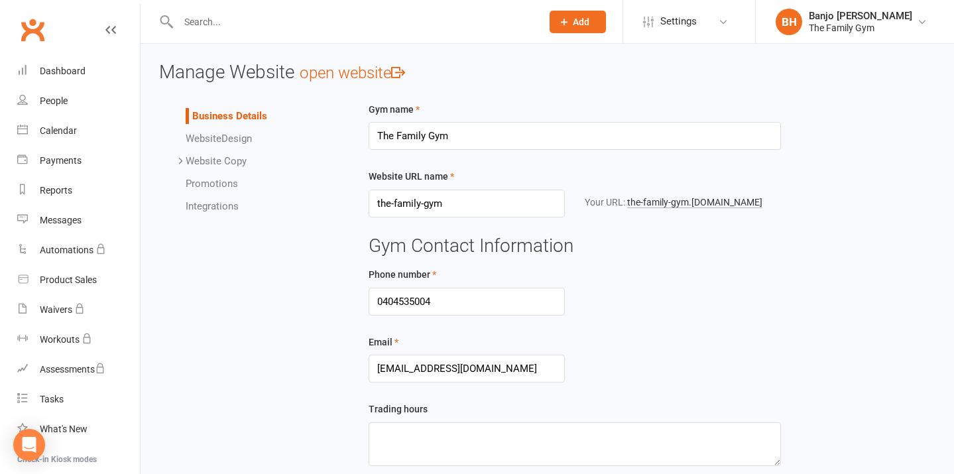
click at [668, 191] on div "Your URL: the-family-gym .[DOMAIN_NAME]" at bounding box center [683, 202] width 216 height 25
click at [668, 195] on div "Your URL: the-family-gym .[DOMAIN_NAME]" at bounding box center [683, 202] width 196 height 15
click at [668, 197] on link "the-family-gym .[DOMAIN_NAME]" at bounding box center [694, 202] width 135 height 11
click at [675, 22] on span "Settings" at bounding box center [679, 22] width 36 height 30
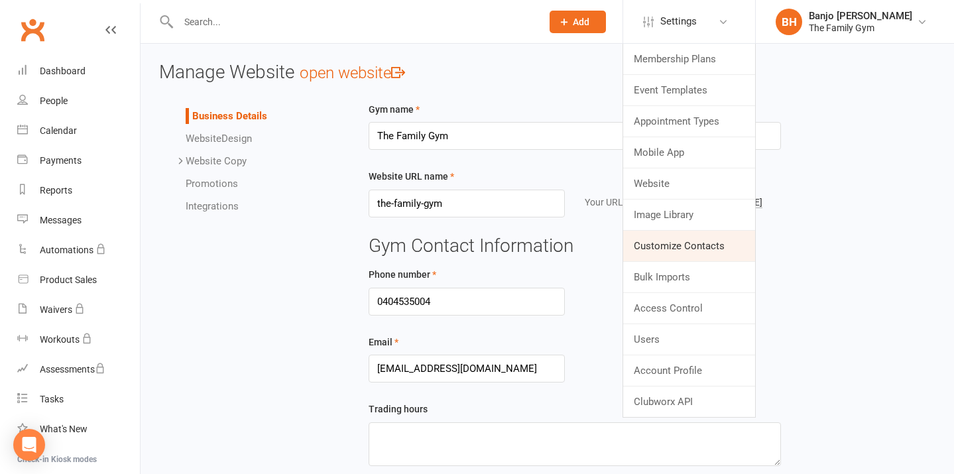
click at [686, 247] on link "Customize Contacts" at bounding box center [689, 246] width 132 height 31
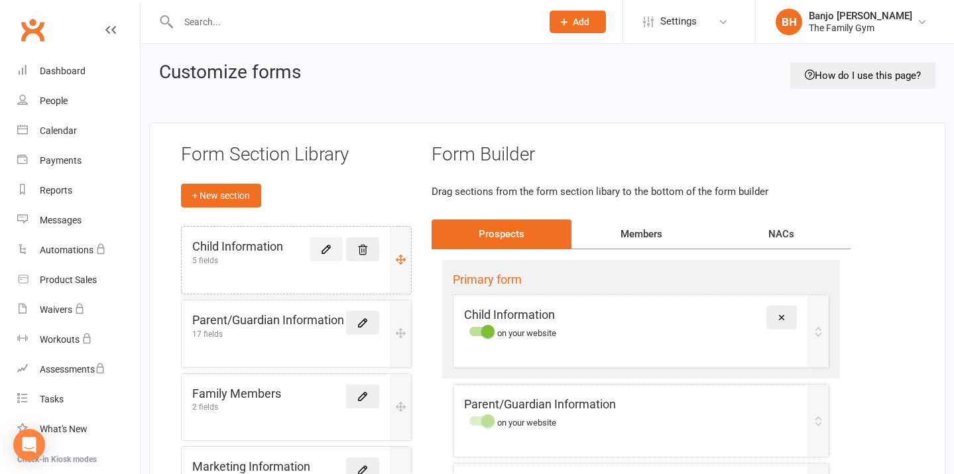
click at [322, 249] on icon at bounding box center [326, 249] width 12 height 12
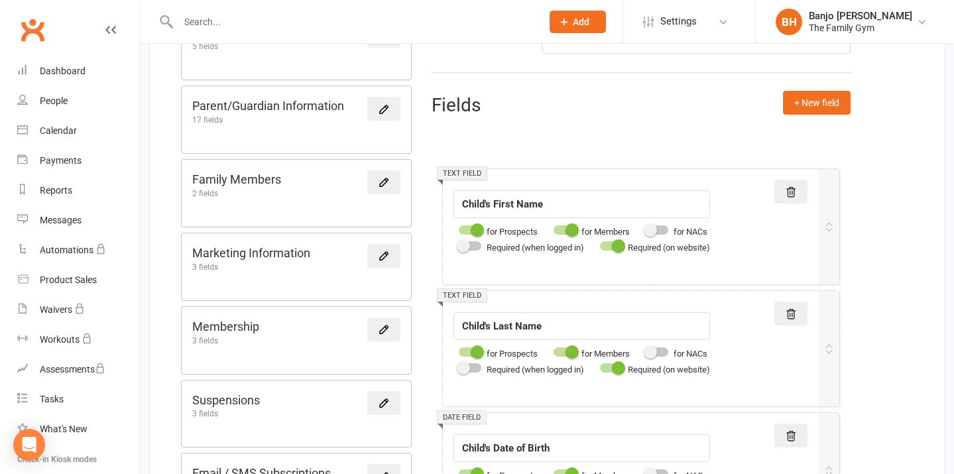
scroll to position [202, 0]
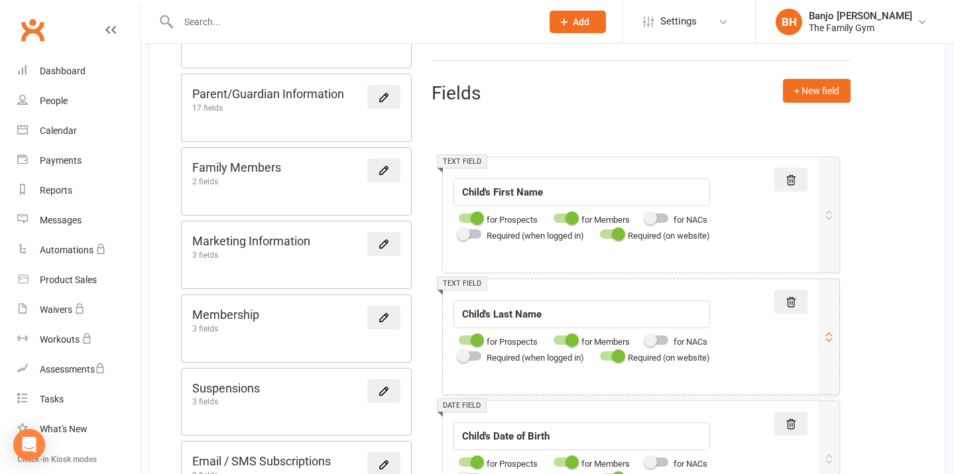
click at [620, 355] on span at bounding box center [618, 356] width 13 height 13
click at [600, 354] on input "checkbox" at bounding box center [600, 354] width 0 height 0
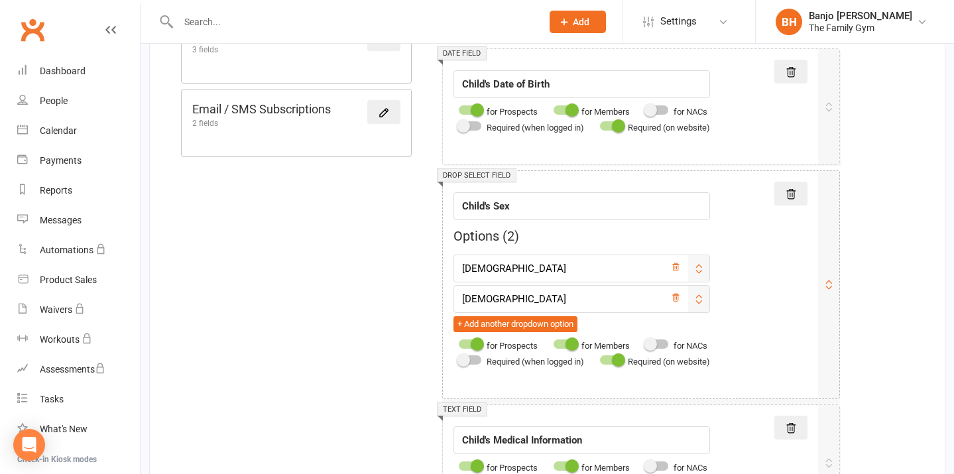
scroll to position [565, 0]
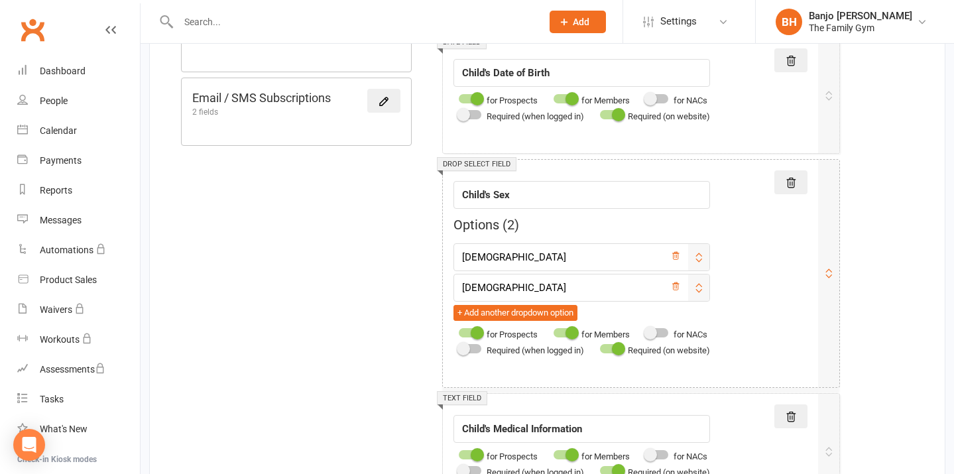
click at [621, 354] on div "Required (on website)" at bounding box center [652, 350] width 115 height 16
click at [621, 347] on span at bounding box center [618, 348] width 13 height 13
click at [600, 347] on input "checkbox" at bounding box center [600, 347] width 0 height 0
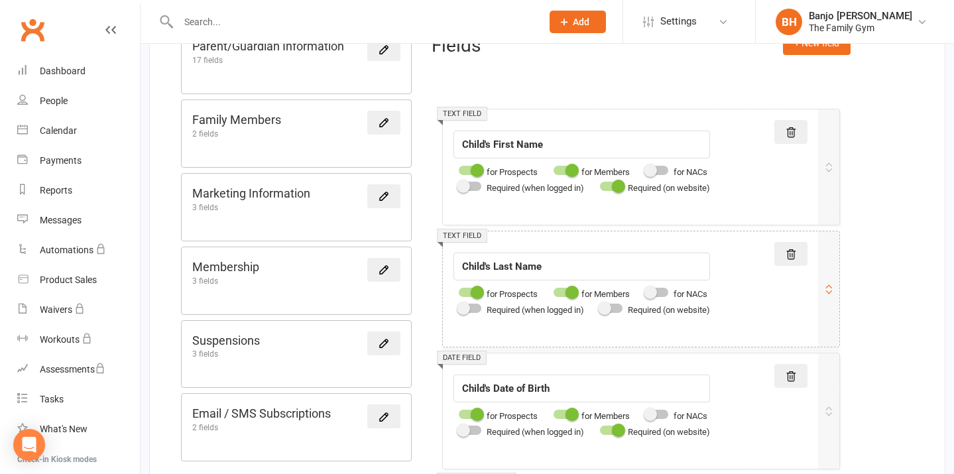
scroll to position [246, 0]
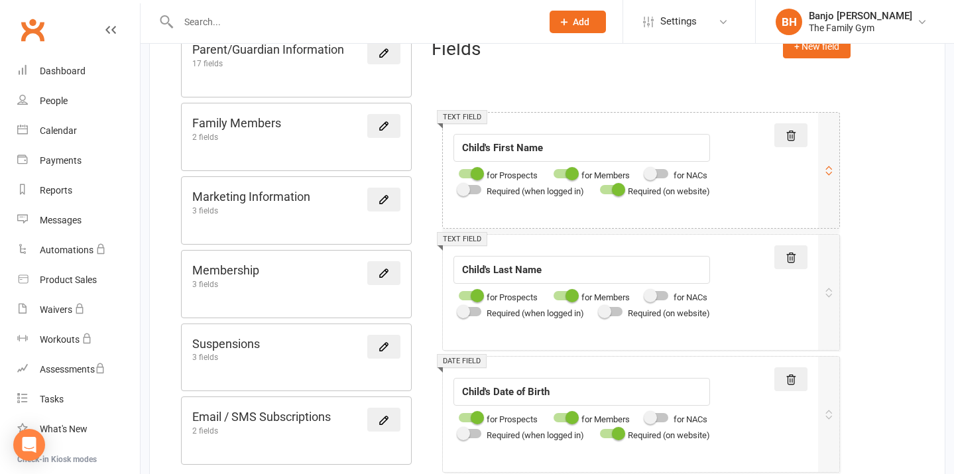
click at [625, 186] on span at bounding box center [618, 189] width 13 height 13
click at [600, 188] on input "checkbox" at bounding box center [600, 188] width 0 height 0
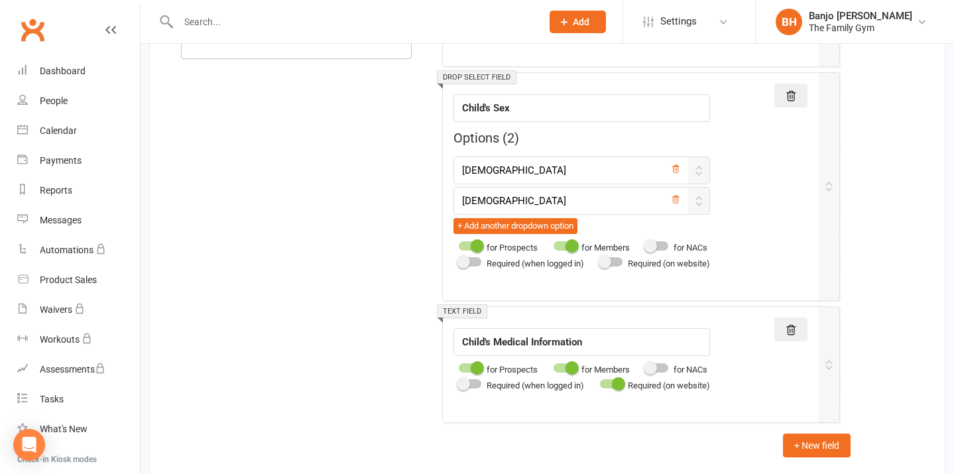
scroll to position [706, 0]
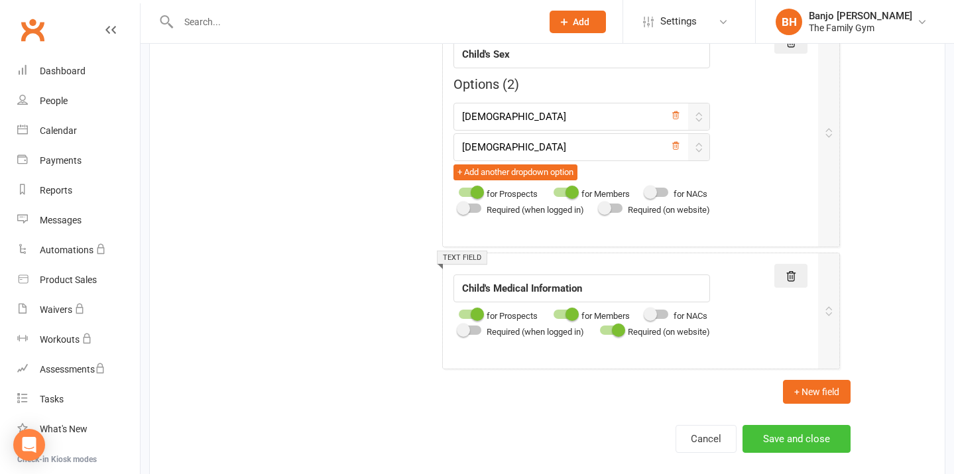
click at [785, 439] on button "Save and close" at bounding box center [797, 439] width 108 height 28
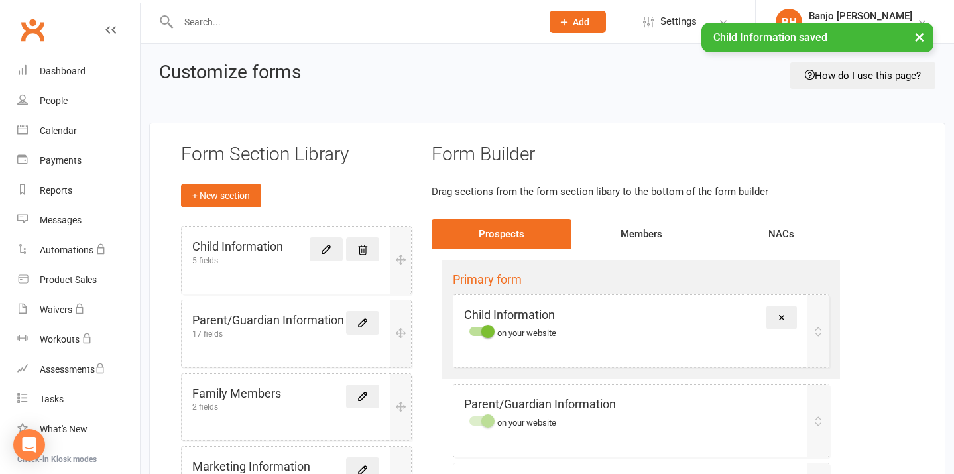
click at [667, 23] on div "× Child Information saved" at bounding box center [468, 23] width 937 height 0
click at [688, 19] on span "Settings" at bounding box center [679, 22] width 36 height 30
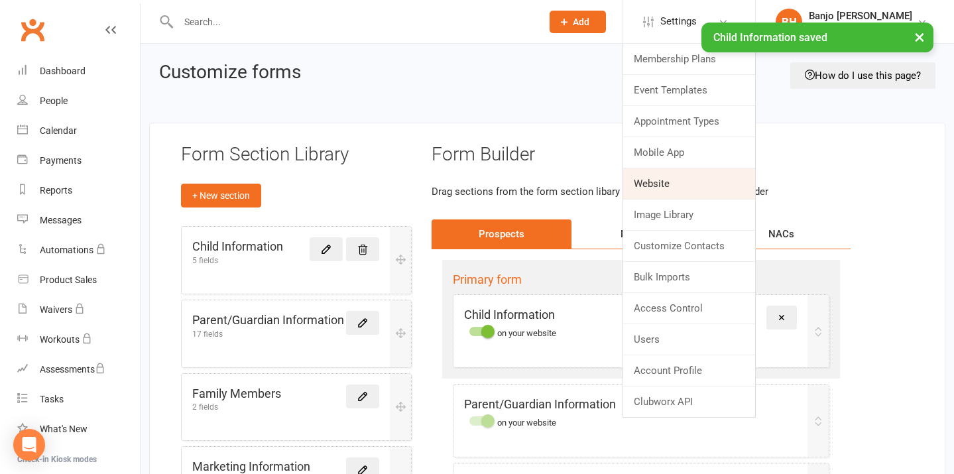
click at [669, 189] on link "Website" at bounding box center [689, 183] width 132 height 31
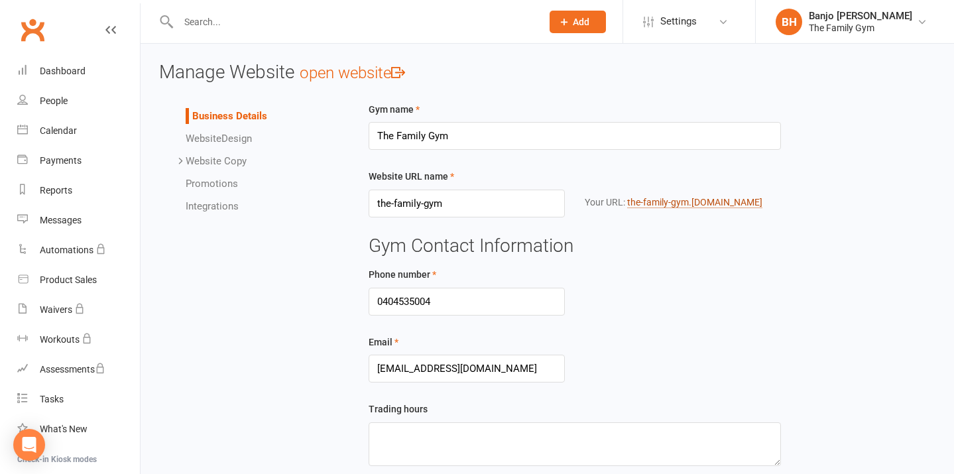
click at [660, 204] on link "the-family-gym .[DOMAIN_NAME]" at bounding box center [694, 202] width 135 height 11
click at [237, 135] on link "Website Design" at bounding box center [219, 139] width 66 height 12
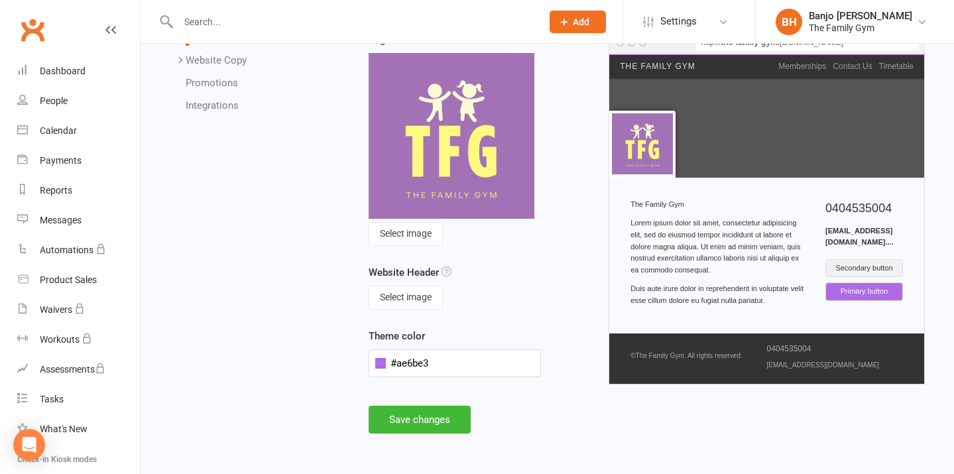
scroll to position [107, 0]
click at [663, 237] on p "Lorem ipsum dolor sit amet, consectetur adipisicing elit, sed do eiusmod tempor…" at bounding box center [718, 247] width 175 height 58
click at [680, 229] on p "Lorem ipsum dolor sit amet, consectetur adipisicing elit, sed do eiusmod tempor…" at bounding box center [718, 247] width 175 height 58
click at [725, 257] on p "Lorem ipsum dolor sit amet, consectetur adipisicing elit, sed do eiusmod tempor…" at bounding box center [718, 247] width 175 height 58
drag, startPoint x: 722, startPoint y: 260, endPoint x: 714, endPoint y: 258, distance: 8.8
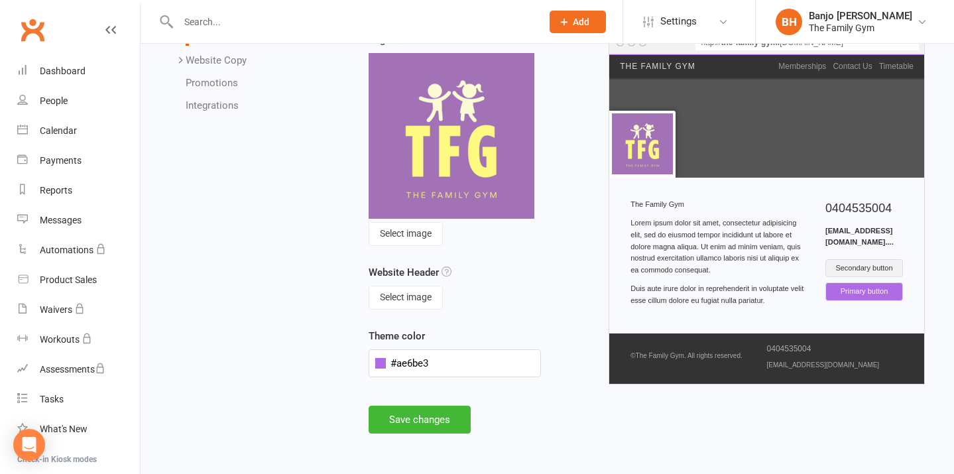
click at [714, 258] on p "Lorem ipsum dolor sit amet, consectetur adipisicing elit, sed do eiusmod tempor…" at bounding box center [718, 247] width 175 height 58
click at [709, 258] on p "Lorem ipsum dolor sit amet, consectetur adipisicing elit, sed do eiusmod tempor…" at bounding box center [718, 247] width 175 height 58
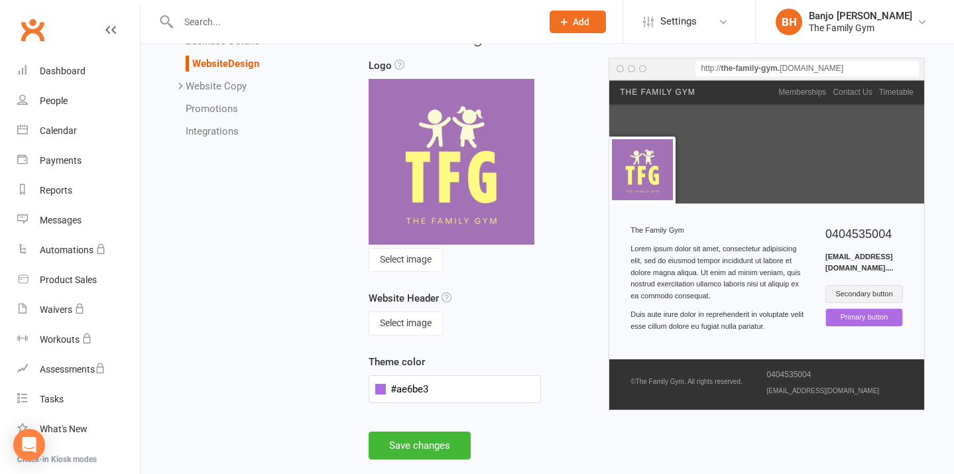
scroll to position [78, 0]
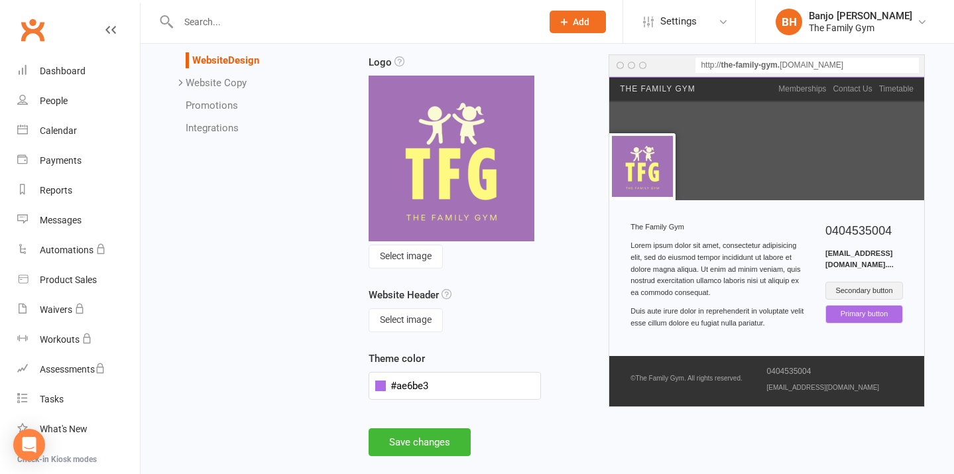
click at [233, 80] on link "Website Copy" at bounding box center [216, 83] width 61 height 12
click at [235, 105] on link "Homepage" at bounding box center [236, 105] width 48 height 12
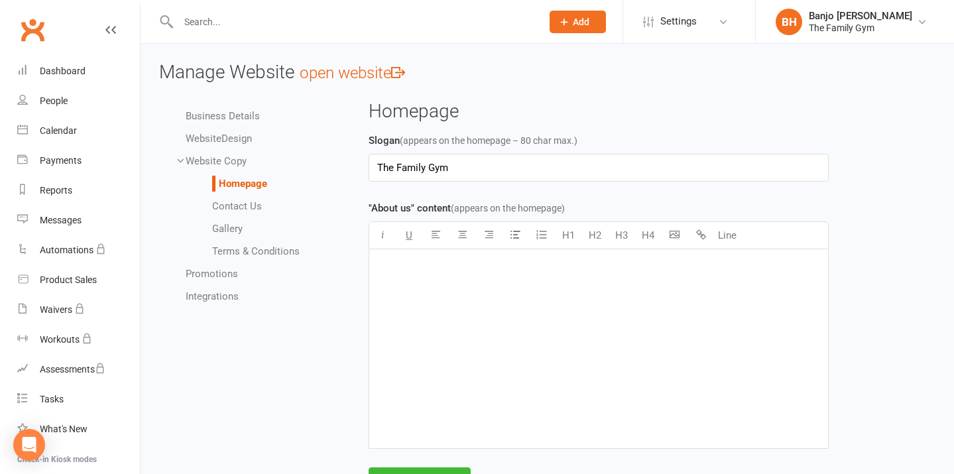
click at [229, 227] on link "Gallery" at bounding box center [227, 229] width 31 height 12
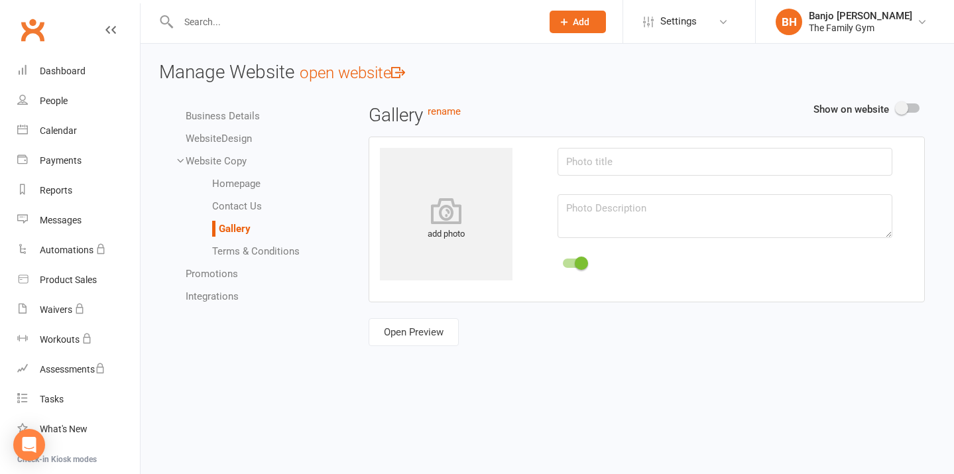
click at [248, 247] on link "Terms & Conditions" at bounding box center [256, 251] width 88 height 12
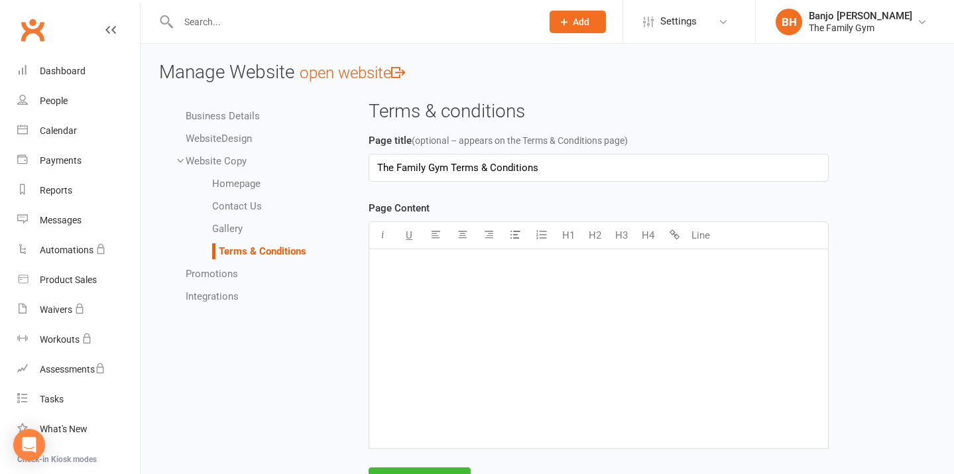
click at [348, 76] on link "open website" at bounding box center [352, 73] width 105 height 19
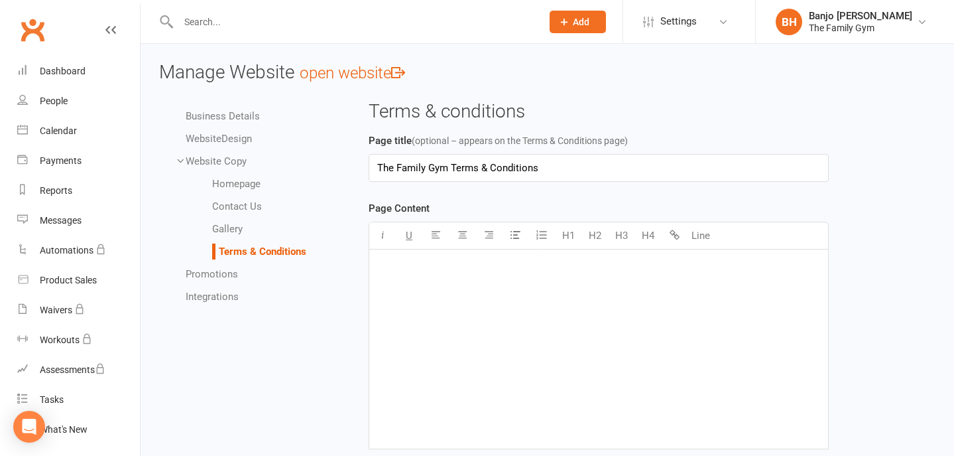
click at [235, 115] on link "Business Details" at bounding box center [223, 116] width 74 height 12
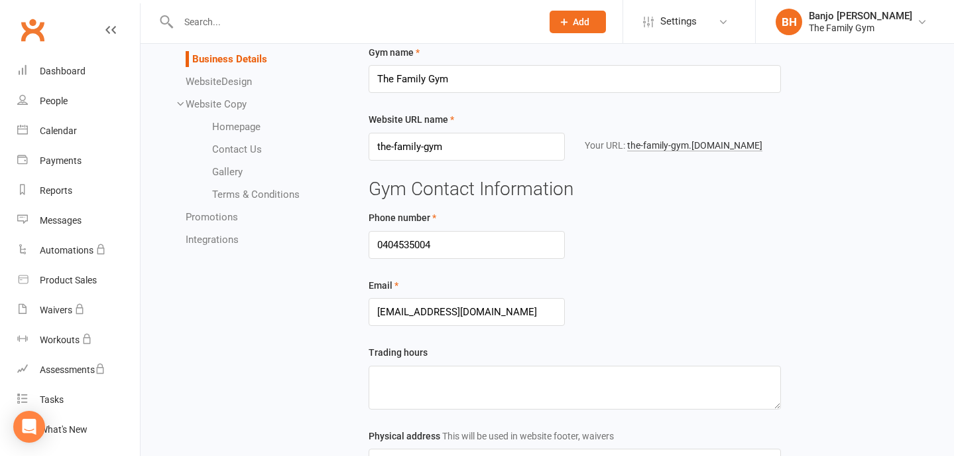
scroll to position [56, 0]
click at [200, 242] on link "Integrations" at bounding box center [212, 240] width 53 height 12
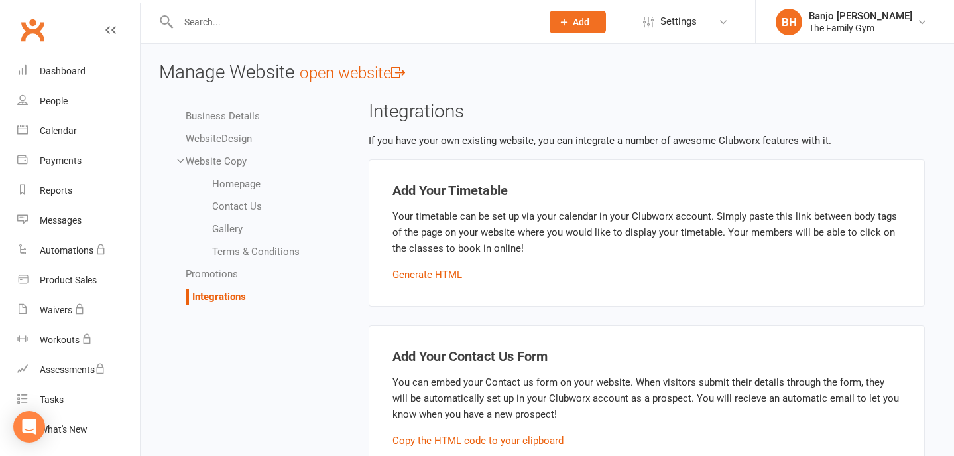
click at [578, 18] on span "Add" at bounding box center [581, 22] width 17 height 11
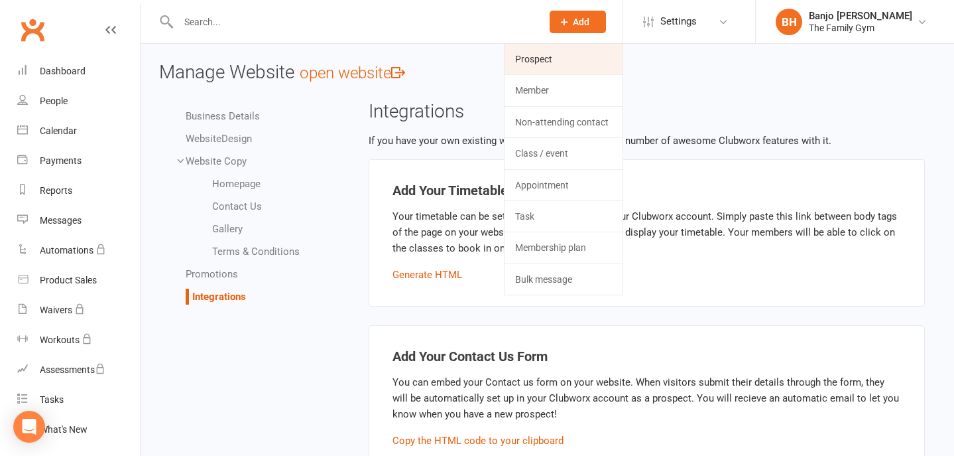
click at [570, 54] on link "Prospect" at bounding box center [564, 59] width 118 height 31
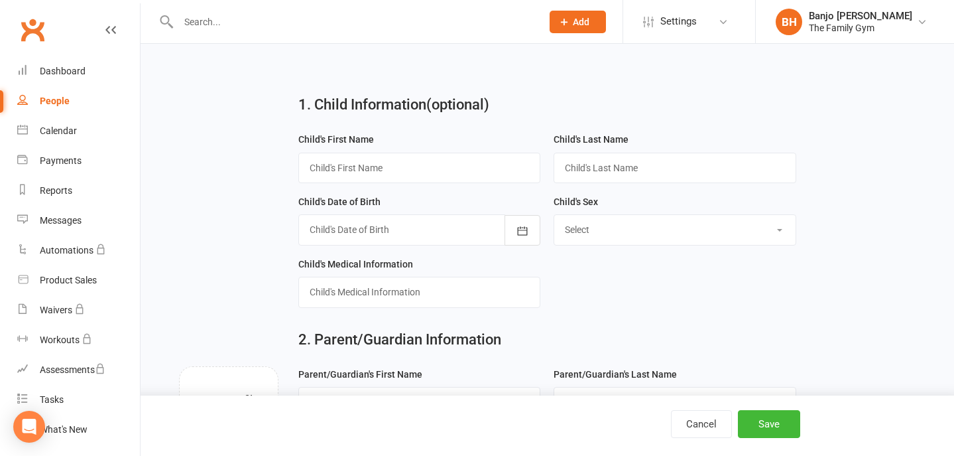
click at [44, 100] on div "People" at bounding box center [55, 101] width 30 height 11
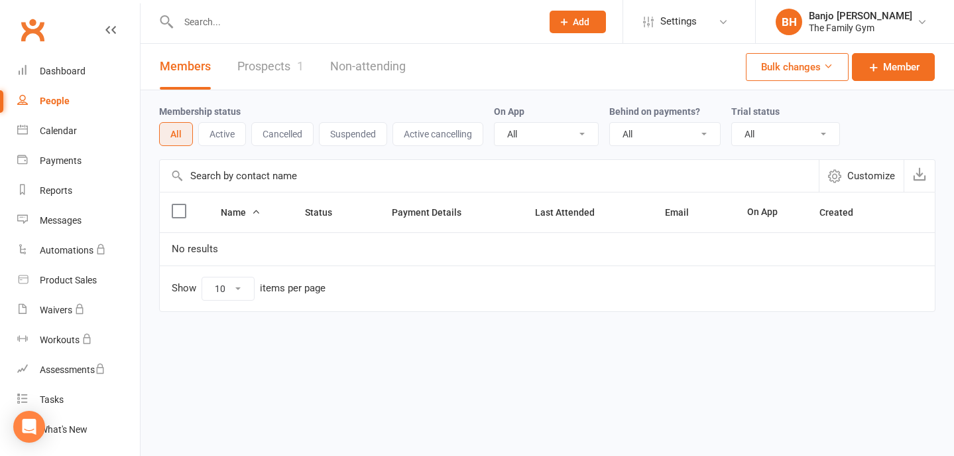
click at [260, 73] on link "Prospects 1" at bounding box center [270, 67] width 66 height 46
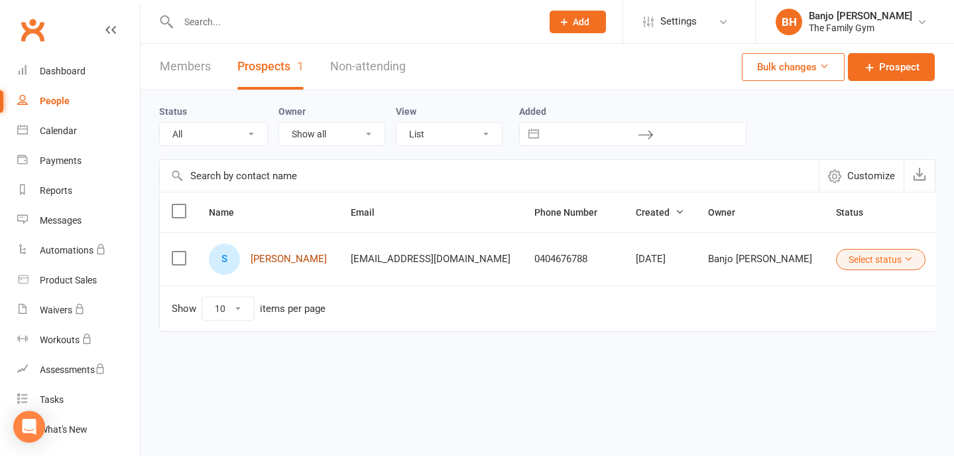
click at [296, 260] on link "[PERSON_NAME]" at bounding box center [289, 258] width 76 height 11
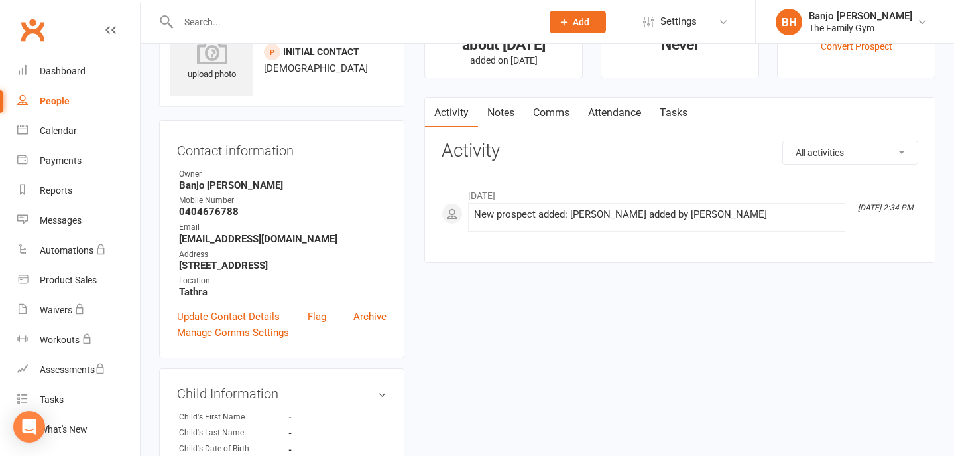
scroll to position [62, 0]
click at [227, 311] on link "Update Contact Details" at bounding box center [228, 315] width 103 height 16
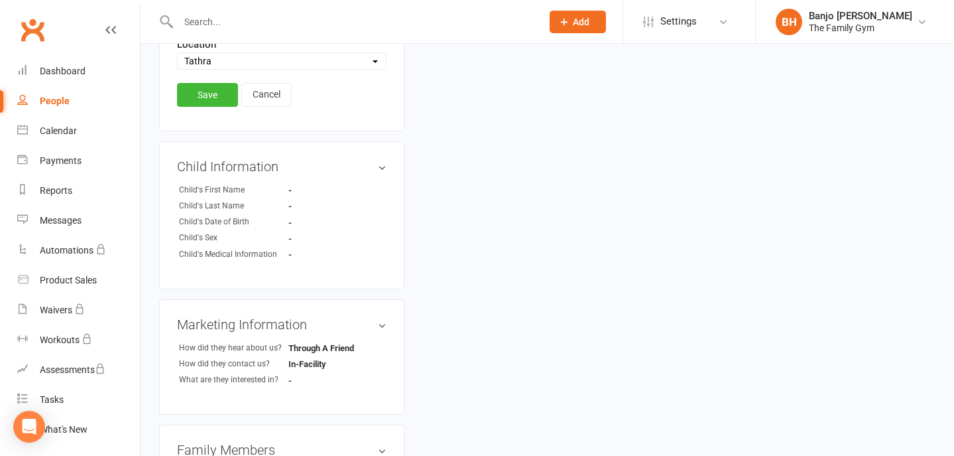
scroll to position [645, 0]
click at [382, 166] on h3 "Child Information edit" at bounding box center [282, 168] width 210 height 15
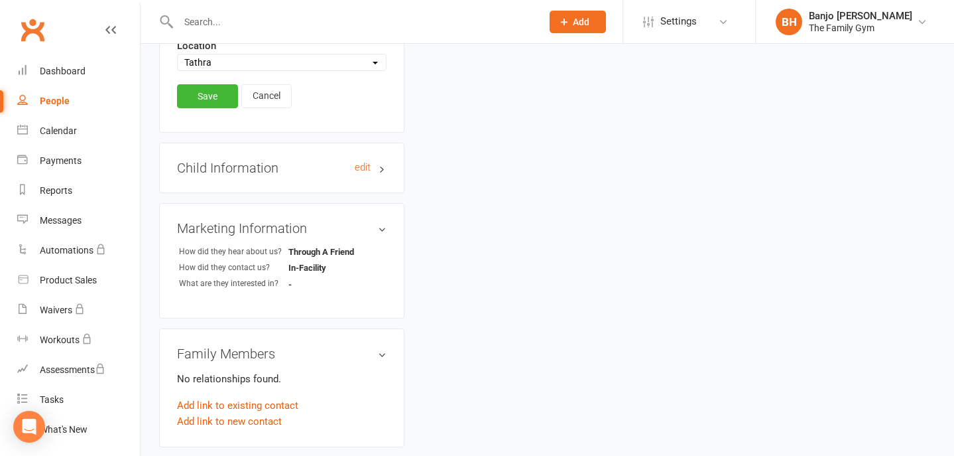
click at [385, 168] on h3 "Child Information edit" at bounding box center [282, 168] width 210 height 15
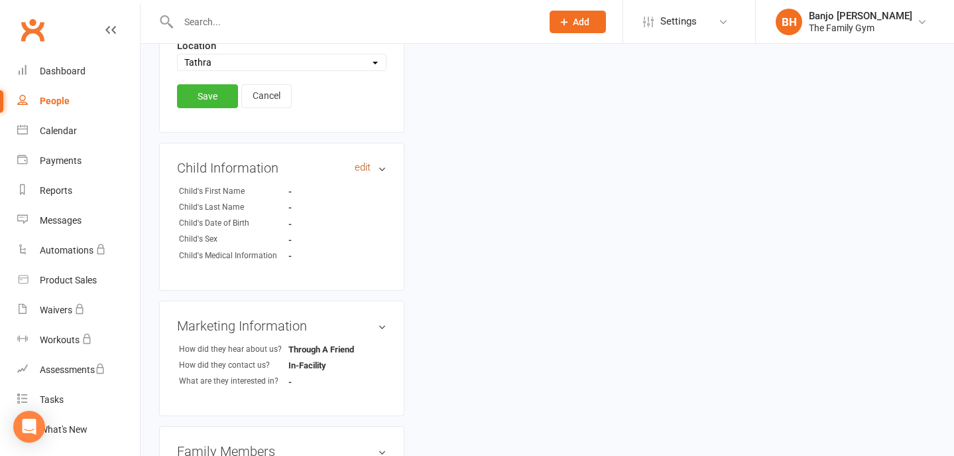
click at [361, 162] on link "edit" at bounding box center [363, 167] width 16 height 11
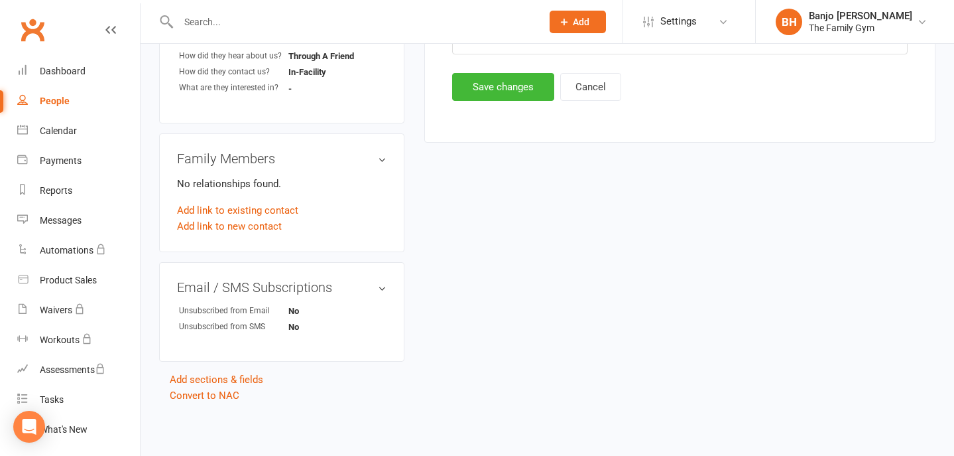
scroll to position [91, 0]
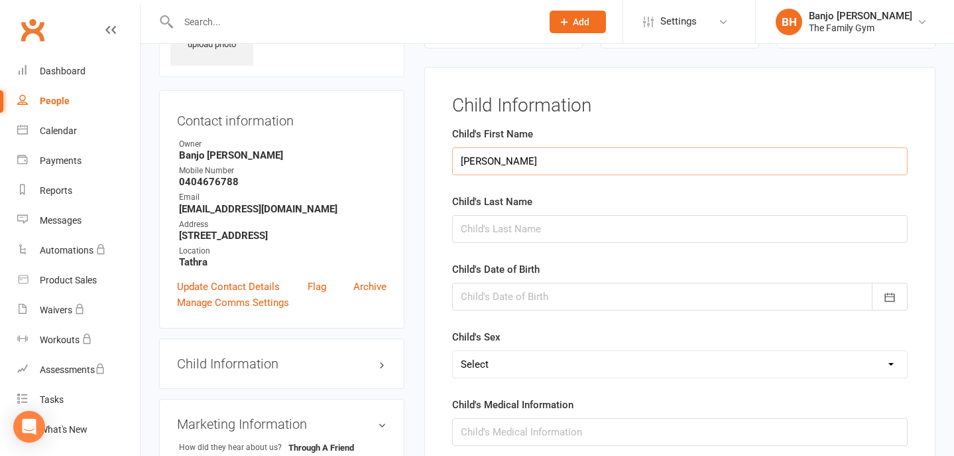
type input "[PERSON_NAME]"
click at [476, 225] on input "TAzreiter" at bounding box center [680, 229] width 456 height 28
type input "Tazreiter"
click at [510, 295] on div at bounding box center [680, 297] width 456 height 28
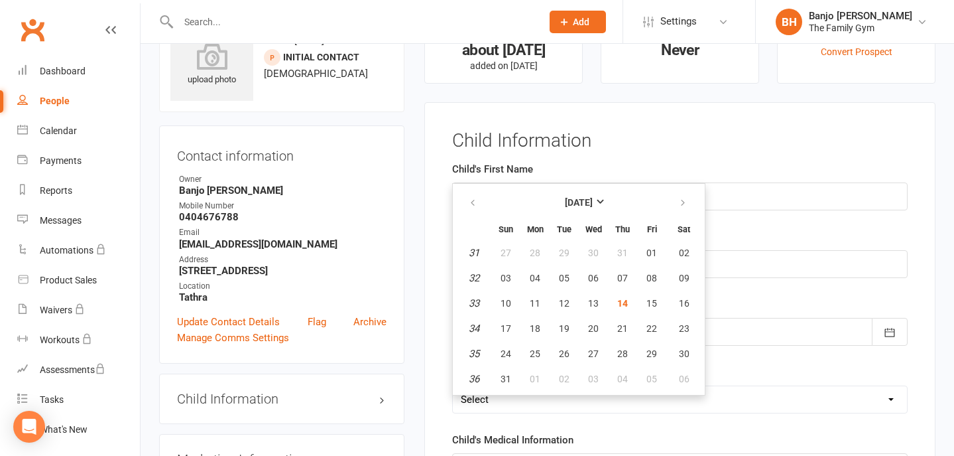
scroll to position [60, 0]
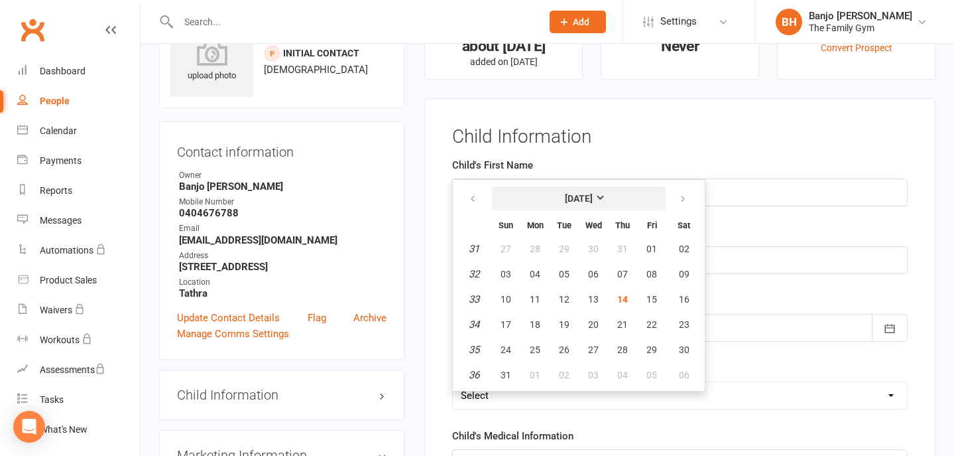
click at [574, 194] on strong "[DATE]" at bounding box center [579, 198] width 28 height 11
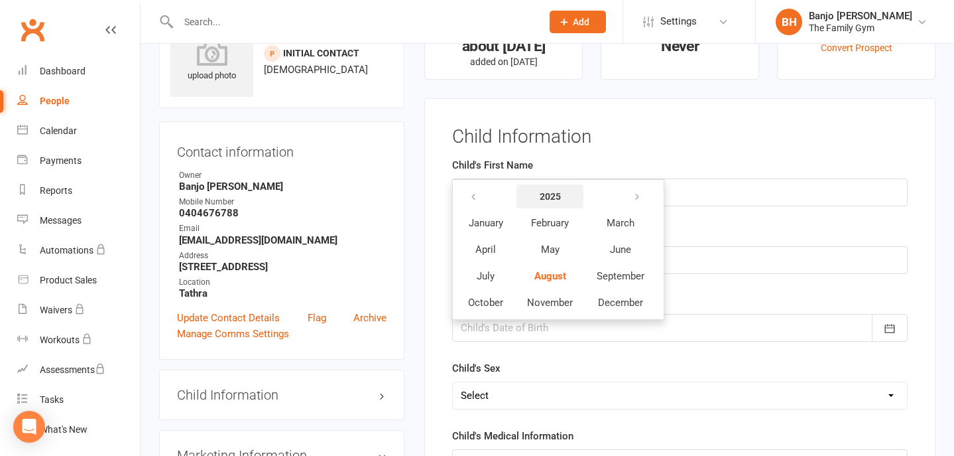
click at [554, 196] on strong "2025" at bounding box center [550, 196] width 21 height 11
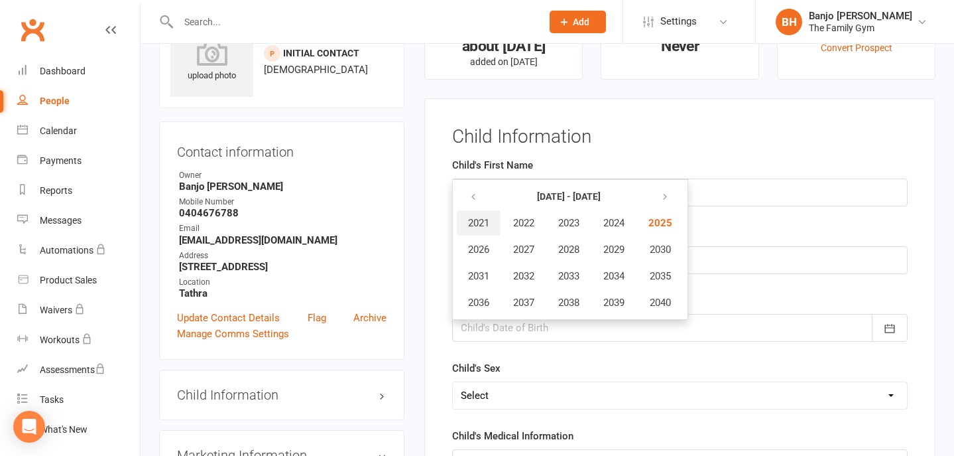
click at [474, 222] on span "2021" at bounding box center [478, 223] width 21 height 12
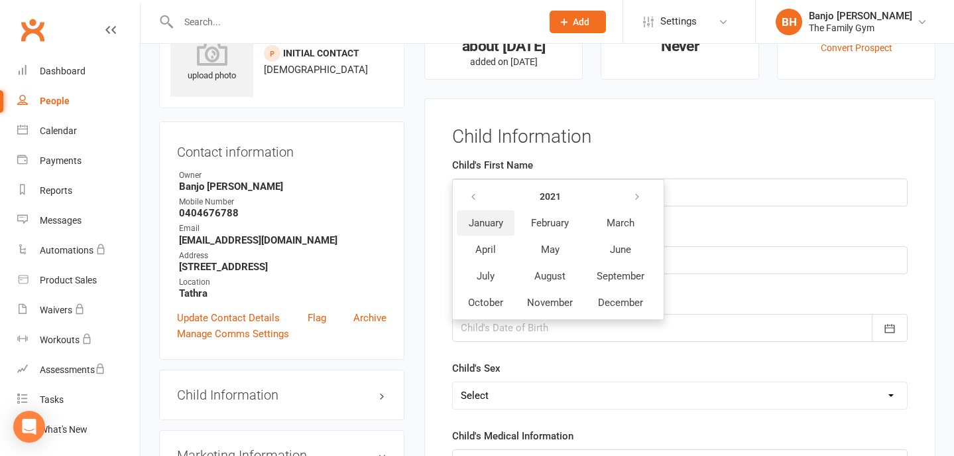
click at [489, 220] on span "January" at bounding box center [486, 223] width 34 height 12
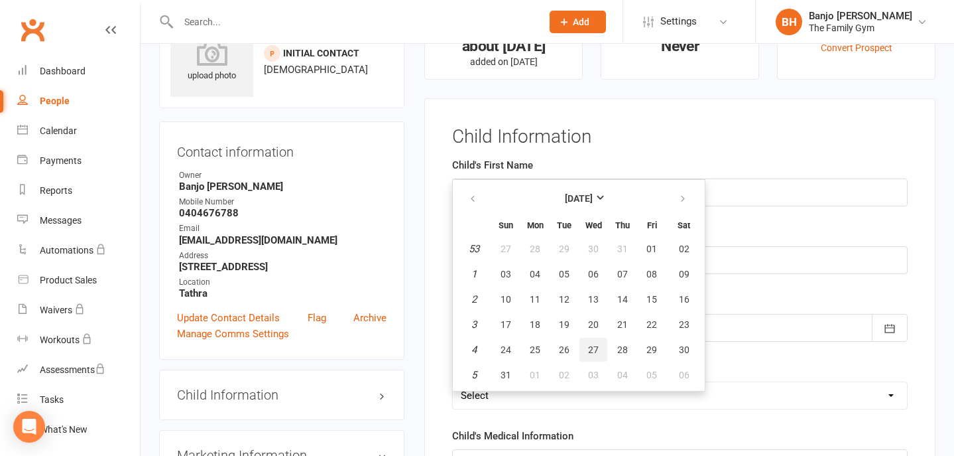
click at [596, 351] on span "27" at bounding box center [593, 349] width 11 height 11
type input "[DATE]"
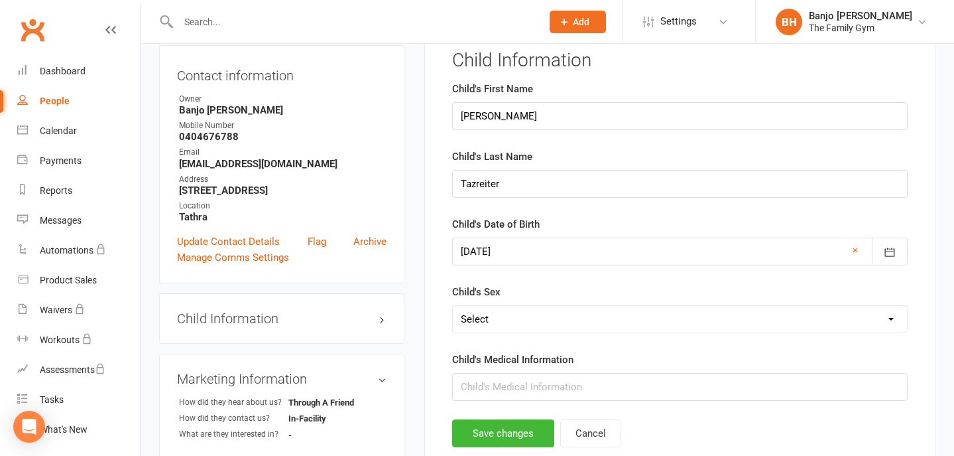
scroll to position [139, 0]
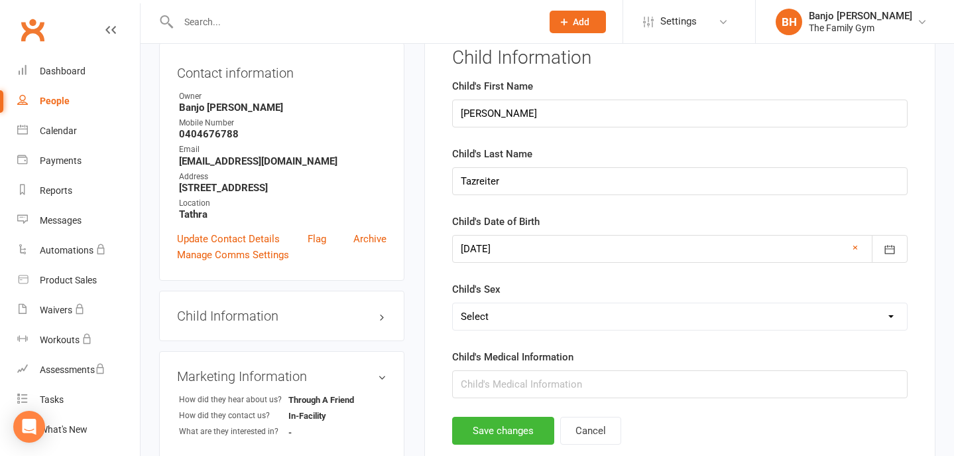
select select "[DEMOGRAPHIC_DATA]"
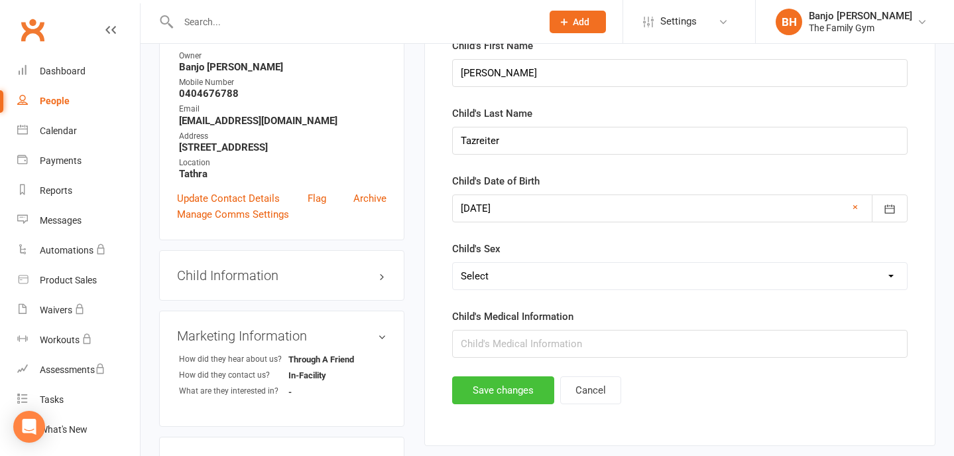
scroll to position [181, 0]
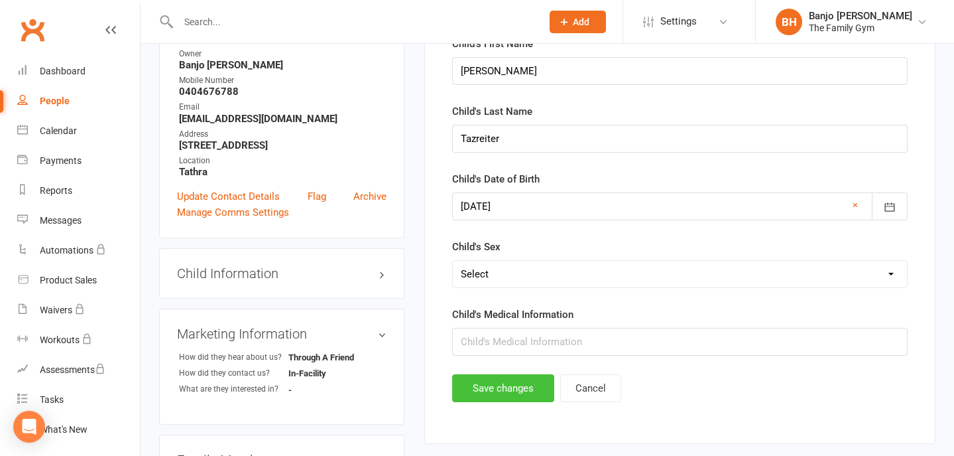
click at [500, 388] on button "Save changes" at bounding box center [503, 388] width 102 height 28
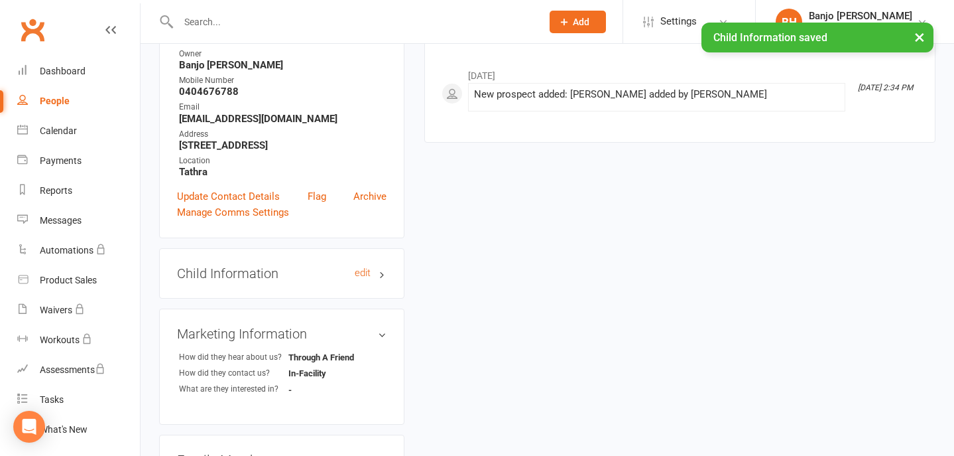
click at [385, 274] on h3 "Child Information edit" at bounding box center [282, 273] width 210 height 15
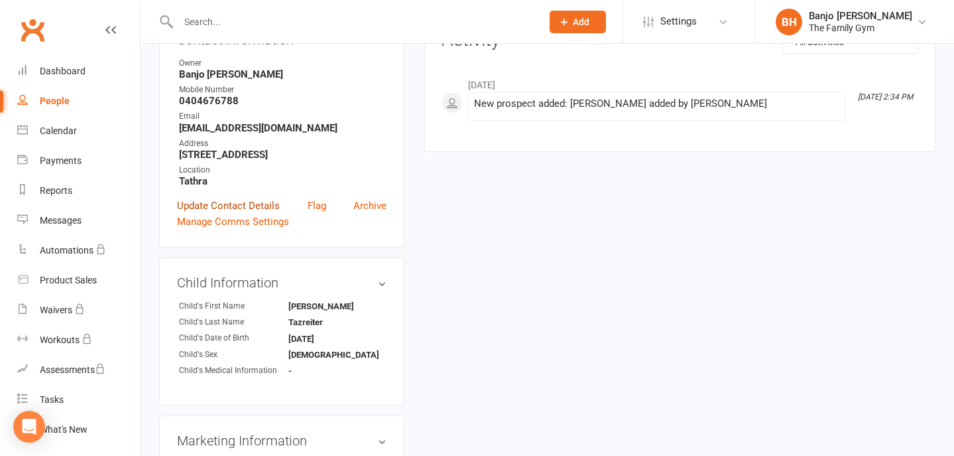
scroll to position [173, 0]
click at [235, 200] on link "Update Contact Details" at bounding box center [228, 204] width 103 height 16
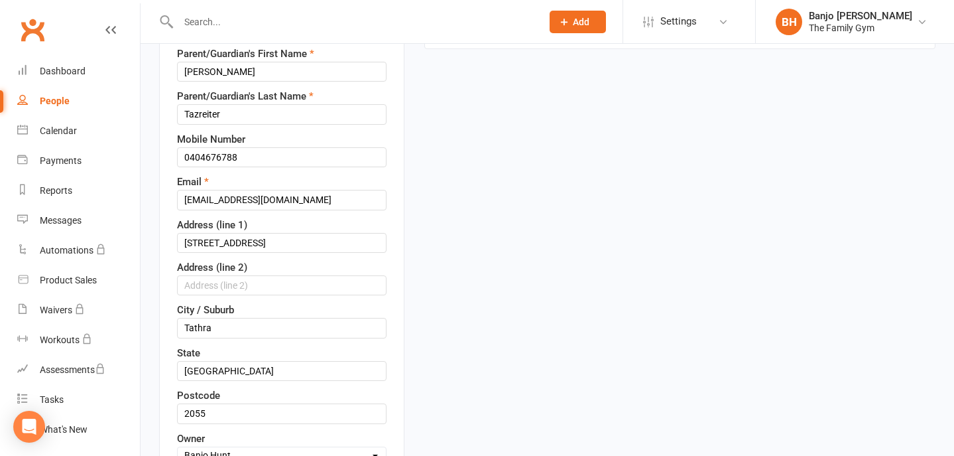
scroll to position [62, 0]
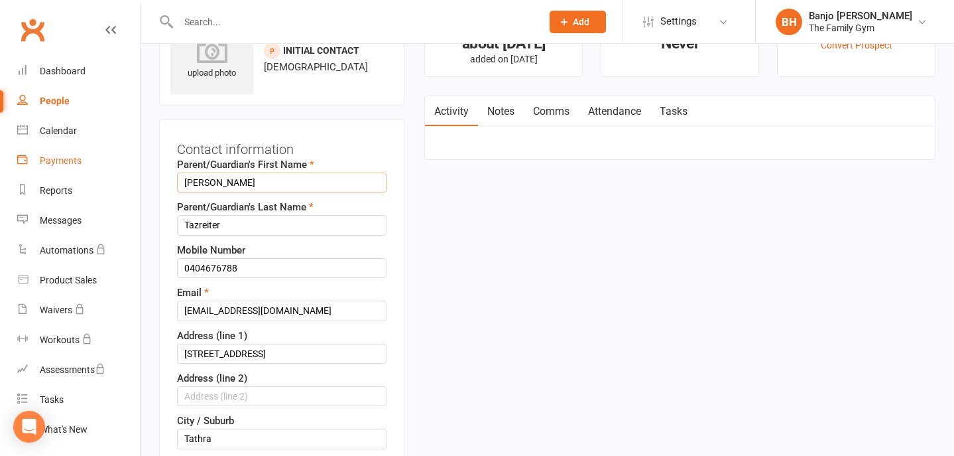
drag, startPoint x: 239, startPoint y: 180, endPoint x: 135, endPoint y: 170, distance: 103.9
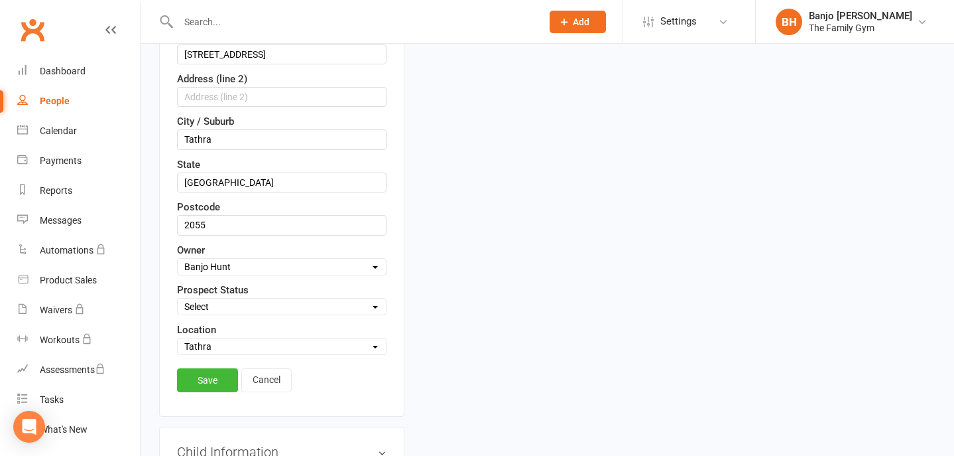
scroll to position [364, 0]
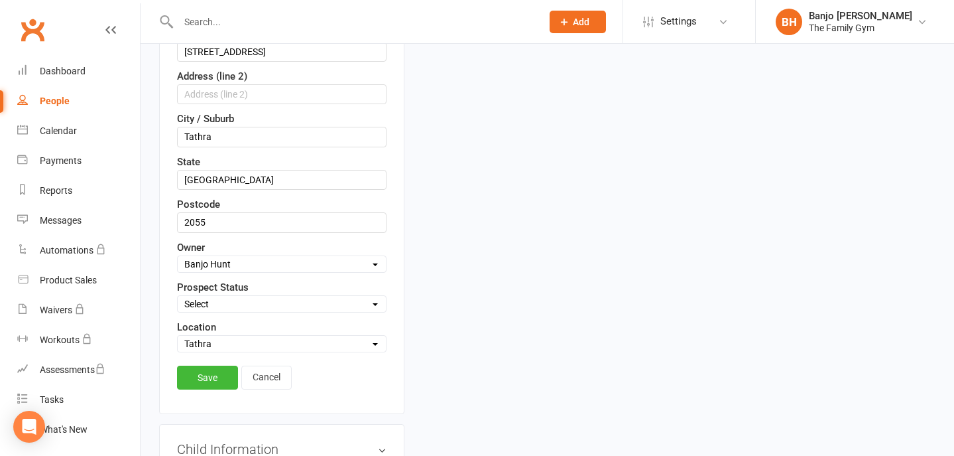
type input "Seb"
select select "Initial Contact - Call & Email"
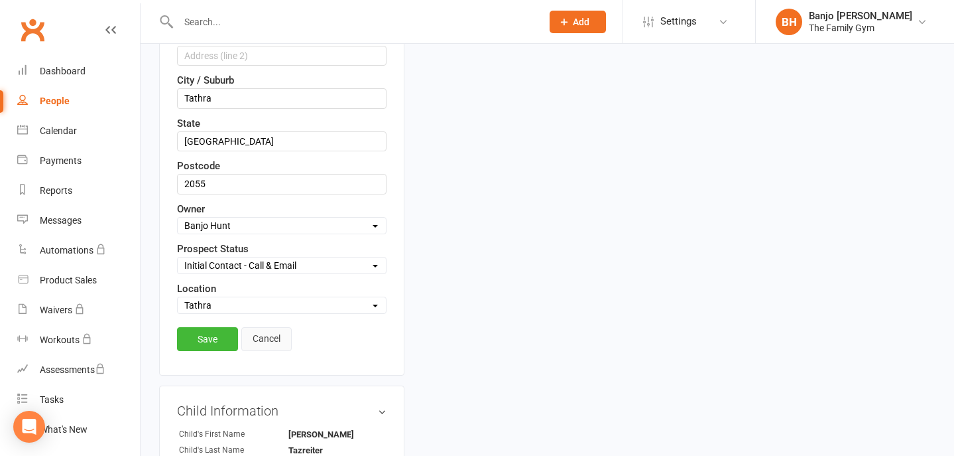
scroll to position [405, 0]
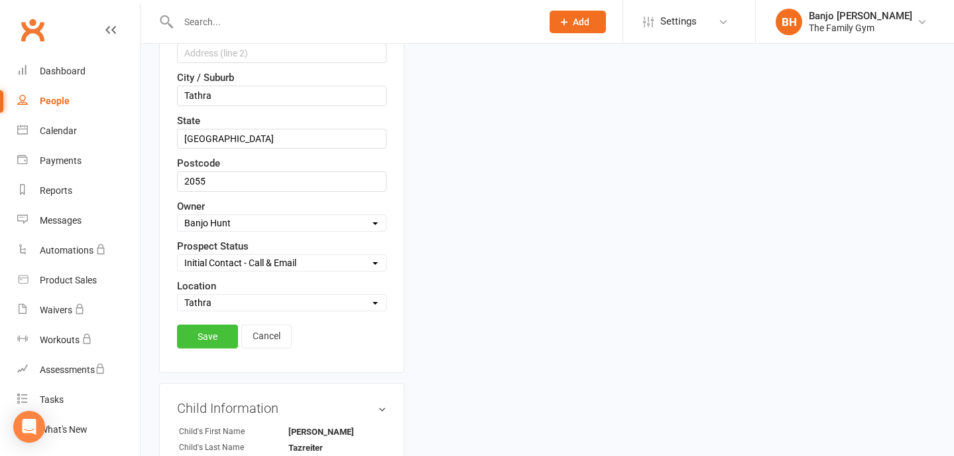
click at [206, 332] on link "Save" at bounding box center [207, 336] width 61 height 24
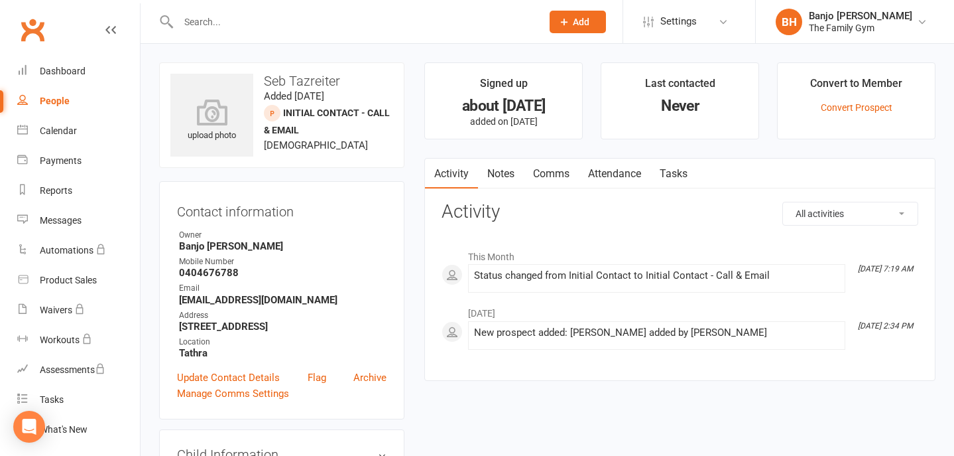
scroll to position [0, 0]
click at [624, 172] on link "Attendance" at bounding box center [615, 174] width 72 height 31
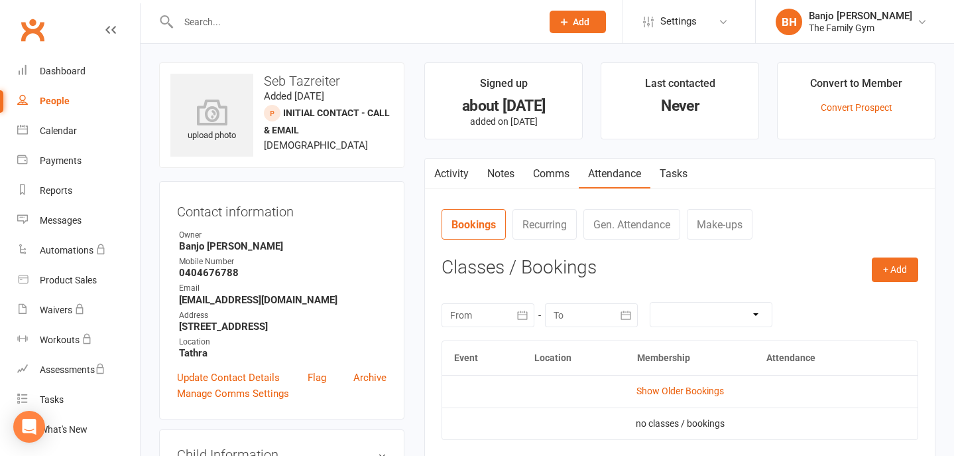
click at [677, 172] on link "Tasks" at bounding box center [674, 174] width 46 height 31
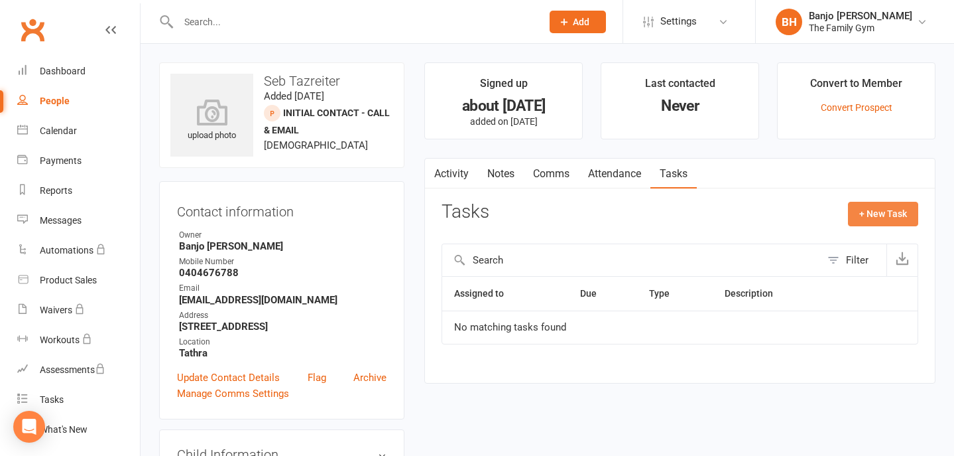
click at [881, 217] on button "+ New Task" at bounding box center [883, 214] width 70 height 24
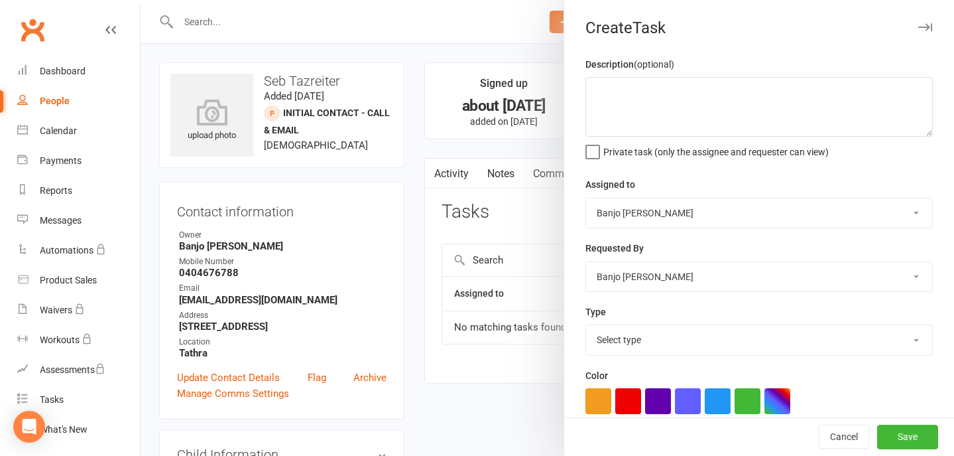
select select "34564"
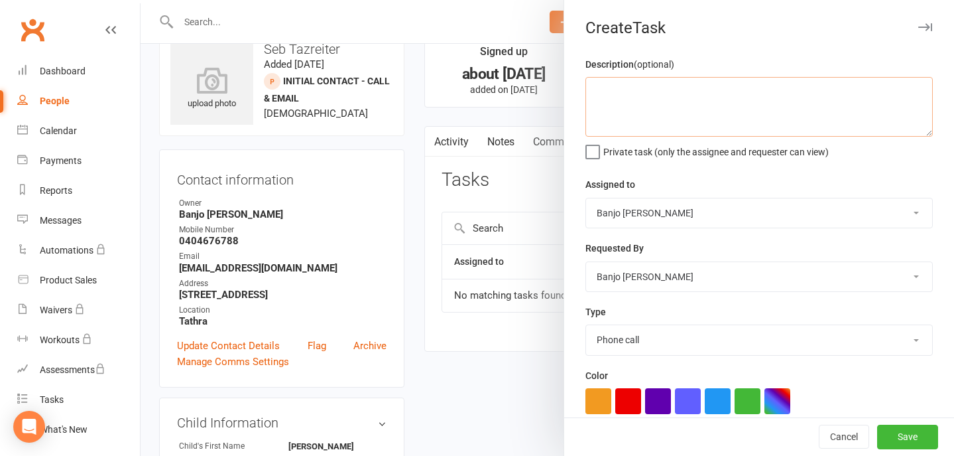
click at [674, 119] on textarea at bounding box center [760, 107] width 348 height 60
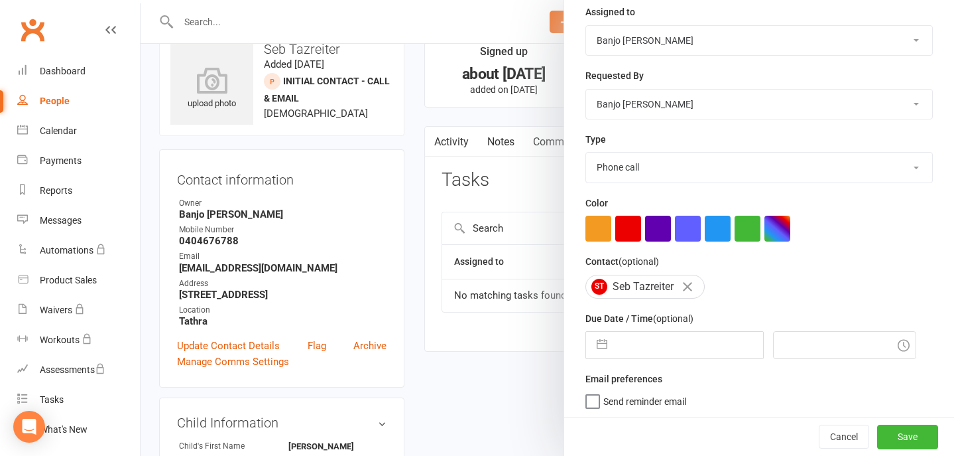
scroll to position [172, 0]
type textarea "First Call & Email if no answer"
select select "6"
select select "2025"
select select "7"
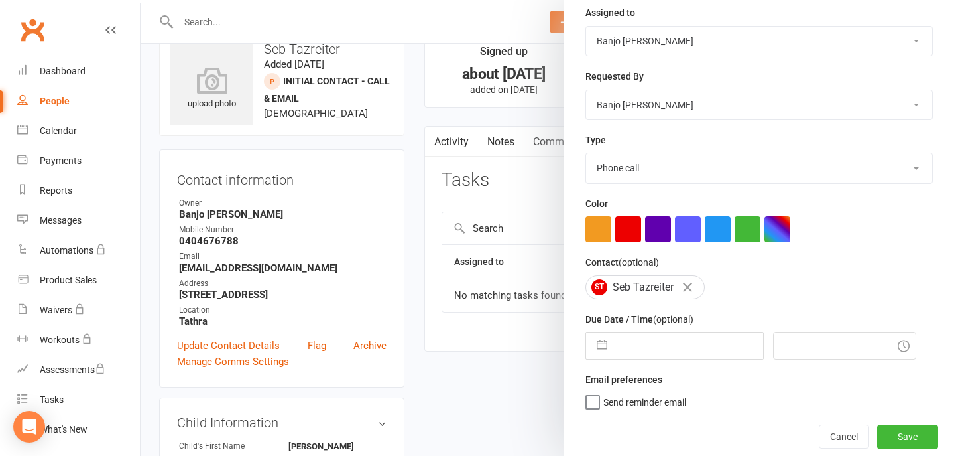
select select "2025"
select select "8"
select select "2025"
click at [669, 342] on input "text" at bounding box center [688, 345] width 149 height 27
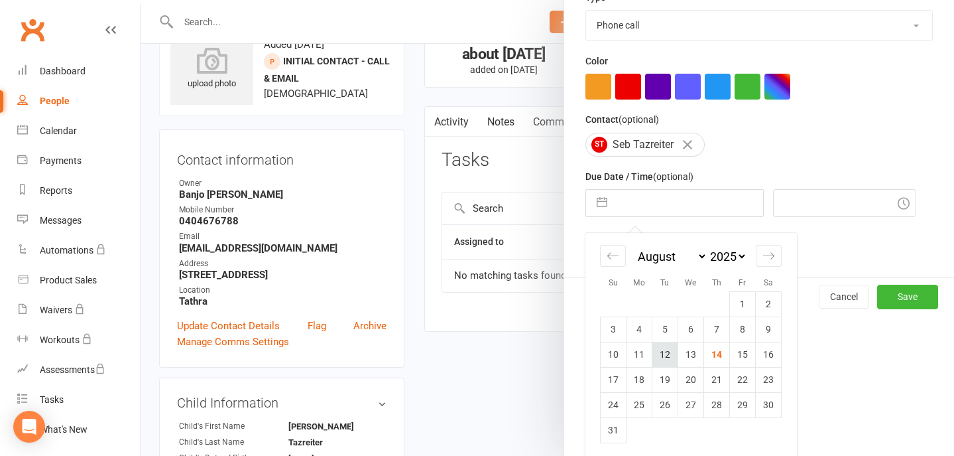
scroll to position [53, 0]
click at [716, 381] on td "21" at bounding box center [717, 379] width 26 height 25
type input "[DATE]"
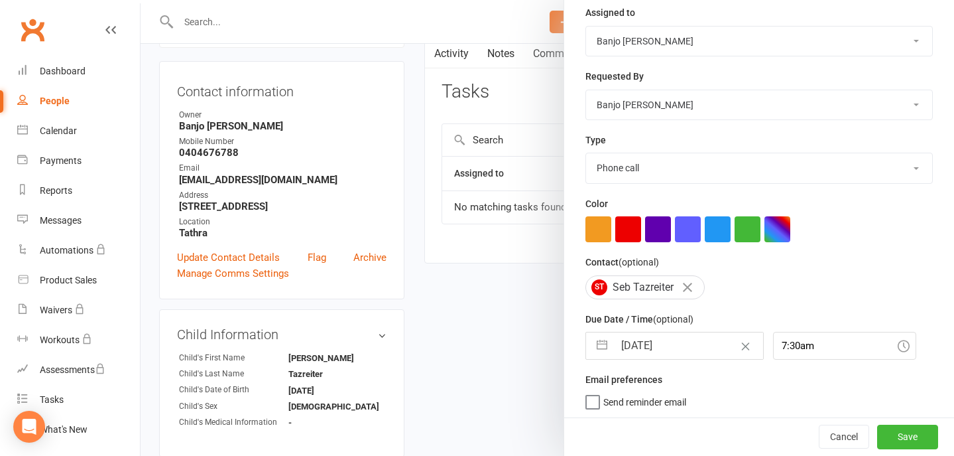
scroll to position [122, 0]
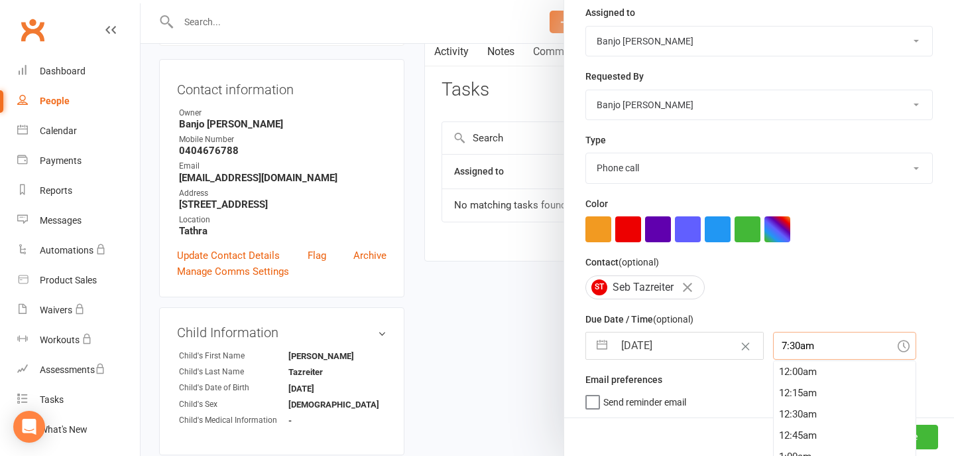
click at [806, 345] on input "7:30am" at bounding box center [844, 346] width 143 height 28
click at [792, 392] on div "9:00am" at bounding box center [845, 392] width 142 height 21
type input "9:00am"
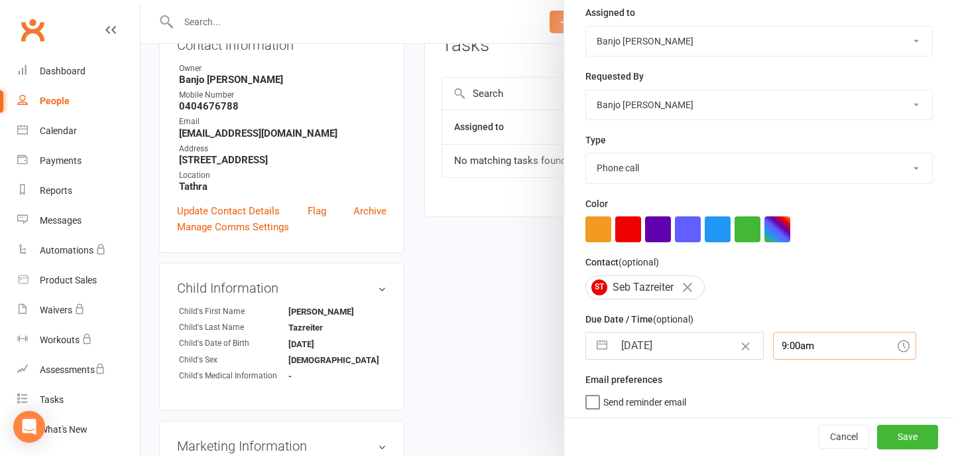
scroll to position [173, 0]
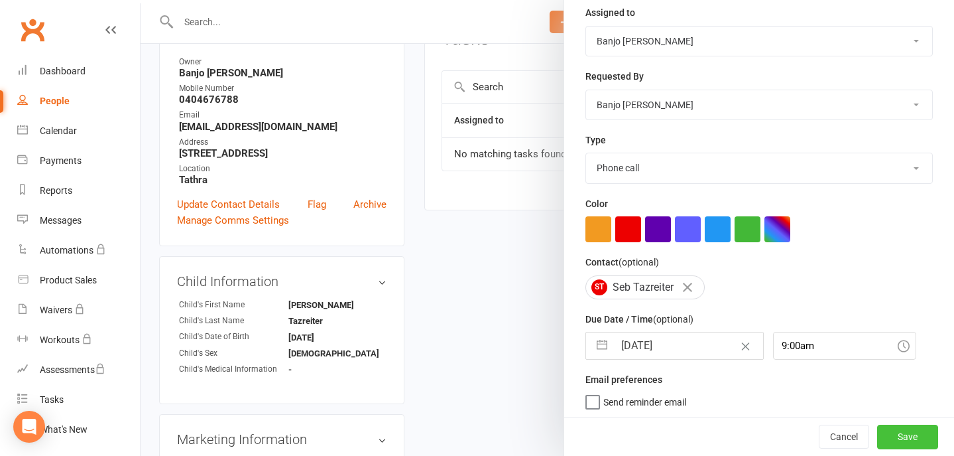
click at [908, 437] on button "Save" at bounding box center [907, 437] width 61 height 24
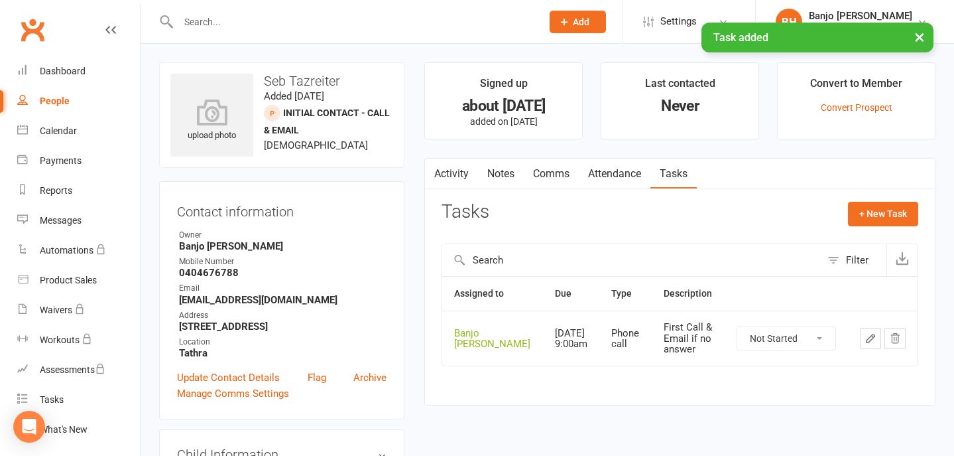
scroll to position [0, 0]
